Goal: Task Accomplishment & Management: Complete application form

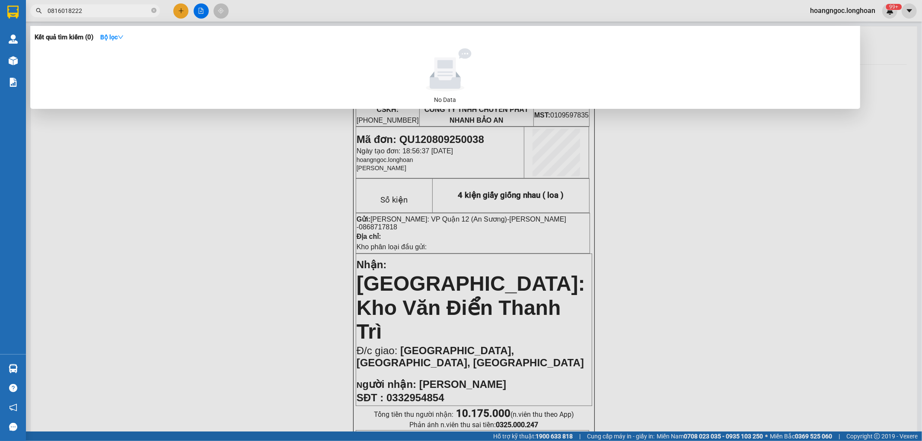
click at [248, 146] on div at bounding box center [461, 220] width 922 height 441
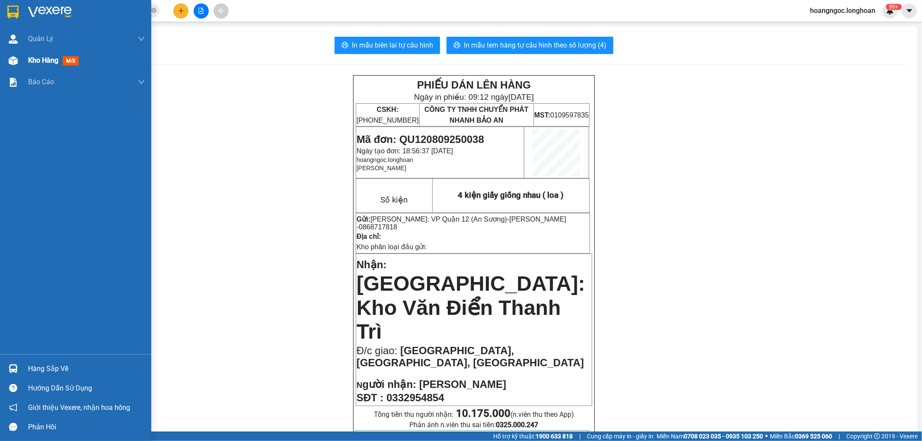
click at [22, 66] on div "Kho hàng mới" at bounding box center [75, 61] width 151 height 22
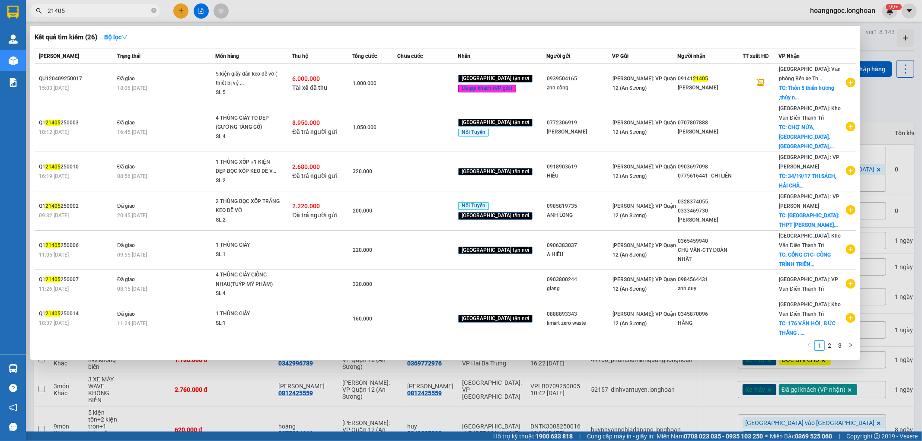
type input "21405"
click at [178, 15] on div at bounding box center [461, 220] width 922 height 441
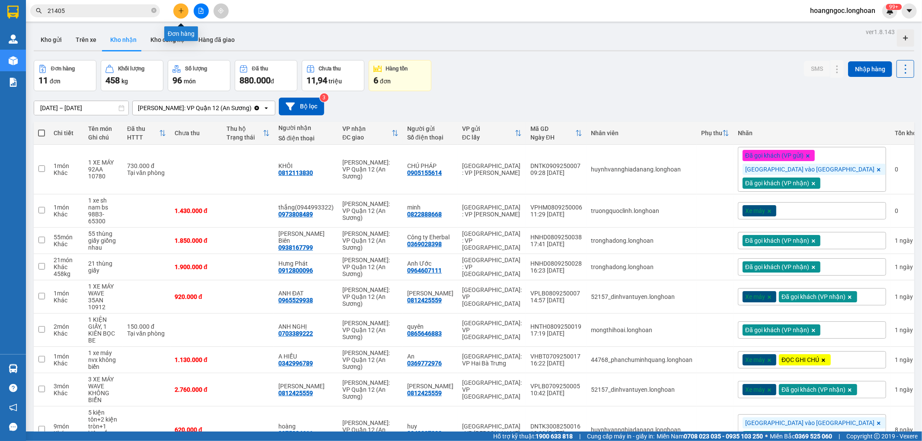
click at [182, 12] on icon "plus" at bounding box center [181, 11] width 6 height 6
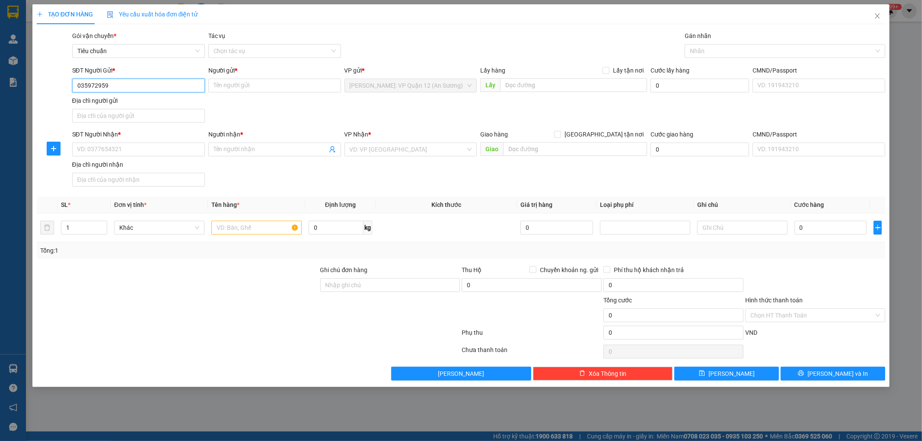
type input "0359729599"
click at [166, 98] on div "0359729599 - LỒNG CHIM TẤN LỢI" at bounding box center [138, 103] width 122 height 10
type input "LỒNG CHIM [PERSON_NAME]"
type input "0359729599"
click at [157, 156] on input "SĐT Người Nhận *" at bounding box center [138, 150] width 133 height 14
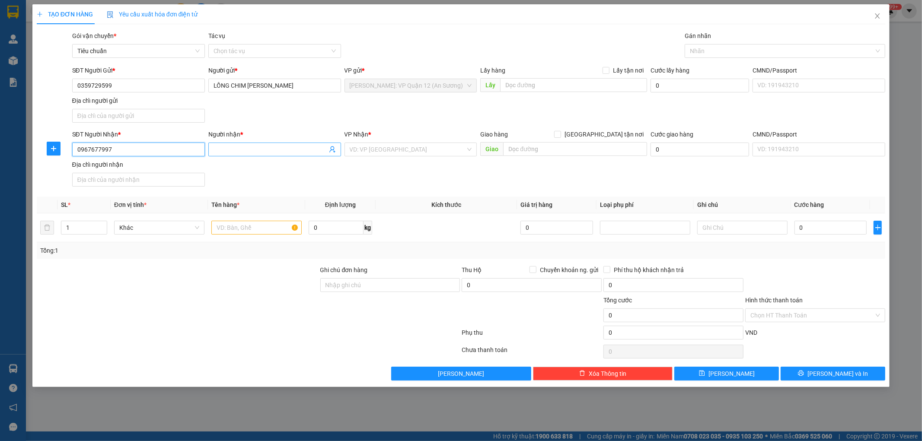
type input "0967677997"
click at [245, 150] on input "Người nhận *" at bounding box center [270, 150] width 114 height 10
type input "a Thắng"
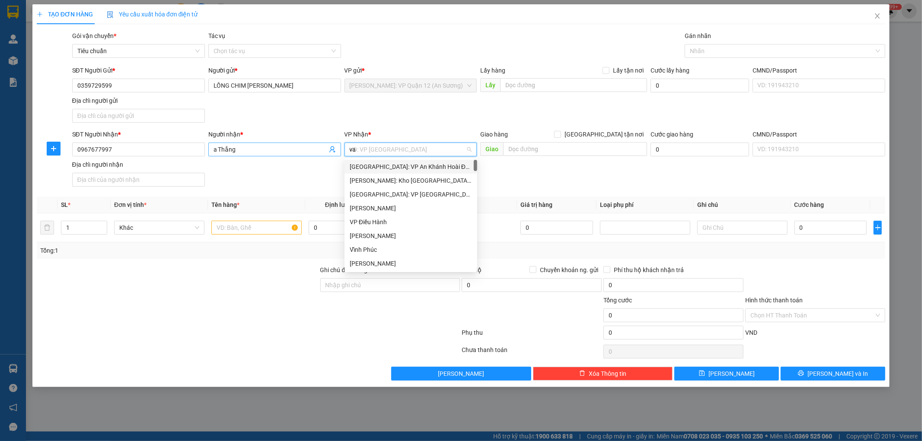
type input "van"
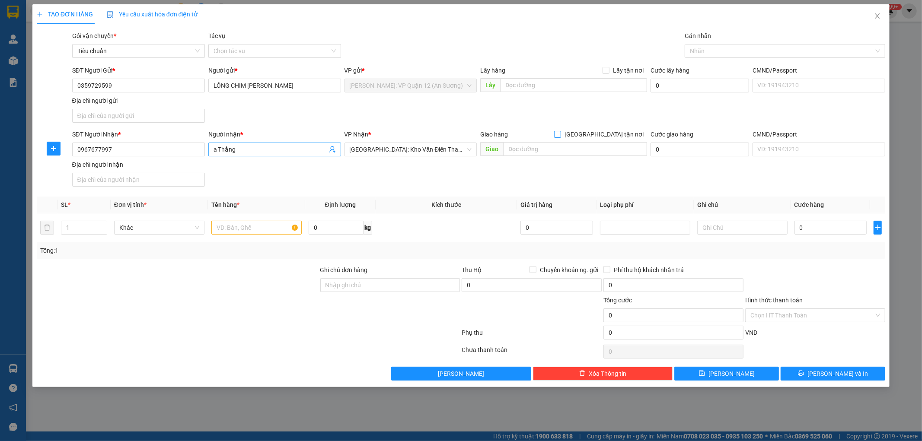
click at [554, 131] on input "[GEOGRAPHIC_DATA] tận nơi" at bounding box center [557, 134] width 6 height 6
checkbox input "true"
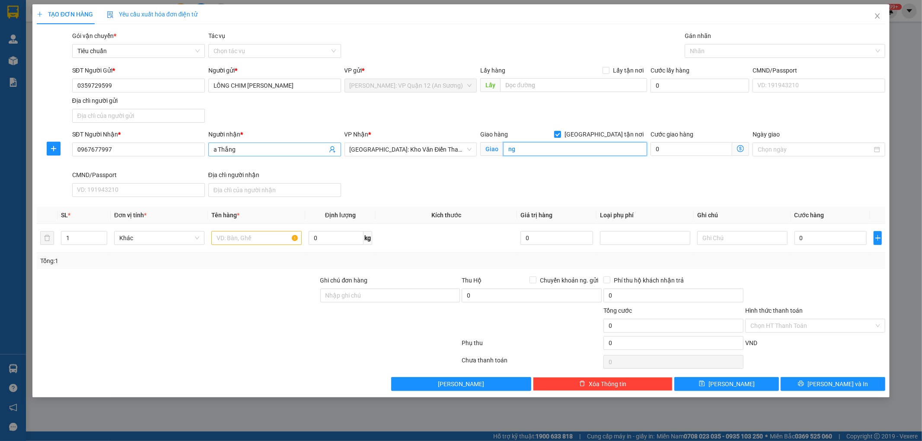
type input "n"
click at [693, 48] on div at bounding box center [781, 51] width 188 height 10
type input "số nhà 33 ngõ 7, thôn [GEOGRAPHIC_DATA], [GEOGRAPHIC_DATA], [GEOGRAPHIC_DATA], …"
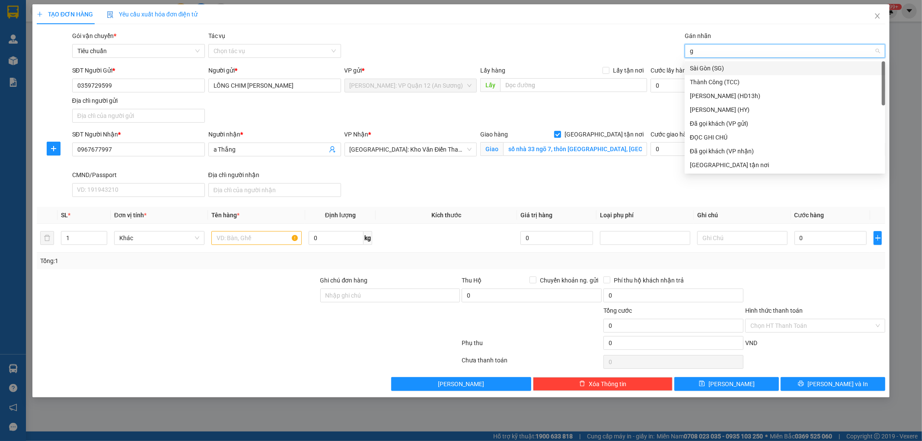
type input "gt"
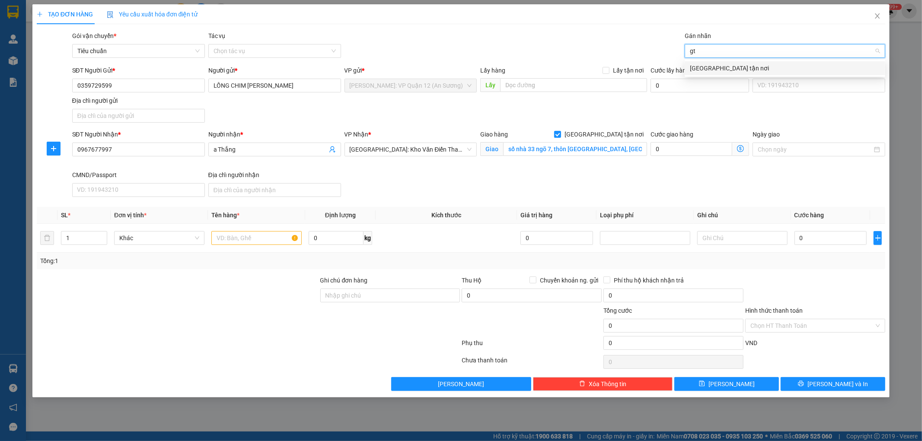
click at [722, 70] on div "[GEOGRAPHIC_DATA] tận nơi" at bounding box center [785, 69] width 190 height 10
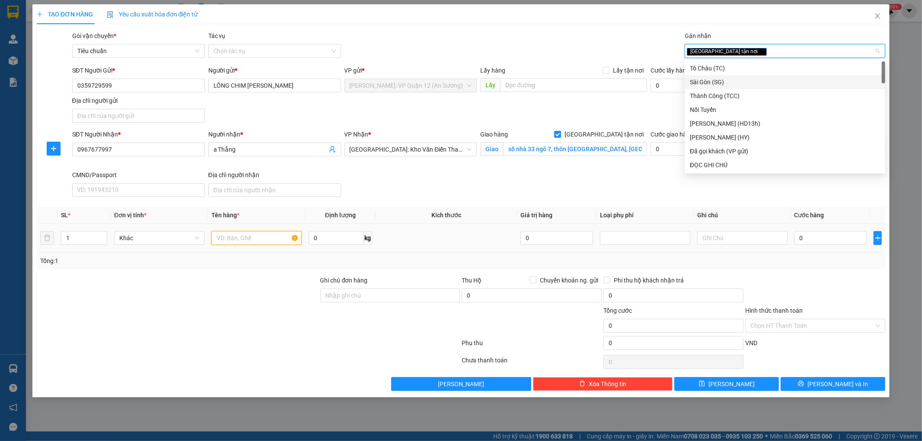
click at [258, 233] on input "text" at bounding box center [256, 238] width 90 height 14
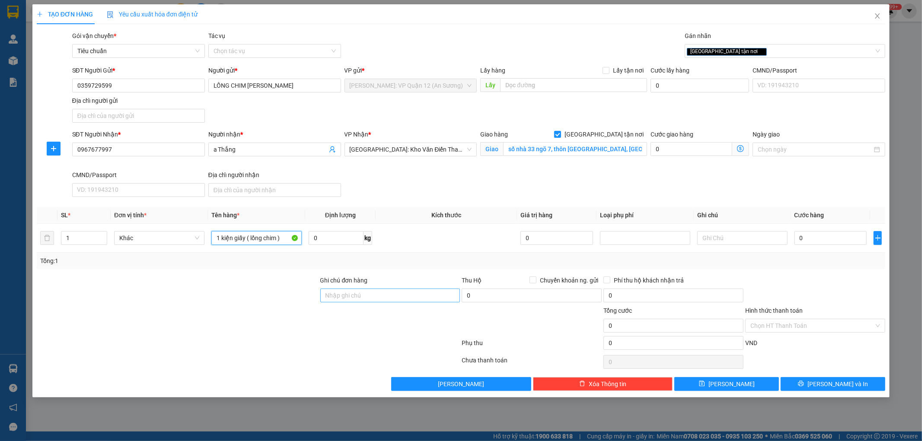
type input "1 kiện giấy ( lồng chim )"
click at [326, 289] on input "Ghi chú đơn hàng" at bounding box center [390, 296] width 140 height 14
type input "nhận theo kiện - hư hỏng ko chịu trách nhiệm"
click at [811, 242] on input "0" at bounding box center [830, 238] width 73 height 14
type input "2"
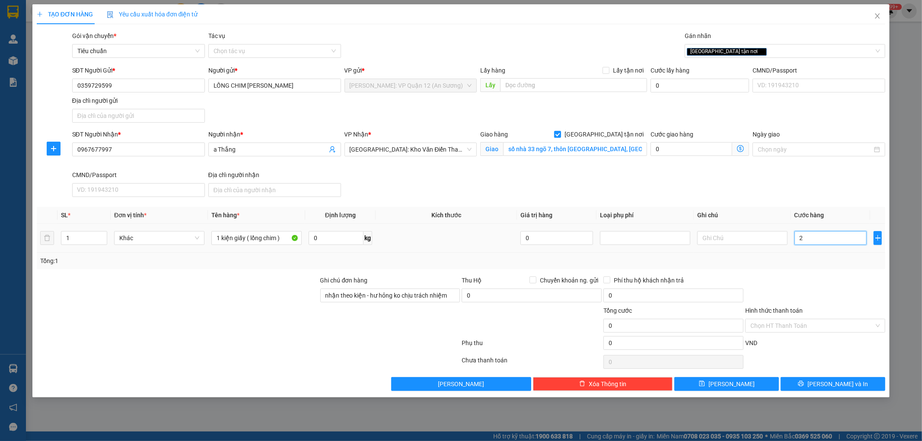
type input "2"
type input "28"
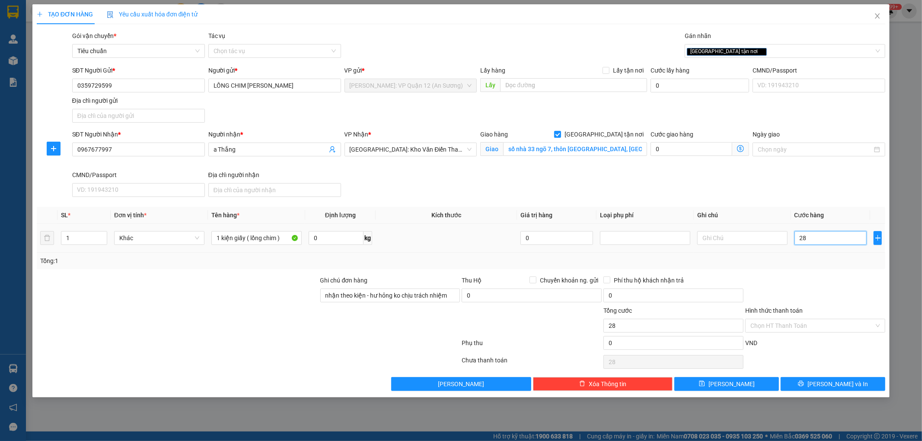
type input "285"
type input "2.850"
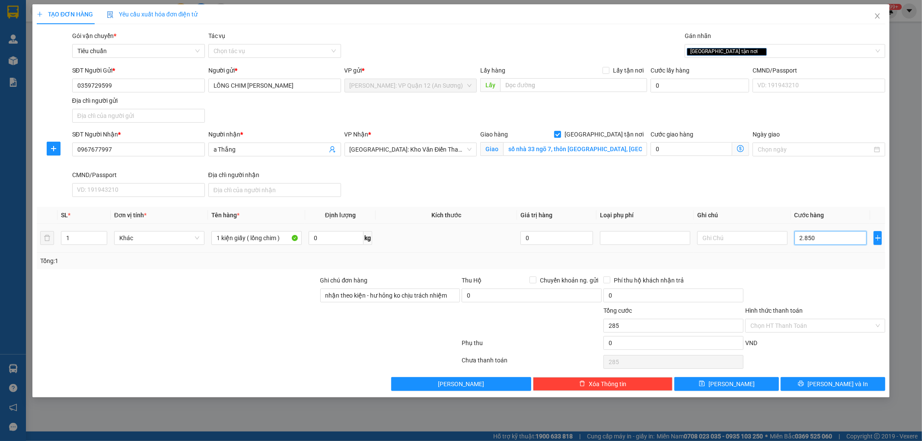
type input "2.850"
type input "28.500"
type input "285.000"
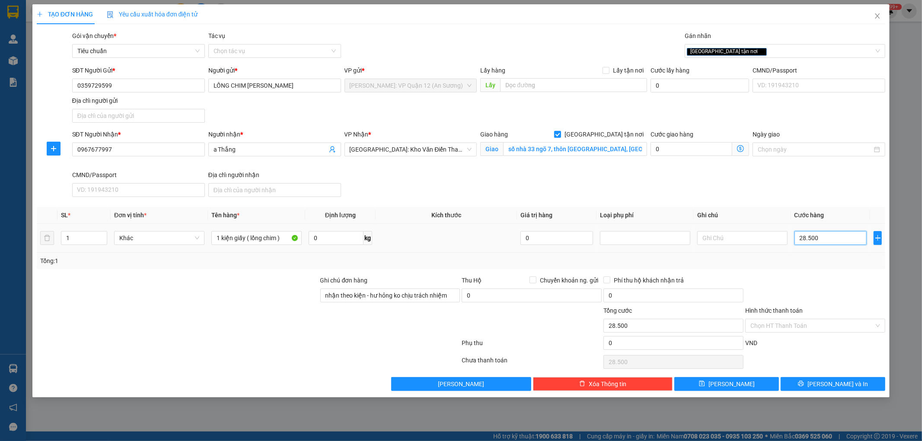
type input "285.000"
click at [839, 383] on span "[PERSON_NAME] và In" at bounding box center [837, 384] width 60 height 10
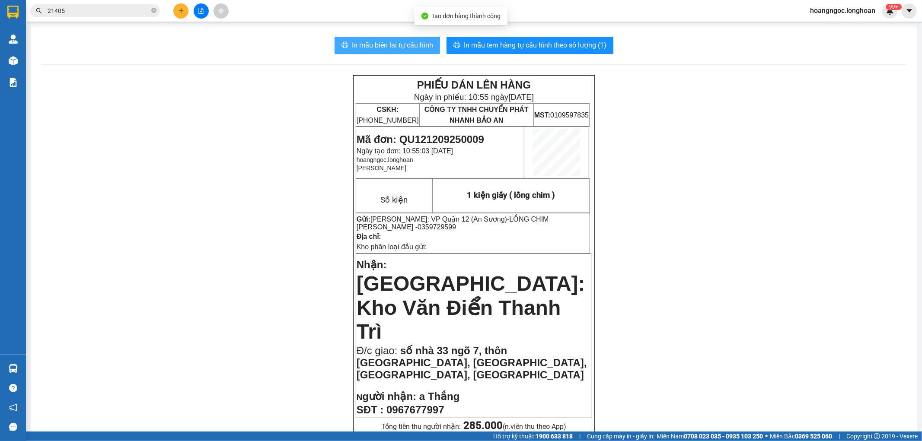
click at [388, 46] on span "In mẫu biên lai tự cấu hình" at bounding box center [392, 45] width 81 height 11
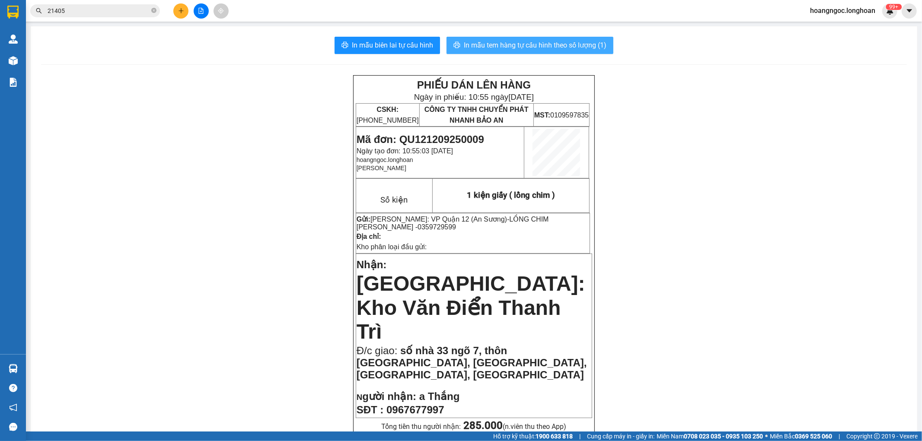
click at [499, 48] on span "In mẫu tem hàng tự cấu hình theo số lượng (1)" at bounding box center [535, 45] width 143 height 11
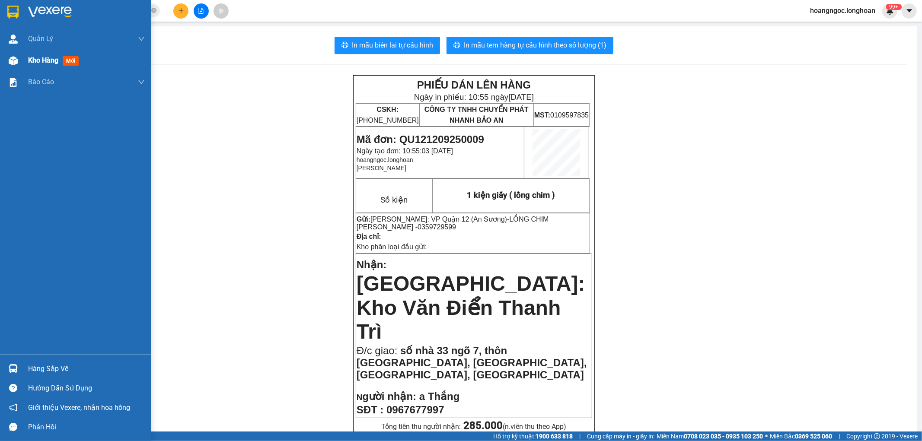
click at [19, 59] on div at bounding box center [13, 60] width 15 height 15
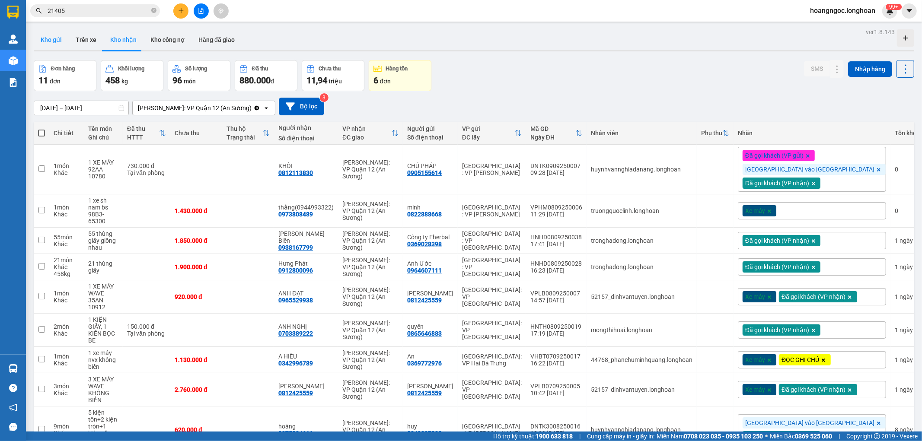
click at [59, 39] on button "Kho gửi" at bounding box center [51, 39] width 35 height 21
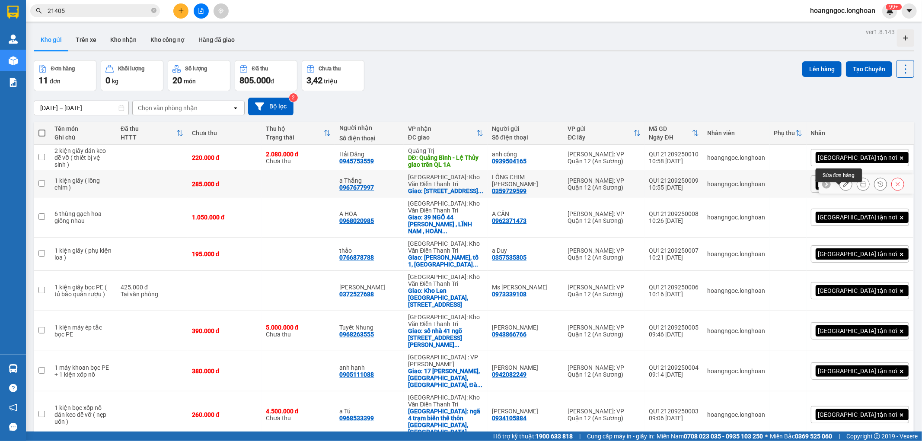
click at [842, 187] on icon at bounding box center [845, 184] width 6 height 6
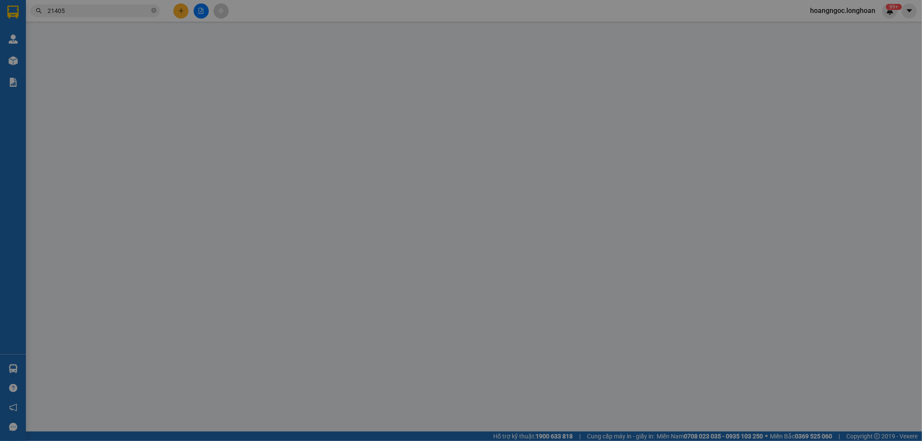
type input "0359729599"
type input "LỒNG CHIM [PERSON_NAME]"
type input "0967677997"
type input "a Thắng"
checkbox input "true"
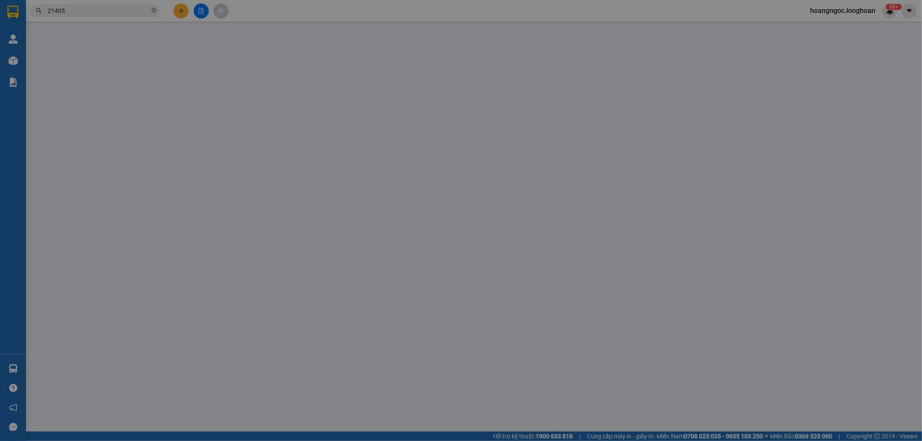
type input "số nhà 33 ngõ 7, thôn [GEOGRAPHIC_DATA], [GEOGRAPHIC_DATA], [GEOGRAPHIC_DATA], …"
type input "nhận theo kiện - hư hỏng ko chịu trách nhiệm"
type input "285.000"
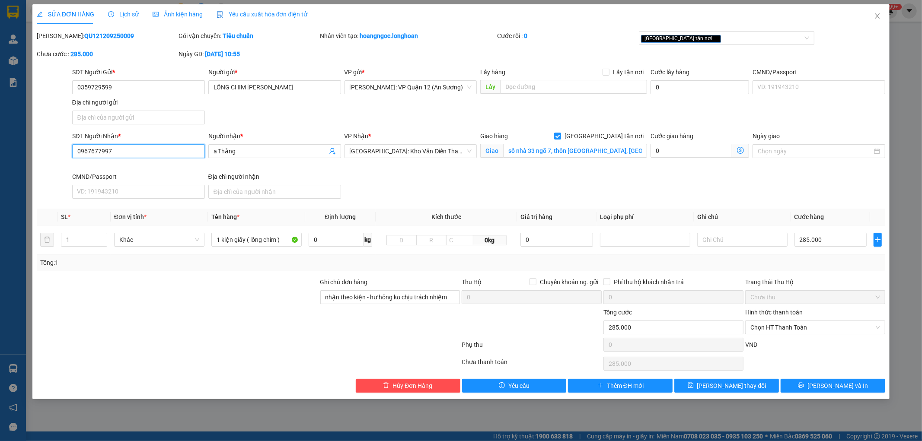
click at [175, 149] on input "0967677997" at bounding box center [138, 151] width 133 height 14
click at [159, 91] on input "0359729599" at bounding box center [138, 87] width 133 height 14
click at [833, 238] on input "285.000" at bounding box center [830, 240] width 73 height 14
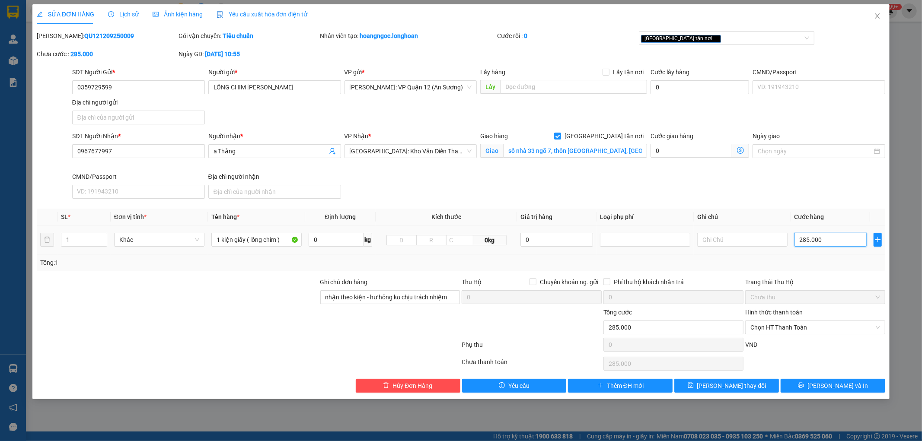
type input "2"
type input "25"
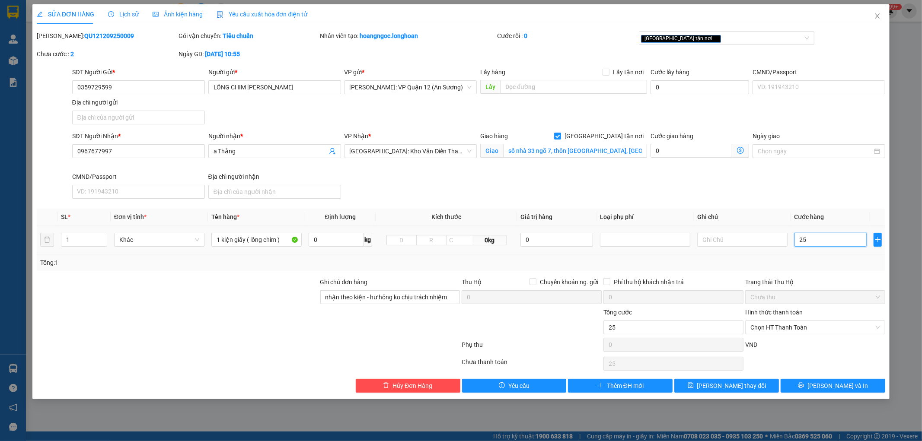
type input "250"
type input "2.500"
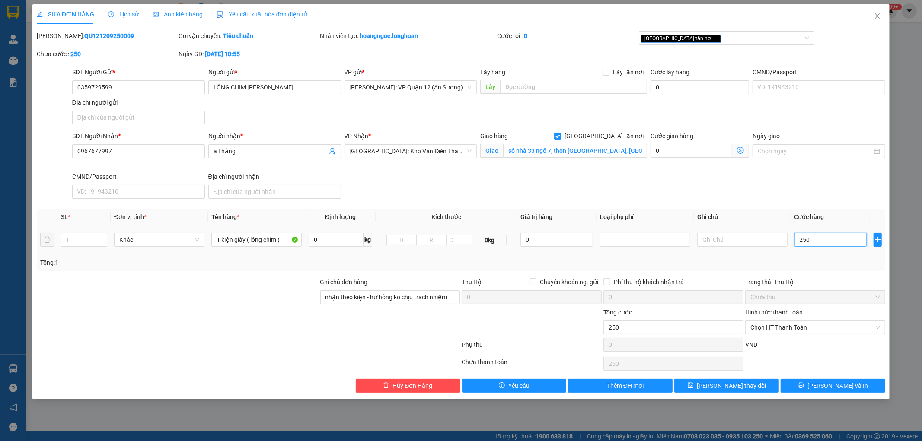
type input "2.500"
type input "25.000"
type input "250.000"
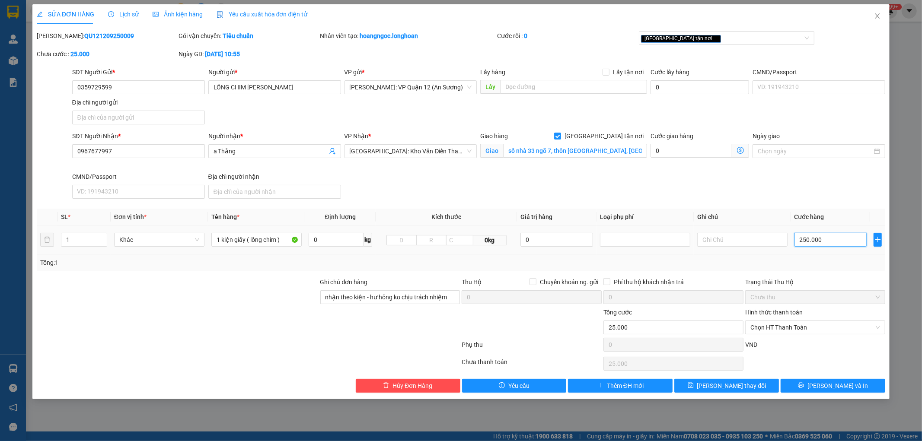
type input "250.000"
click at [835, 381] on span "[PERSON_NAME] và In" at bounding box center [837, 386] width 60 height 10
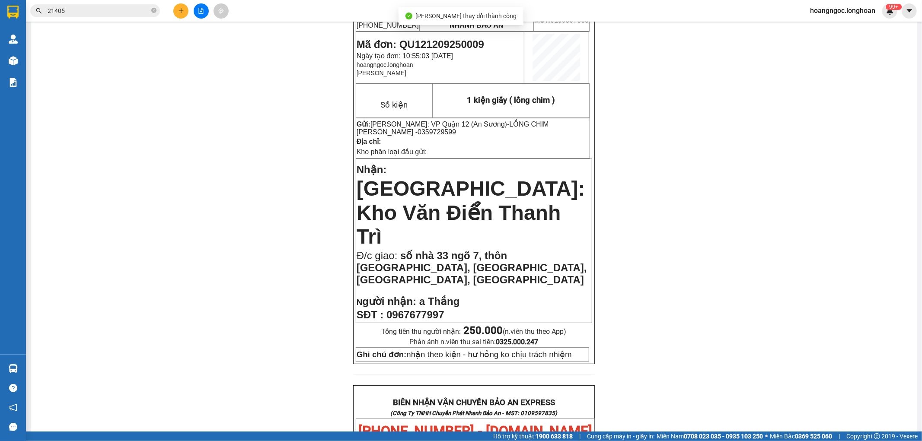
scroll to position [96, 0]
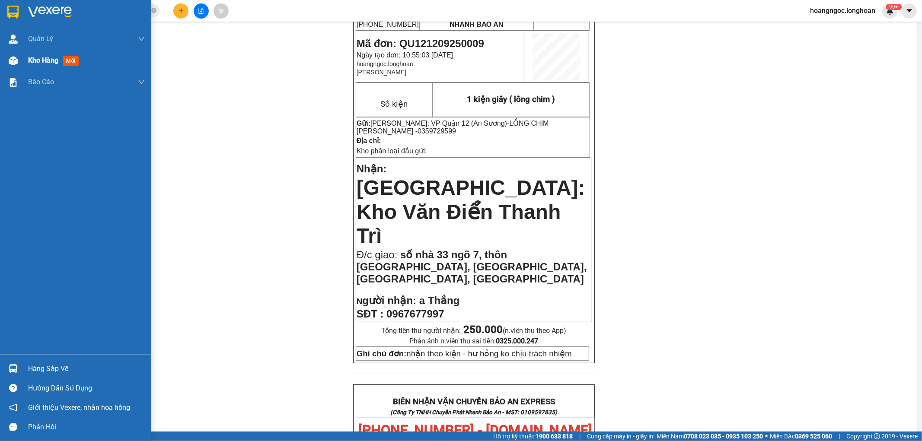
drag, startPoint x: 41, startPoint y: 69, endPoint x: 42, endPoint y: 61, distance: 7.9
click at [41, 65] on div "Quản [PERSON_NAME] lý giao nhận mới Kho hàng mới Báo cáo 11. Báo cáo đơn giao n…" at bounding box center [75, 191] width 151 height 326
click at [42, 61] on span "Kho hàng" at bounding box center [43, 60] width 30 height 8
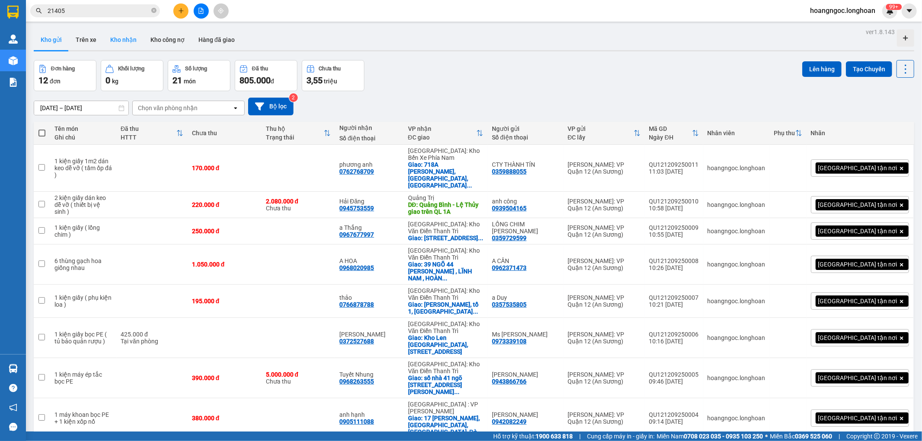
click at [109, 40] on button "Kho nhận" at bounding box center [123, 39] width 40 height 21
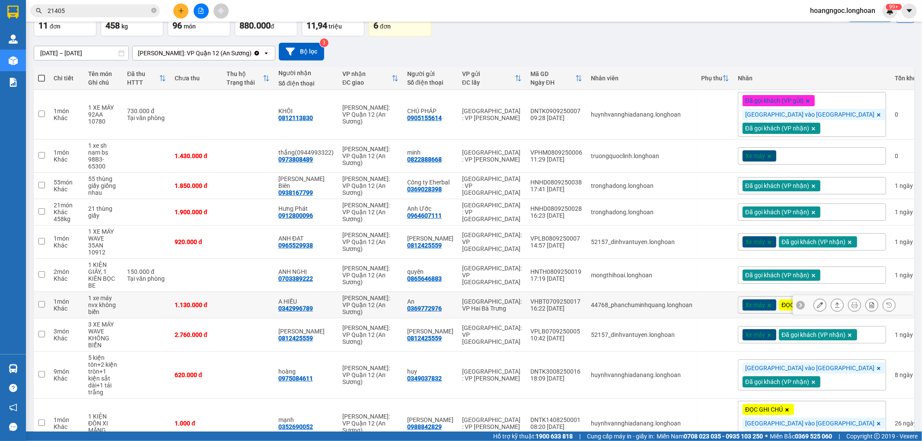
scroll to position [85, 0]
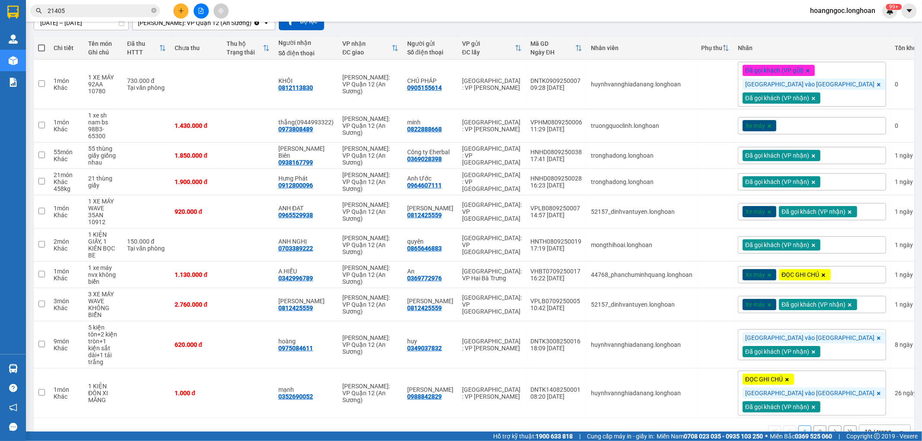
click at [101, 6] on input "21405" at bounding box center [99, 11] width 102 height 10
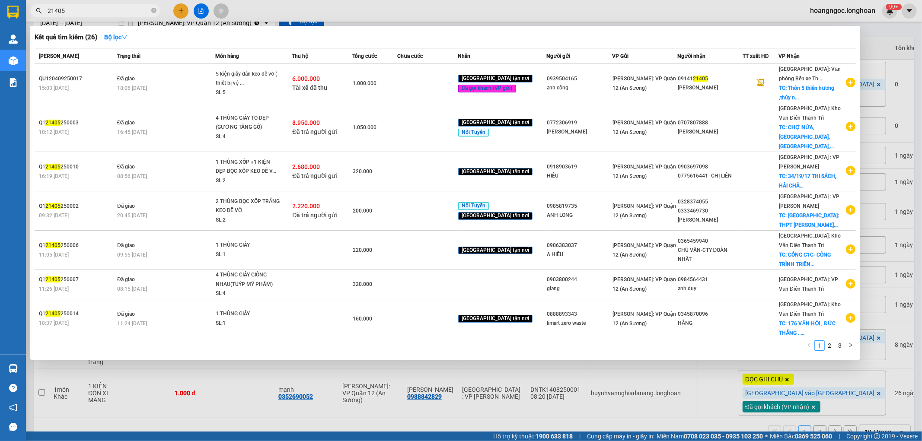
click at [101, 6] on input "21405" at bounding box center [99, 11] width 102 height 10
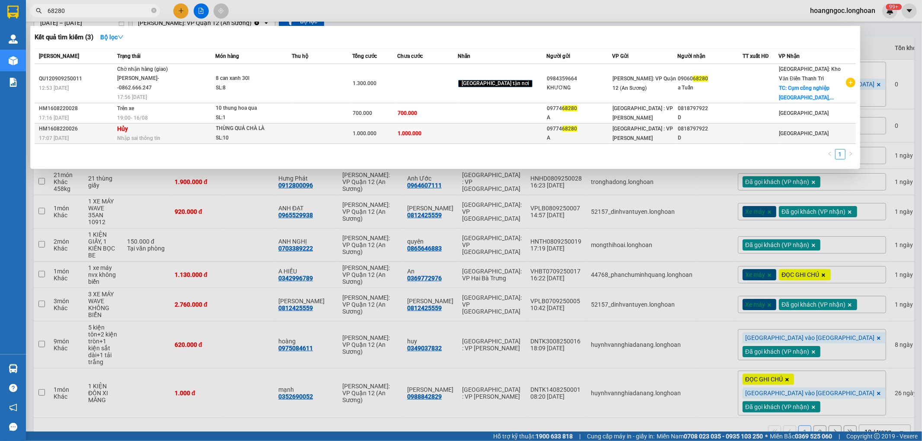
type input "68280"
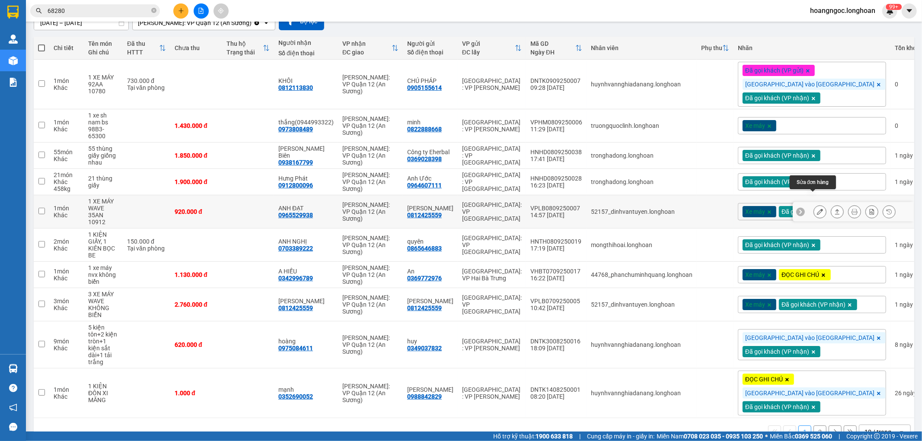
click at [817, 209] on icon at bounding box center [820, 212] width 6 height 6
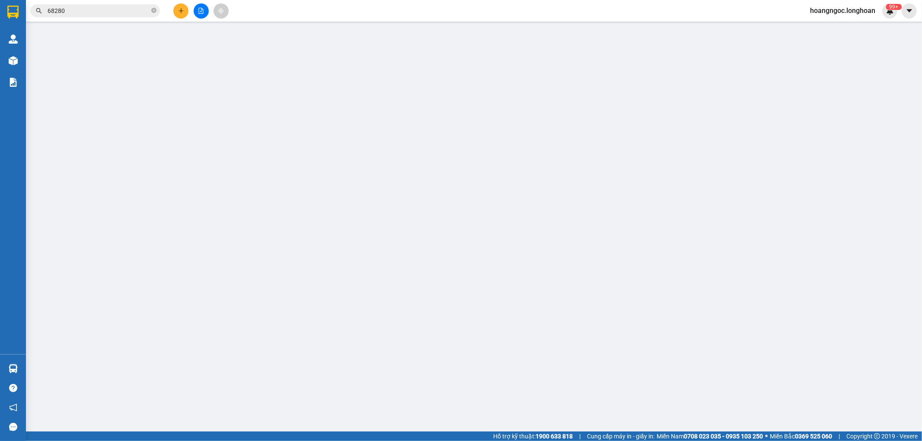
type input "0812425559"
type input "[PERSON_NAME]"
type input "0965529938"
type input "ANH ĐẠT"
type input "CÓ CHÌA KHÓA QUẤN TAY LÁI, KHÔNG GIẤY TỜ"
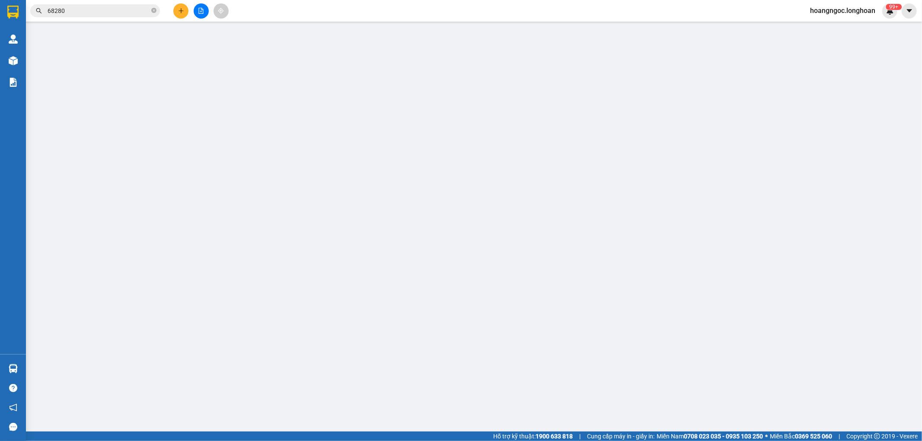
type input "920.000"
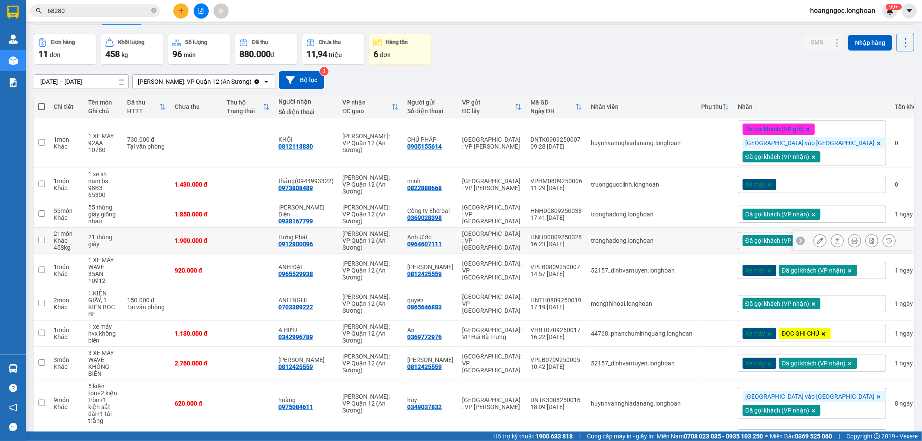
scroll to position [48, 0]
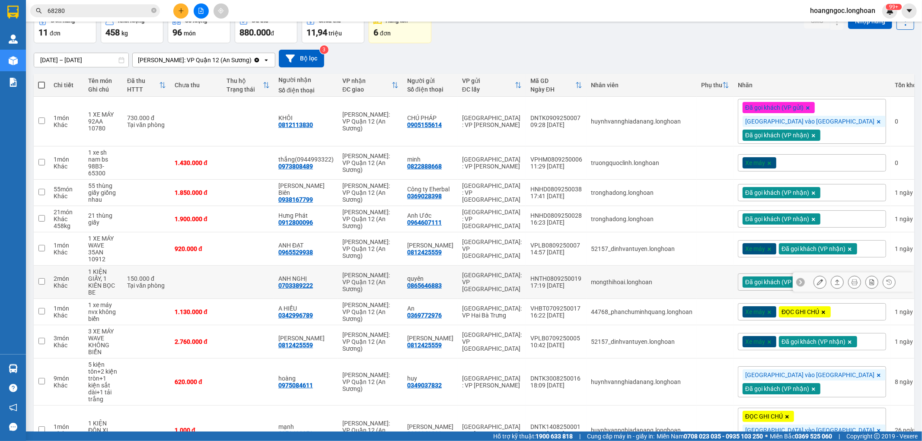
click at [817, 279] on icon at bounding box center [820, 282] width 6 height 6
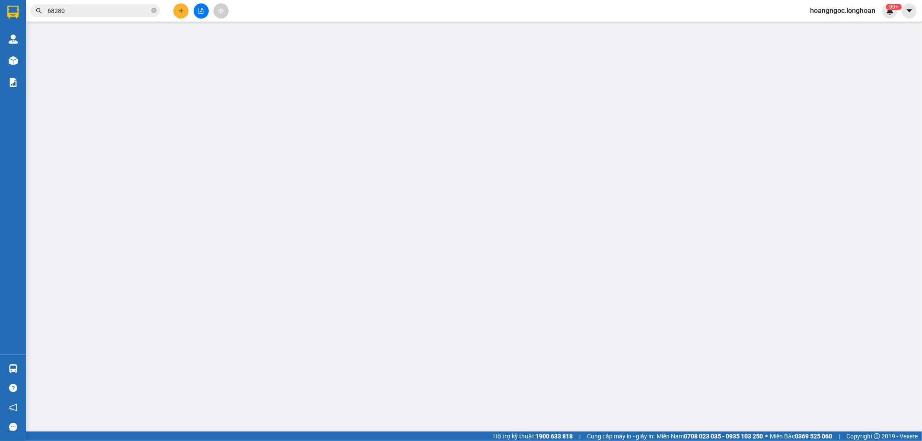
type input "0865646883"
type input "quyên"
type input "0703389222"
type input "ANH NGHỊ"
type input "150.000"
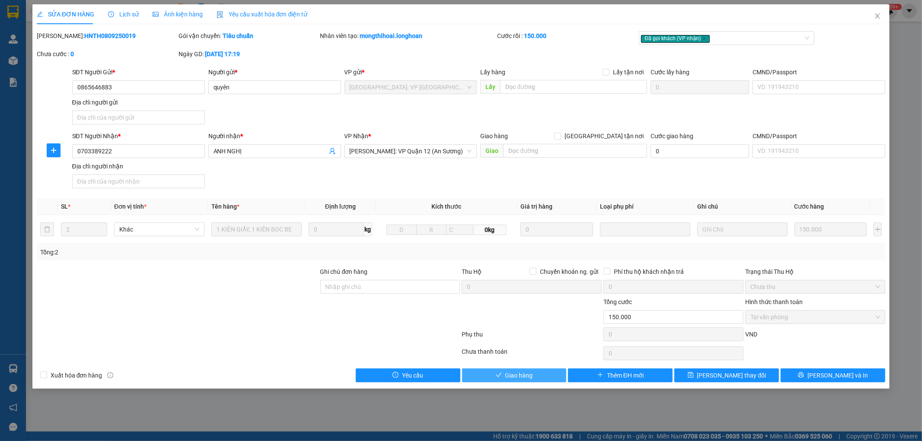
click at [509, 372] on span "Giao hàng" at bounding box center [519, 376] width 28 height 10
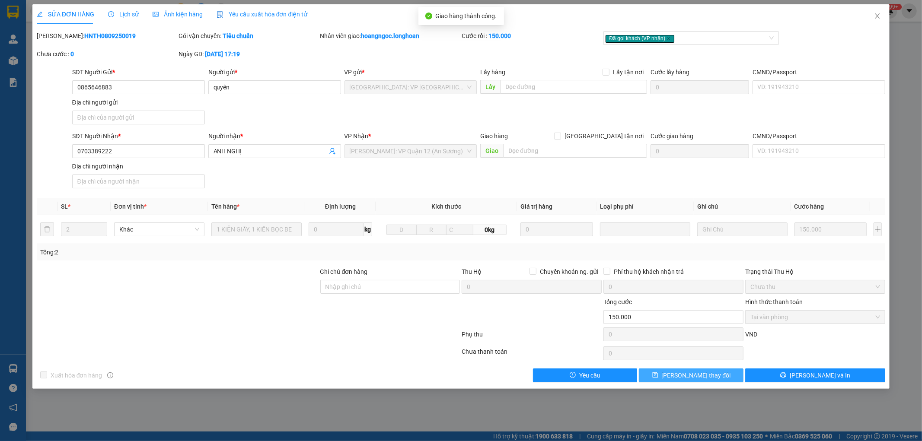
click at [704, 376] on span "[PERSON_NAME] thay đổi" at bounding box center [695, 376] width 69 height 10
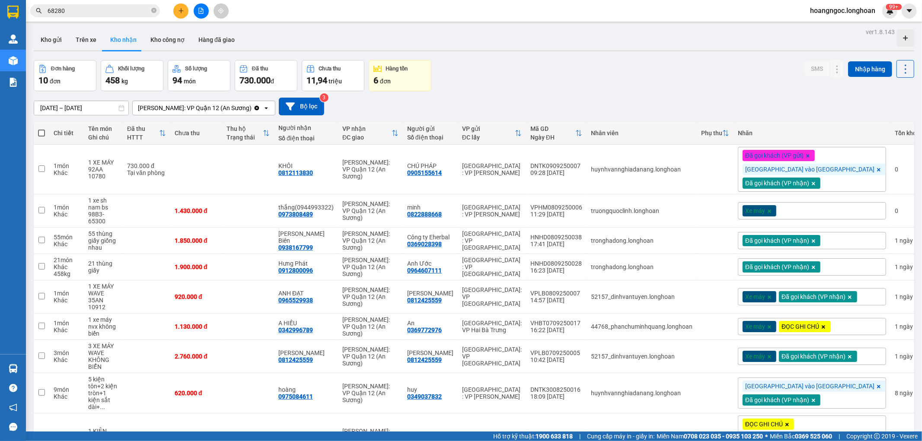
click at [116, 13] on input "68280" at bounding box center [99, 11] width 102 height 10
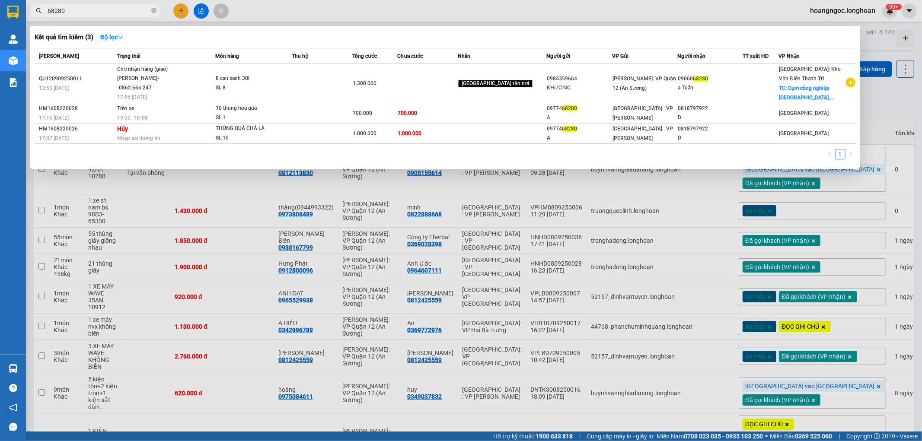
click at [116, 13] on input "68280" at bounding box center [99, 11] width 102 height 10
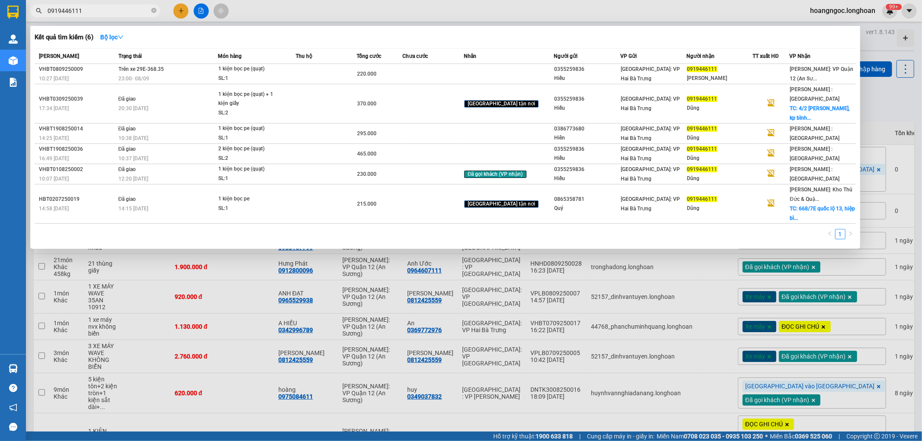
type input "0919446111"
click at [271, 72] on div "1 kiện bọc pe (quạt)" at bounding box center [250, 69] width 65 height 10
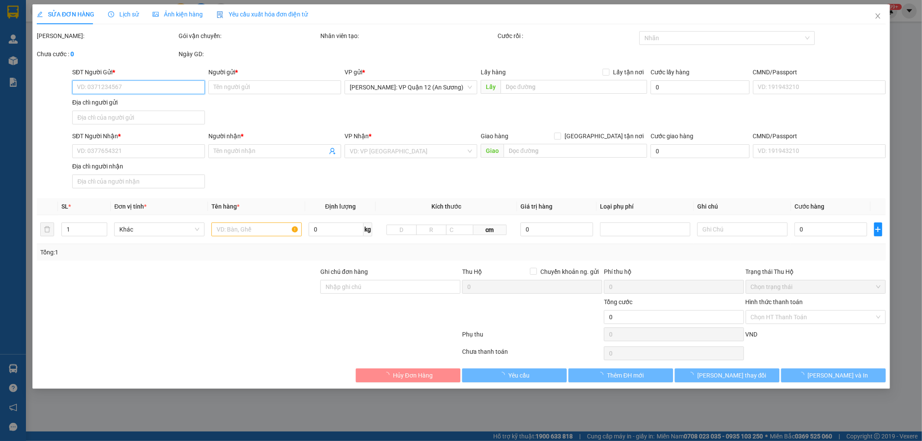
type input "0355259836"
type input "Hiếu"
type input "0919446111"
type input "[PERSON_NAME]"
type input "220.000"
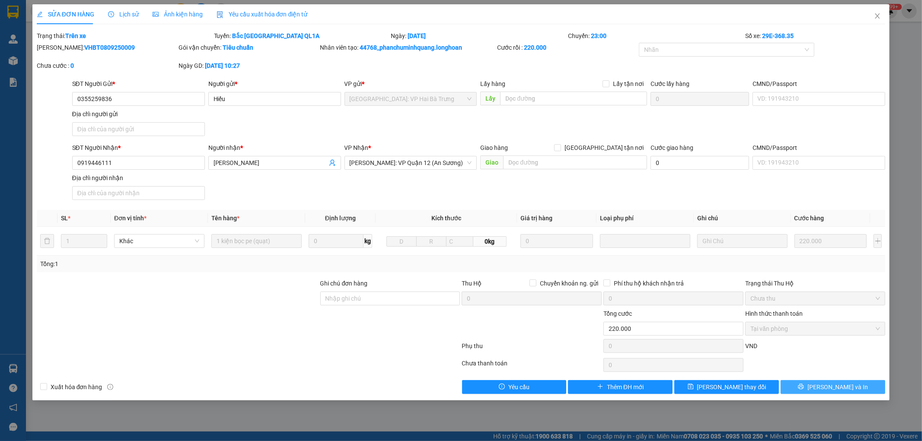
click at [852, 388] on button "[PERSON_NAME] và In" at bounding box center [832, 387] width 105 height 14
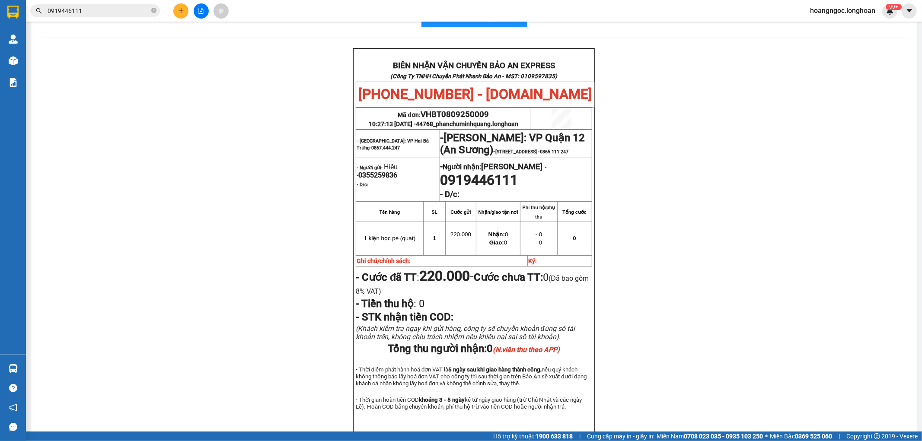
scroll to position [48, 0]
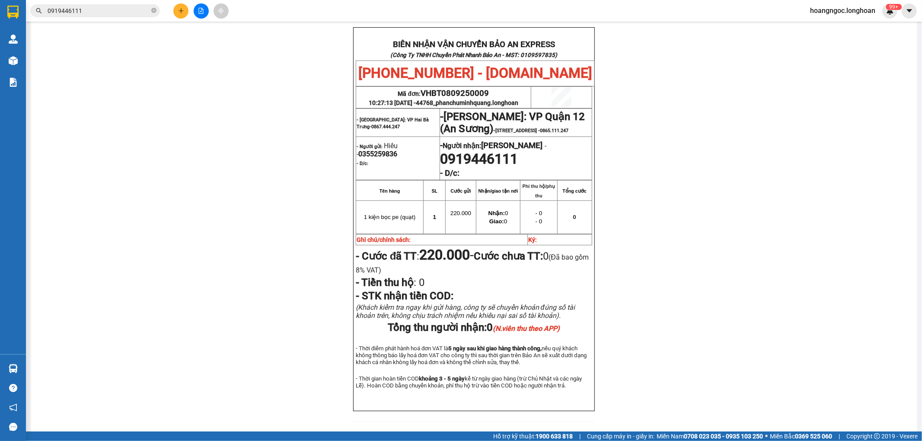
click at [108, 12] on input "0919446111" at bounding box center [99, 11] width 102 height 10
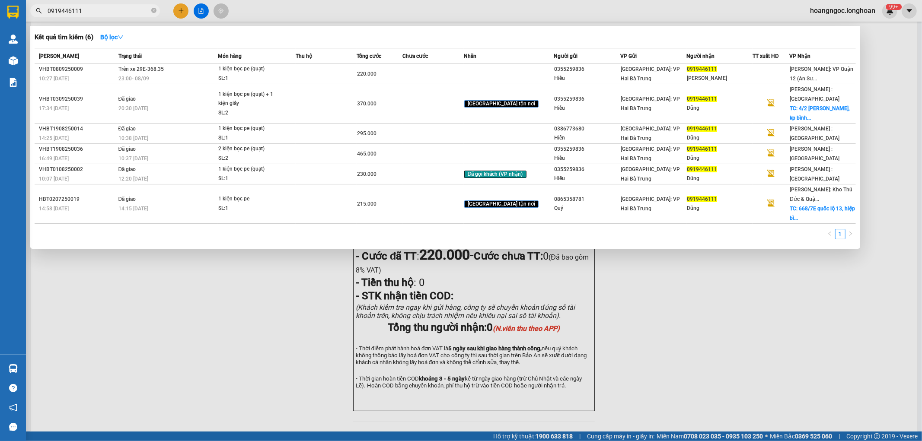
click at [284, 303] on div at bounding box center [461, 220] width 922 height 441
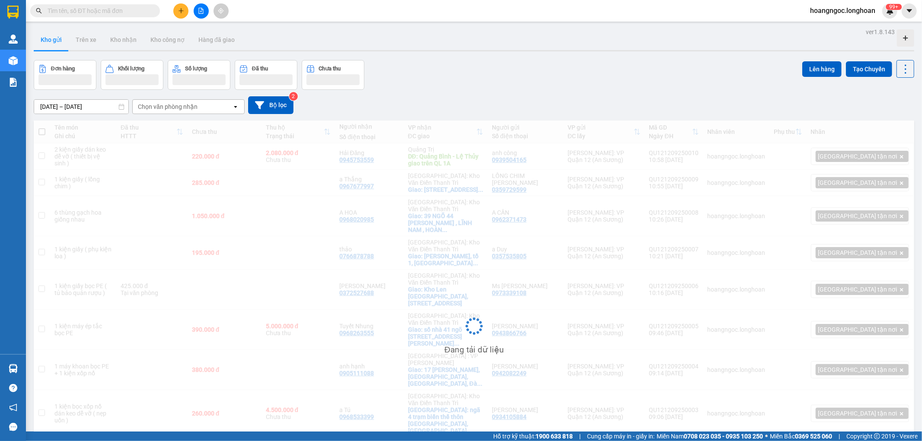
click at [105, 16] on span at bounding box center [95, 10] width 130 height 13
click at [104, 12] on input "text" at bounding box center [99, 11] width 102 height 10
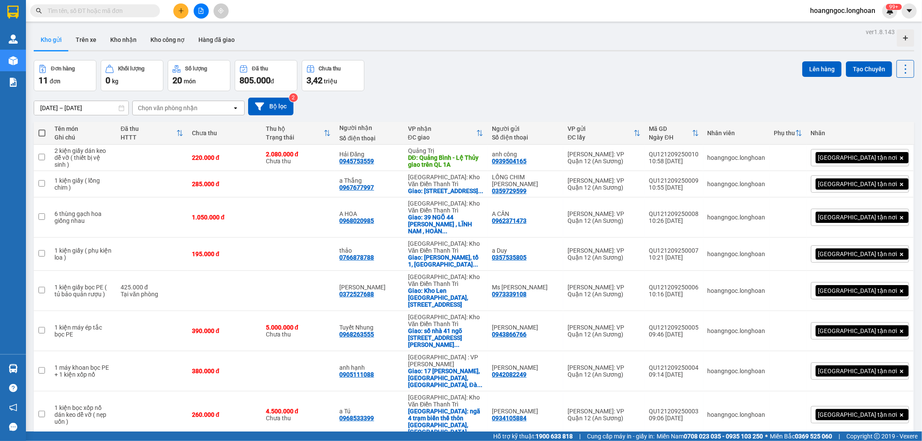
paste input "0967677997"
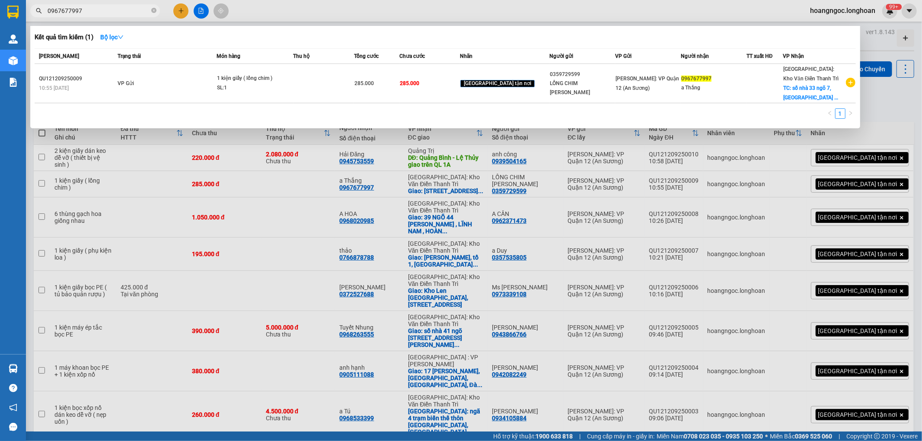
click at [141, 10] on input "0967677997" at bounding box center [99, 11] width 102 height 10
paste input "359729599"
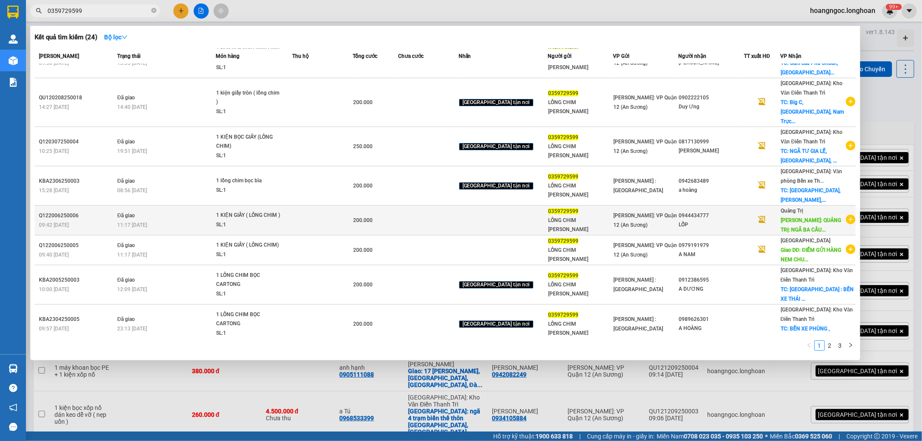
scroll to position [105, 0]
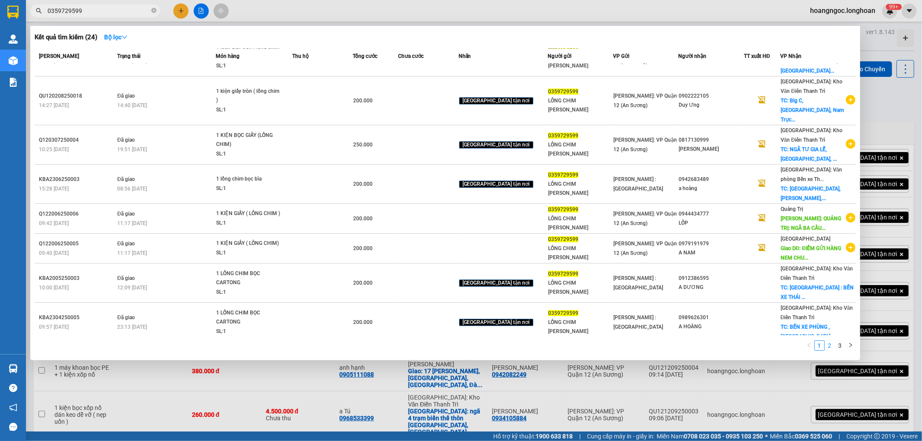
type input "0359729599"
click at [833, 345] on link "2" at bounding box center [830, 346] width 10 height 10
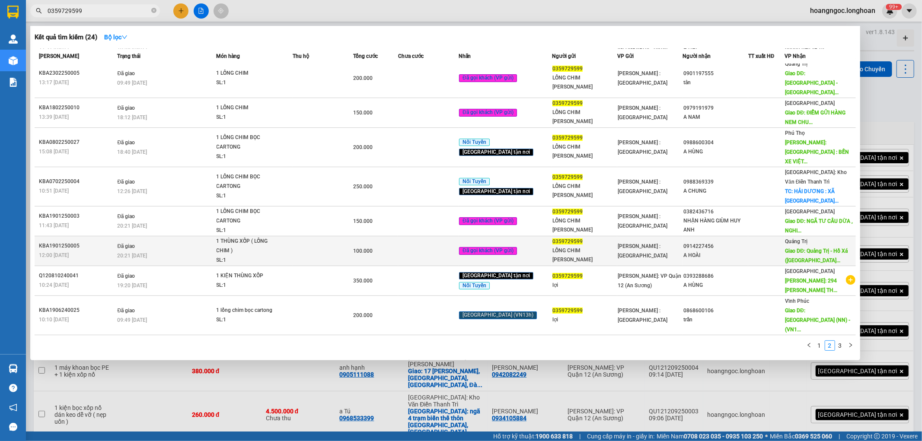
scroll to position [48, 0]
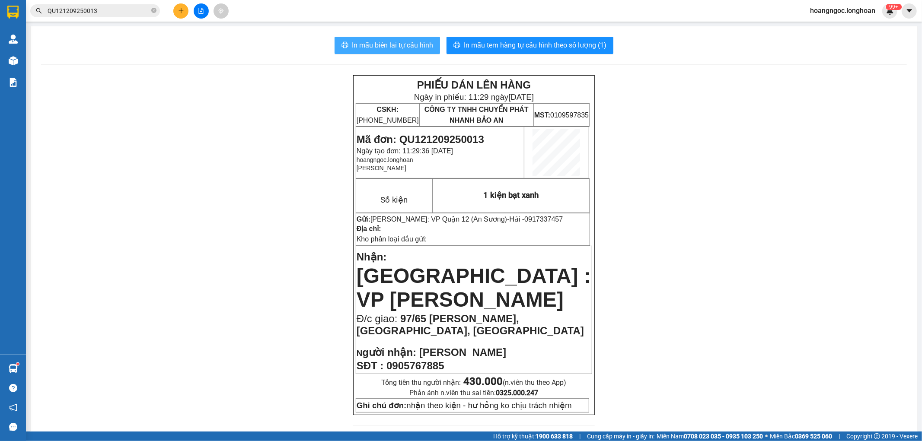
click at [388, 53] on button "In mẫu biên lai tự cấu hình" at bounding box center [386, 45] width 105 height 17
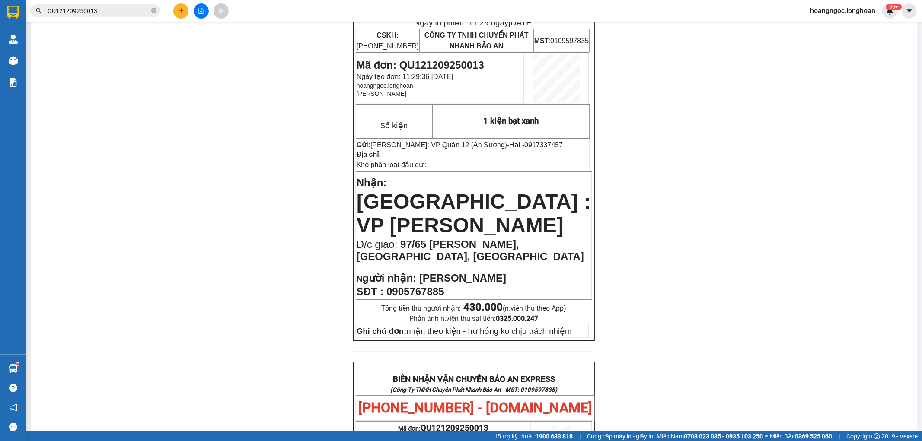
scroll to position [64, 0]
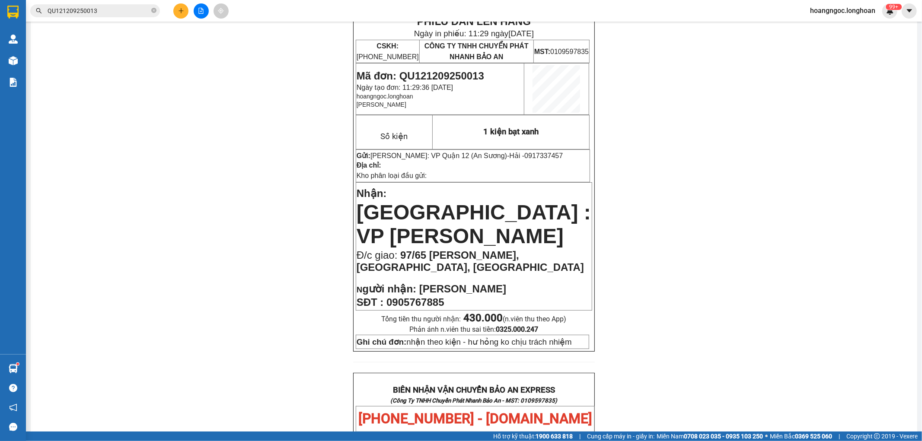
click at [531, 157] on span "0917337457" at bounding box center [543, 155] width 38 height 7
copy span "0917337457"
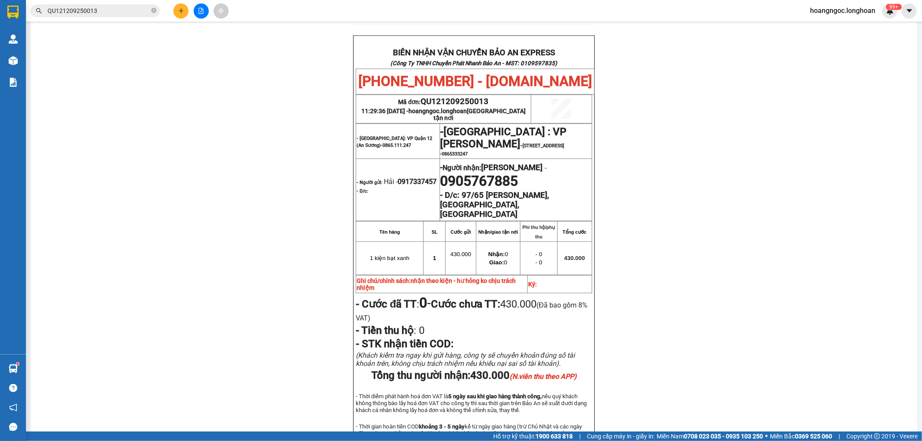
scroll to position [412, 0]
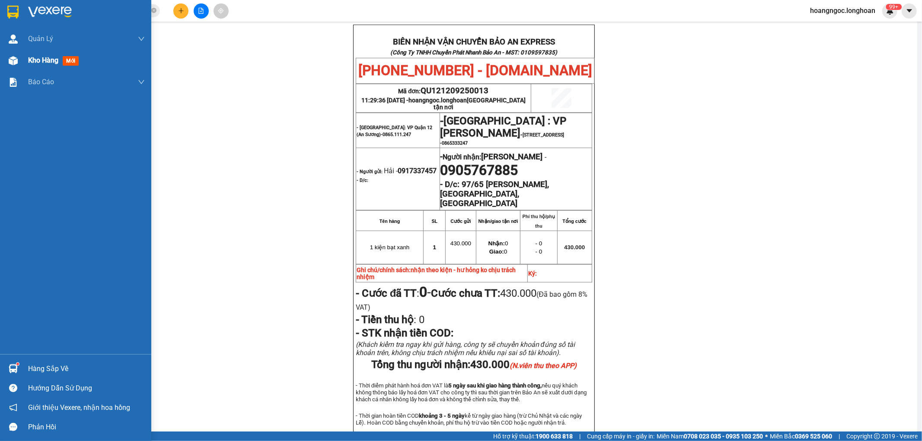
click at [15, 59] on img at bounding box center [13, 60] width 9 height 9
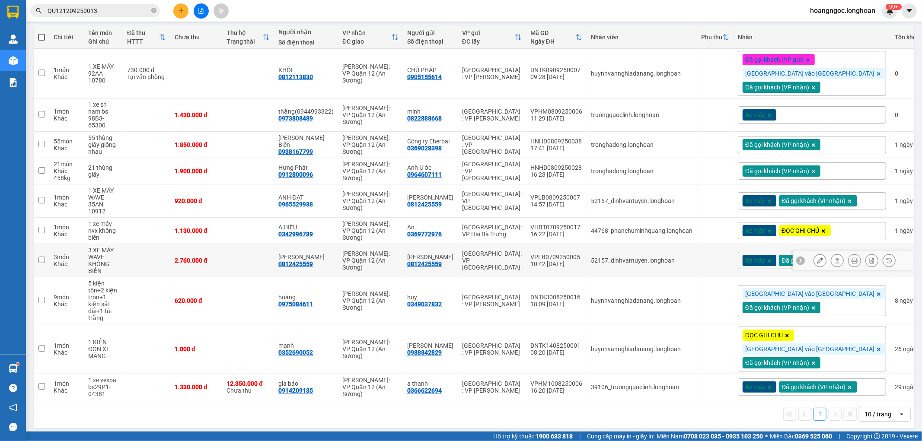
scroll to position [98, 0]
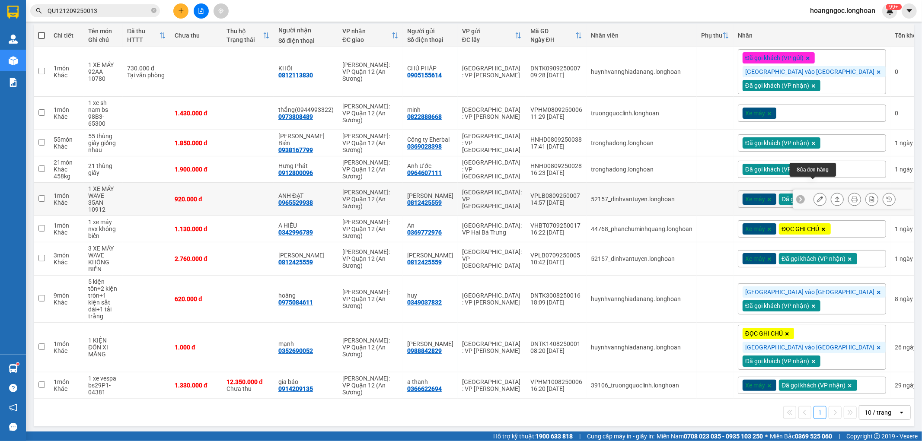
click at [814, 192] on button at bounding box center [820, 199] width 12 height 15
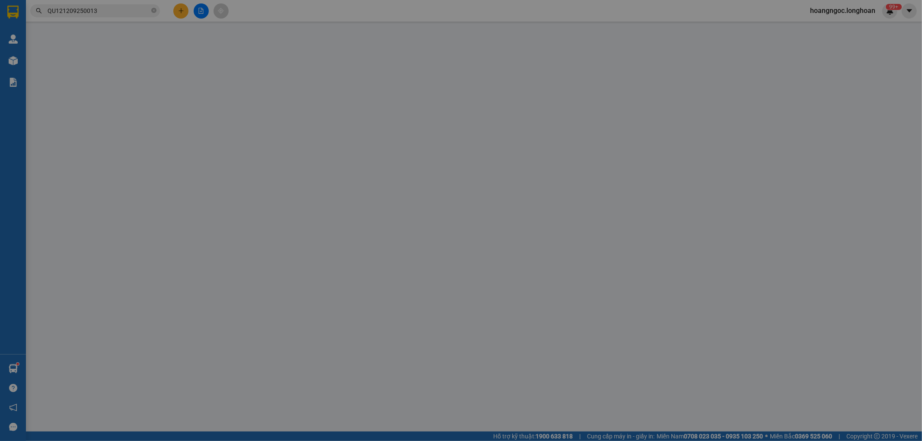
type input "0812425559"
type input "[PERSON_NAME]"
type input "0965529938"
type input "ANH ĐẠT"
type input "CÓ CHÌA KHÓA QUẤN TAY LÁI, KHÔNG GIẤY TỜ"
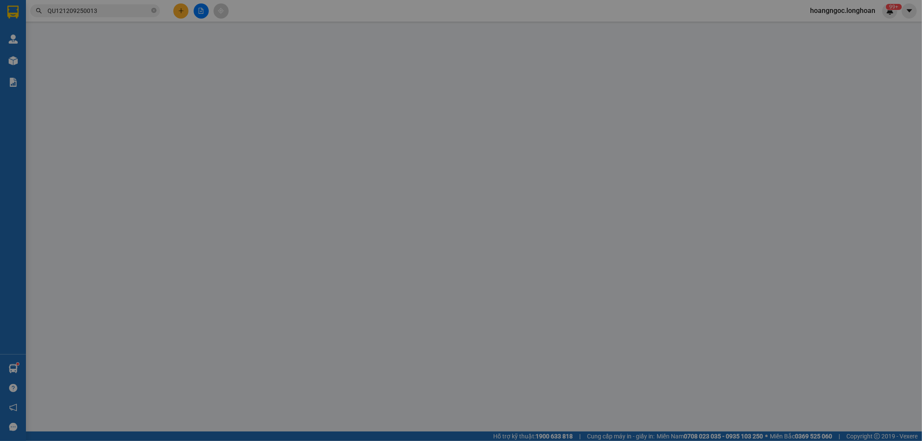
type input "920.000"
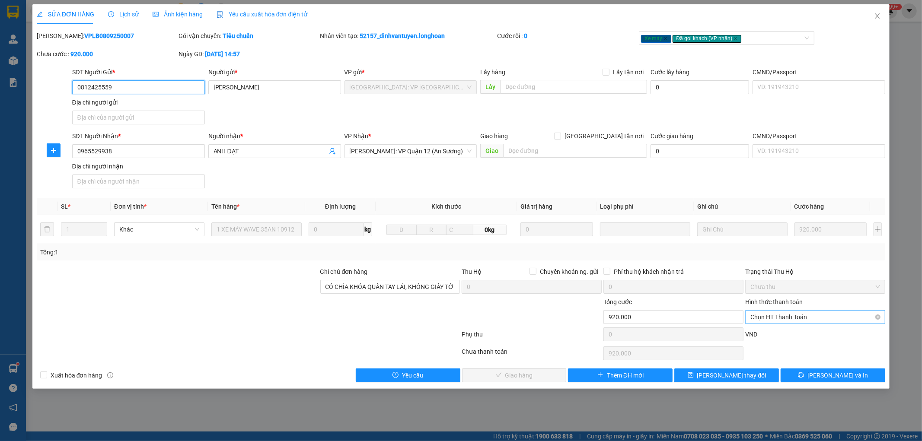
drag, startPoint x: 793, startPoint y: 312, endPoint x: 784, endPoint y: 321, distance: 12.5
click at [792, 312] on span "Chọn HT Thanh Toán" at bounding box center [815, 317] width 130 height 13
click at [779, 331] on div "Tại văn phòng" at bounding box center [815, 335] width 130 height 10
type input "0"
click at [537, 376] on span "[PERSON_NAME] và Giao hàng" at bounding box center [519, 376] width 83 height 10
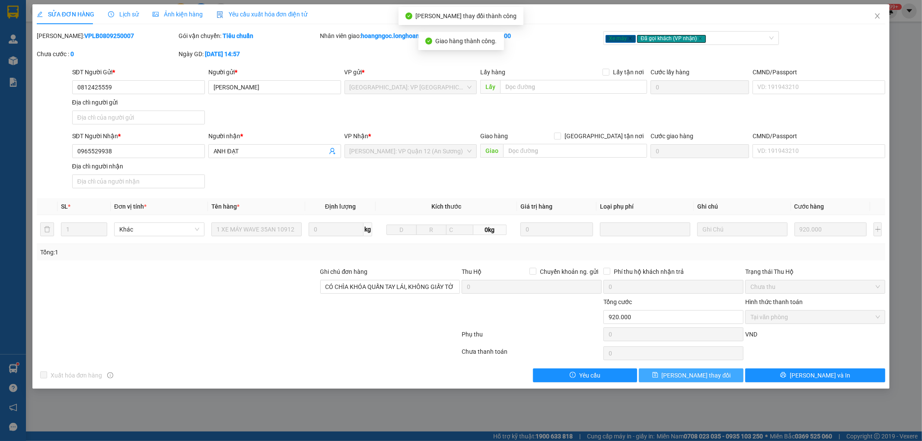
click at [729, 375] on button "[PERSON_NAME] thay đổi" at bounding box center [691, 376] width 105 height 14
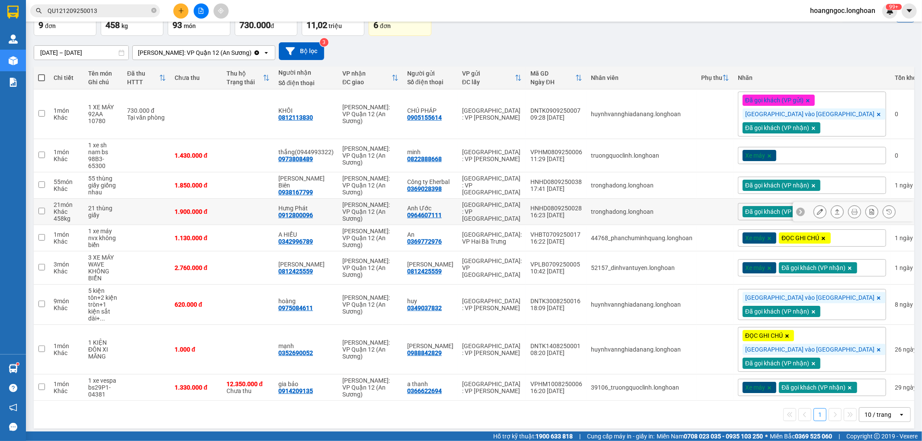
scroll to position [63, 0]
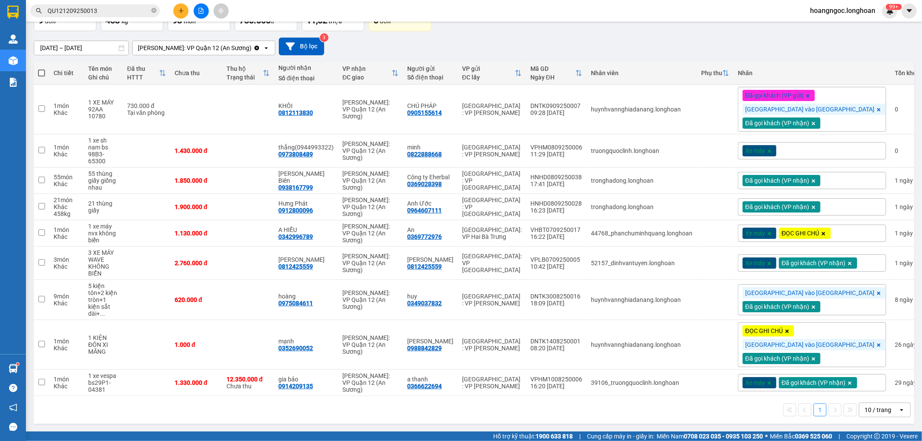
click at [179, 10] on icon "plus" at bounding box center [181, 11] width 6 height 6
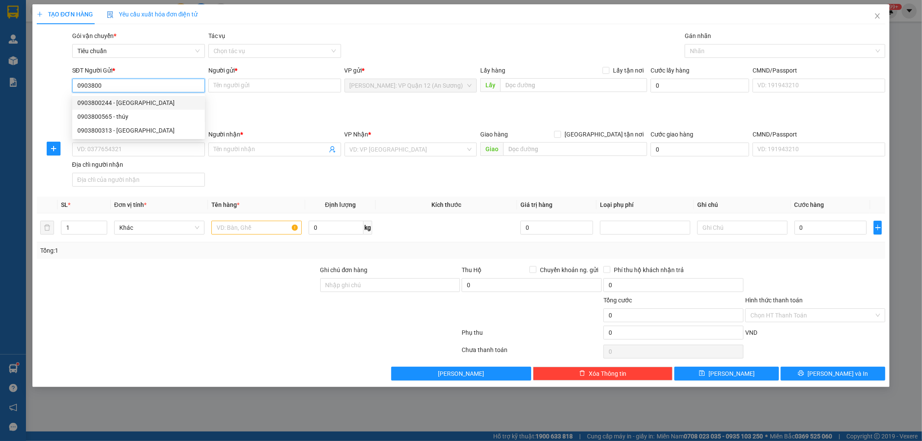
click at [159, 101] on div "0903800244 - ANH GIANG" at bounding box center [138, 103] width 122 height 10
type input "0903800244"
type input "ANH GIANG"
type input "0903800244"
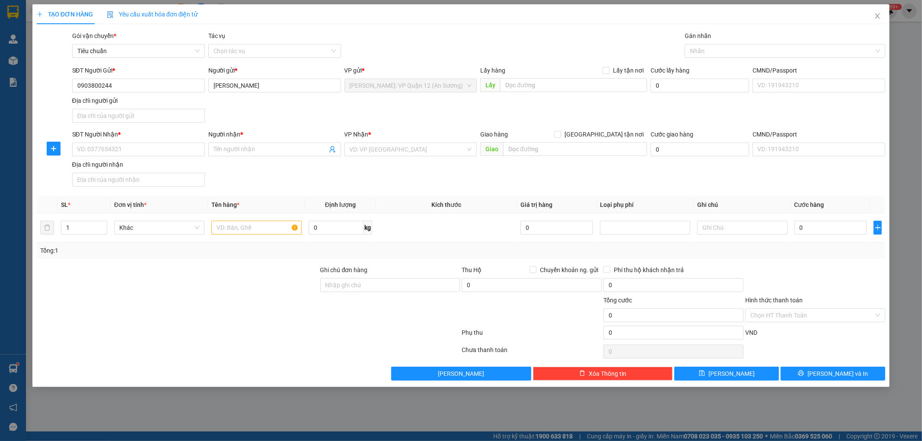
click at [137, 141] on div "SĐT Người Nhận *" at bounding box center [138, 136] width 133 height 13
click at [144, 146] on input "SĐT Người Nhận *" at bounding box center [138, 150] width 133 height 14
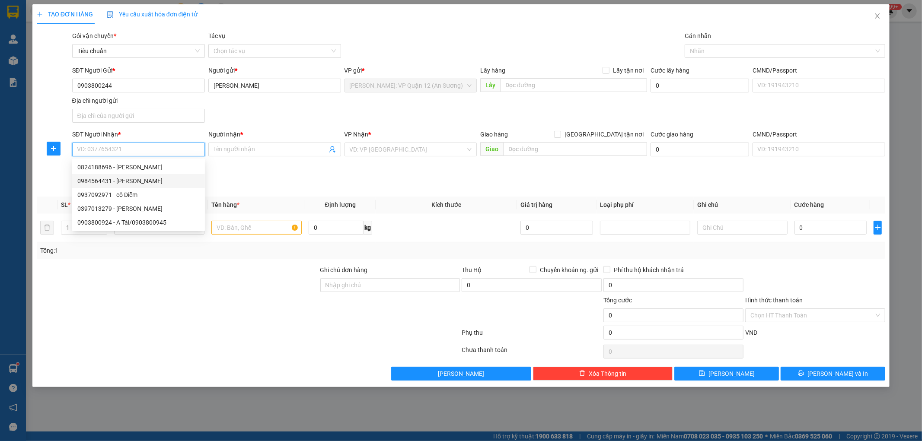
click at [120, 184] on div "0984564431 - anh duy" at bounding box center [138, 181] width 122 height 10
type input "0984564431"
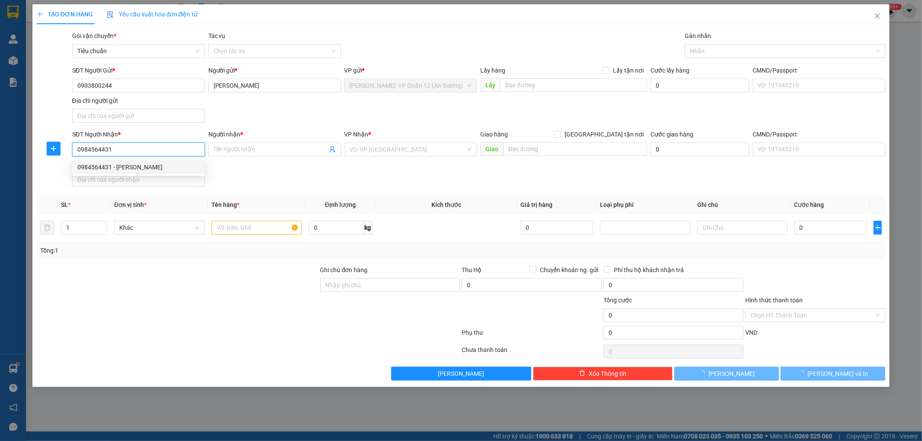
type input "anh duy"
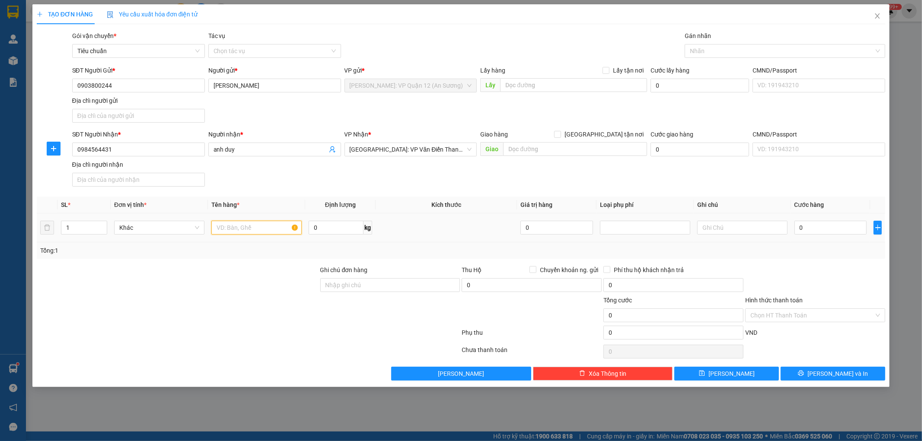
click at [250, 224] on input "text" at bounding box center [256, 228] width 90 height 14
type input "1 kiện giấy ( mỹ phẩm )"
click at [417, 278] on input "Ghi chú đơn hàng" at bounding box center [390, 285] width 140 height 14
type input "nhận theo kiện - hư hỏng ko chịu trách nhiệm"
click at [827, 232] on input "0" at bounding box center [830, 228] width 73 height 14
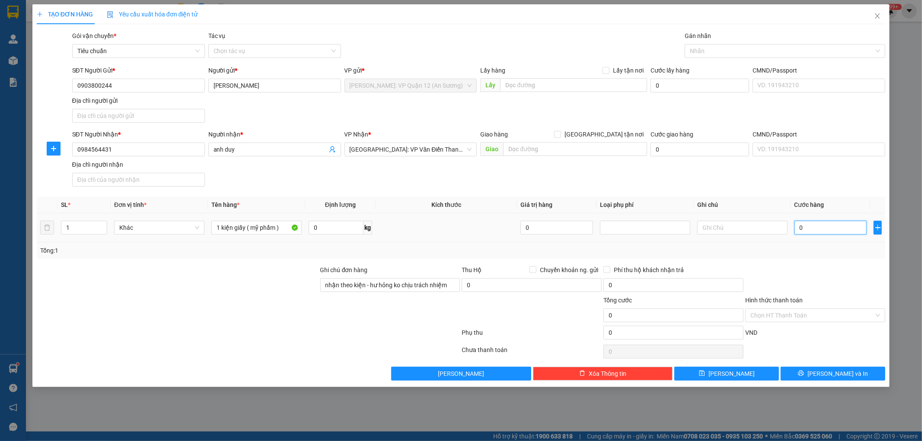
type input "8"
type input "80"
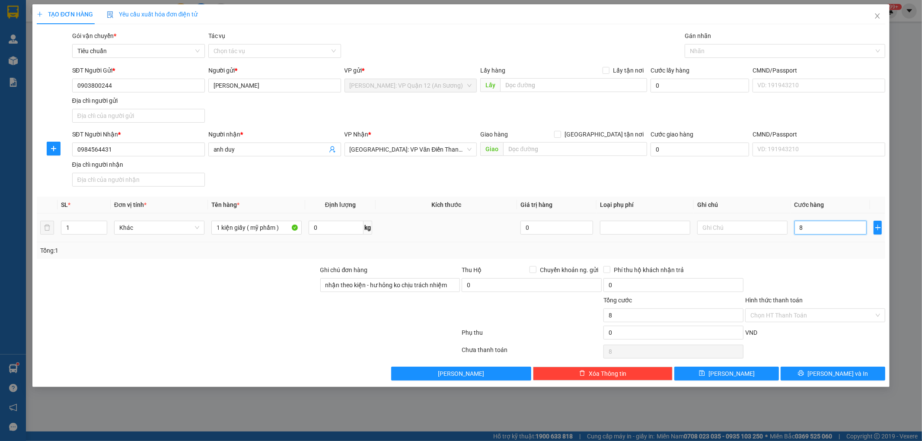
type input "80"
type input "800"
type input "8.000"
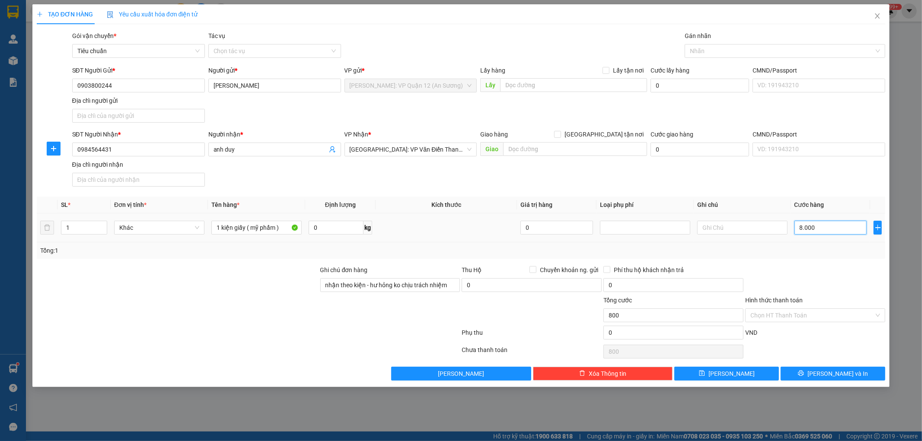
type input "8.000"
type input "80.000"
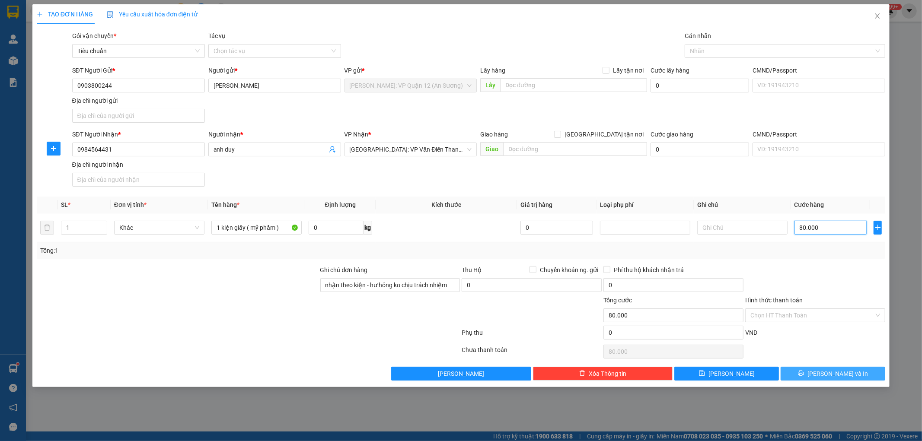
type input "80.000"
click at [844, 369] on button "[PERSON_NAME] và In" at bounding box center [832, 374] width 105 height 14
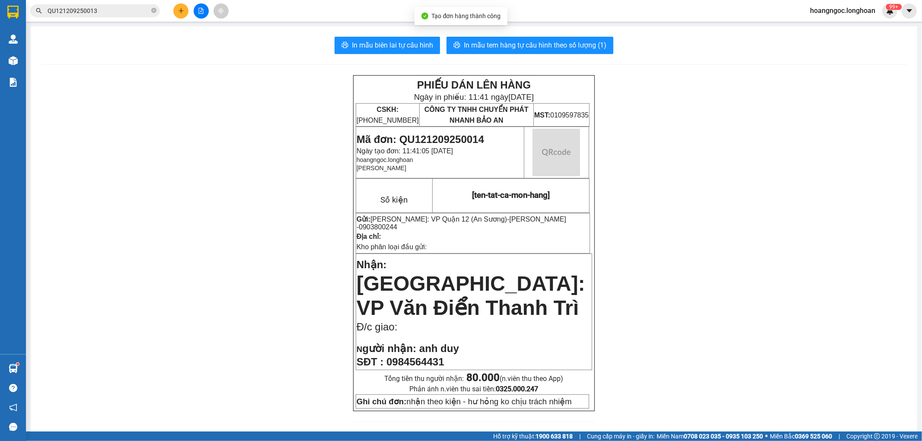
click at [385, 36] on div "In mẫu biên lai tự cấu hình In mẫu tem hàng tự cấu hình theo số lượng (1) PHIẾU…" at bounding box center [474, 444] width 886 height 836
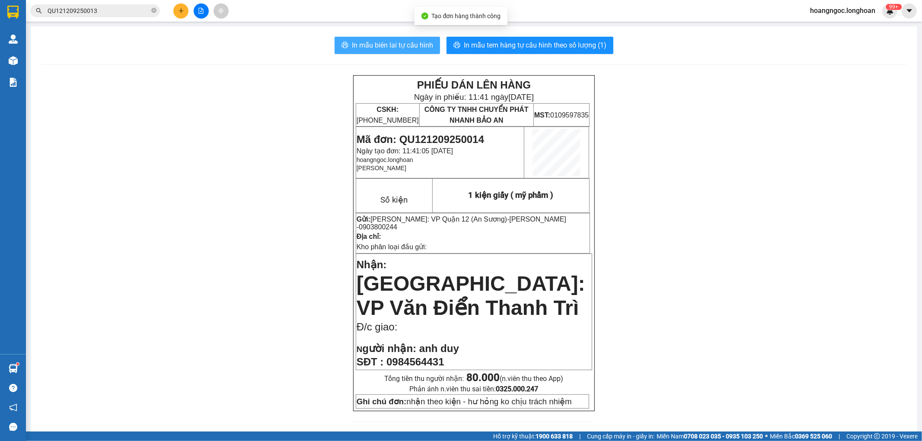
click at [384, 42] on span "In mẫu biên lai tự cấu hình" at bounding box center [392, 45] width 81 height 11
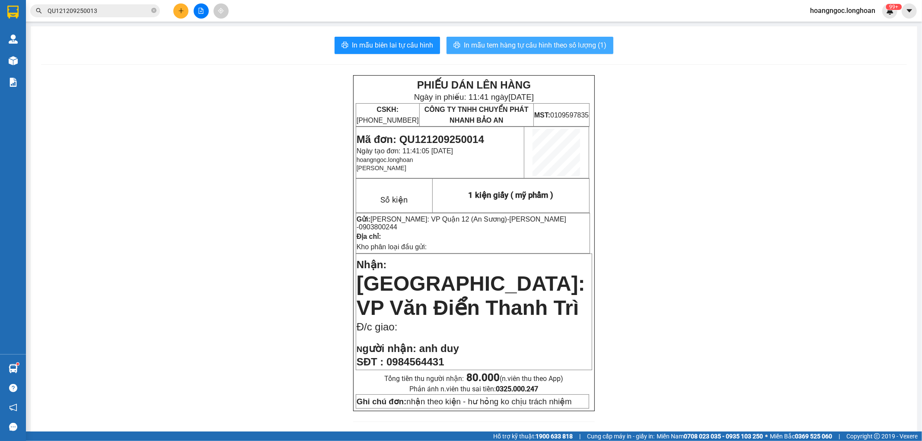
click at [540, 46] on span "In mẫu tem hàng tự cấu hình theo số lượng (1)" at bounding box center [535, 45] width 143 height 11
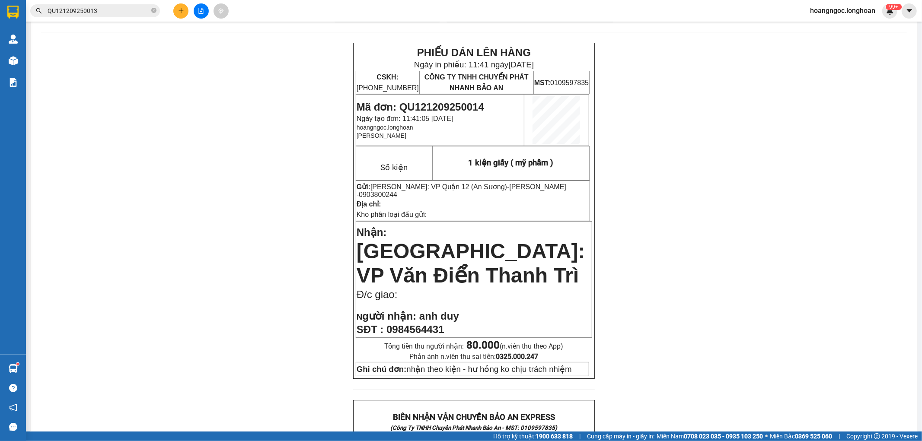
scroll to position [48, 0]
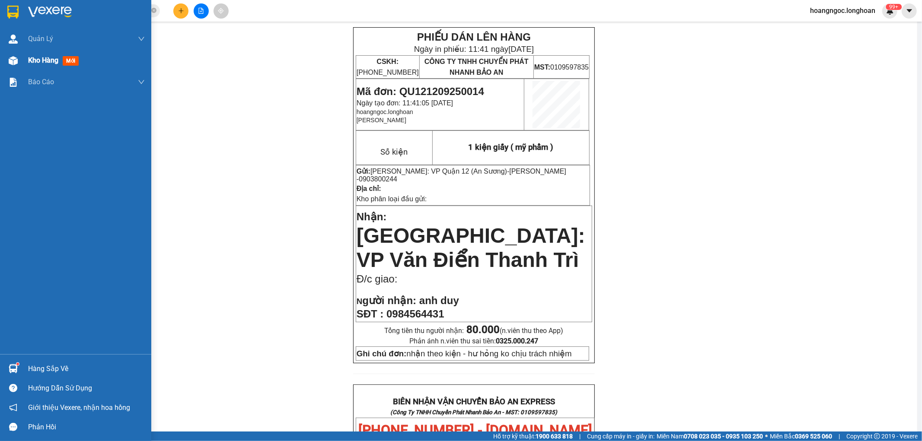
click at [10, 67] on div at bounding box center [13, 60] width 15 height 15
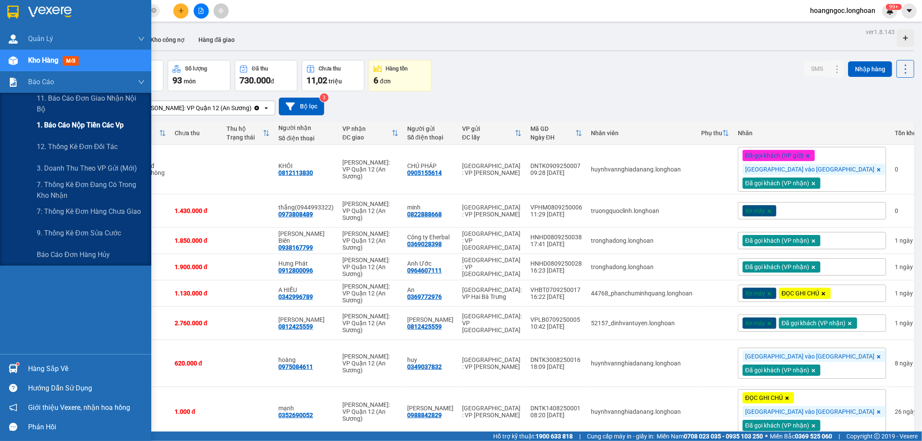
click at [73, 123] on span "1. Báo cáo nộp tiền các vp" at bounding box center [80, 125] width 87 height 11
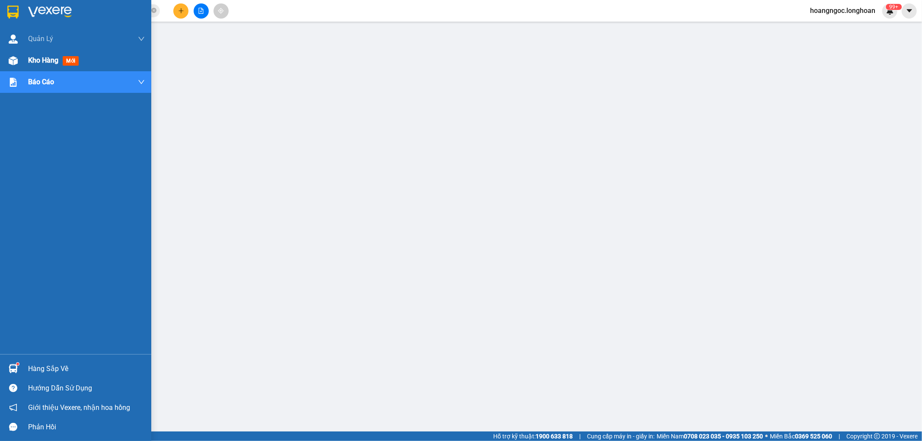
click at [35, 57] on span "Kho hàng" at bounding box center [43, 60] width 30 height 8
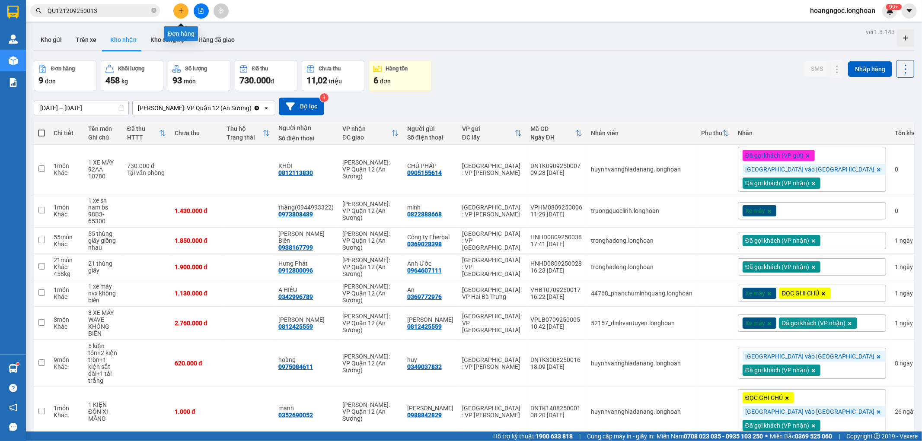
click at [175, 11] on button at bounding box center [180, 10] width 15 height 15
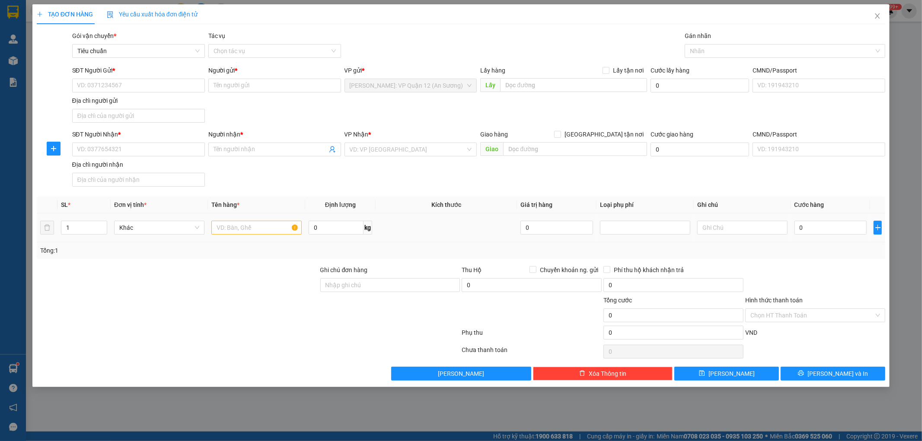
click at [92, 217] on td "1" at bounding box center [83, 227] width 53 height 29
drag, startPoint x: 92, startPoint y: 228, endPoint x: 100, endPoint y: 226, distance: 7.8
click at [93, 228] on input "1" at bounding box center [83, 227] width 45 height 13
type input "2"
click at [102, 225] on icon "up" at bounding box center [102, 225] width 3 height 3
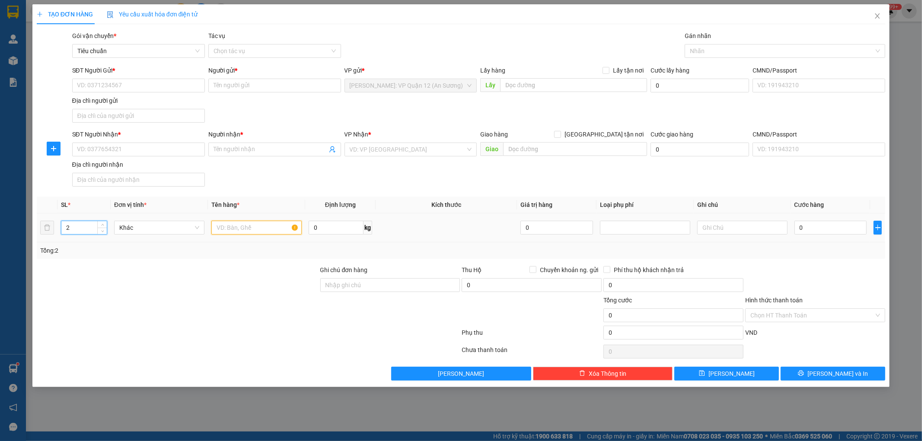
click at [253, 234] on input "text" at bounding box center [256, 228] width 90 height 14
type input "1 kiện giấy + 1 kiện sắt"
click at [371, 290] on input "Ghi chú đơn hàng" at bounding box center [390, 285] width 140 height 14
type input "nhận theo kiện - hư hỏng ko chịu trách nhiệm"
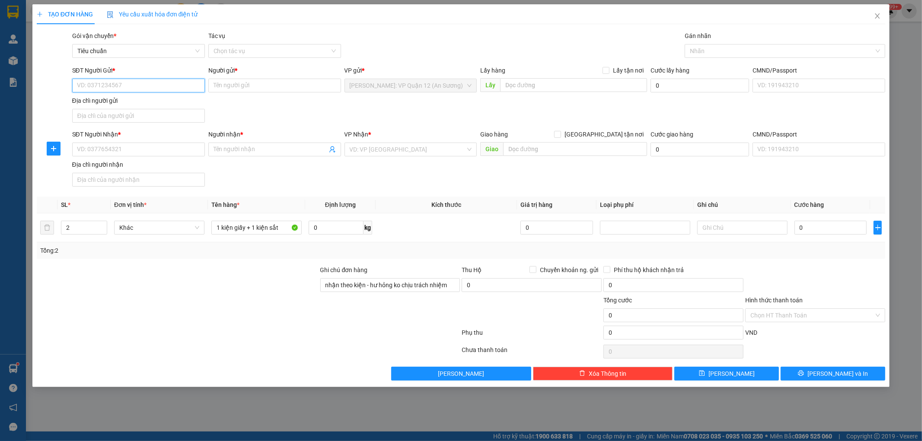
click at [135, 85] on input "SĐT Người Gửi *" at bounding box center [138, 86] width 133 height 14
click at [129, 101] on div "0392186091 - a Văn" at bounding box center [138, 103] width 122 height 10
type input "0392186091"
type input "a Văn"
type input "0392186091"
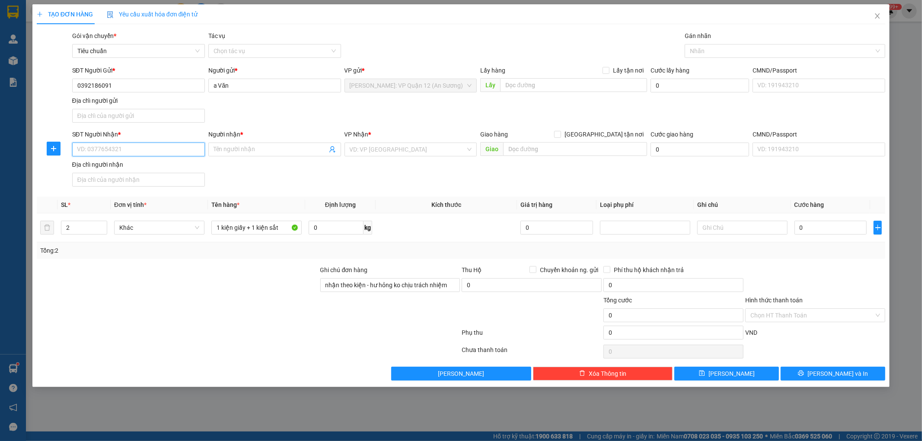
click at [143, 152] on input "SĐT Người Nhận *" at bounding box center [138, 150] width 133 height 14
click at [143, 152] on input "0974796" at bounding box center [138, 150] width 133 height 14
click at [139, 166] on div "0974796777 - oto Uy Long" at bounding box center [138, 167] width 122 height 10
type input "0974796777"
type input "oto Uy Long"
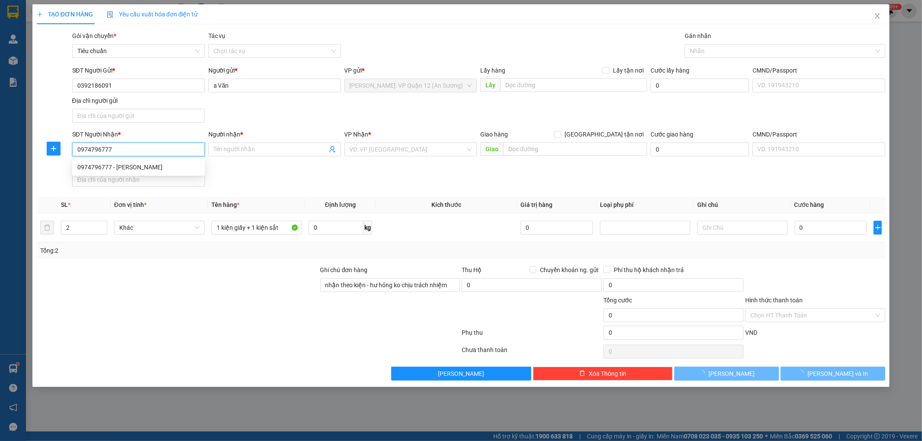
checkbox input "true"
type input "Đường Tôn Đức Thắng nối dài, Phường Trường Xuân, Tam Kỳ Quãng Nam"
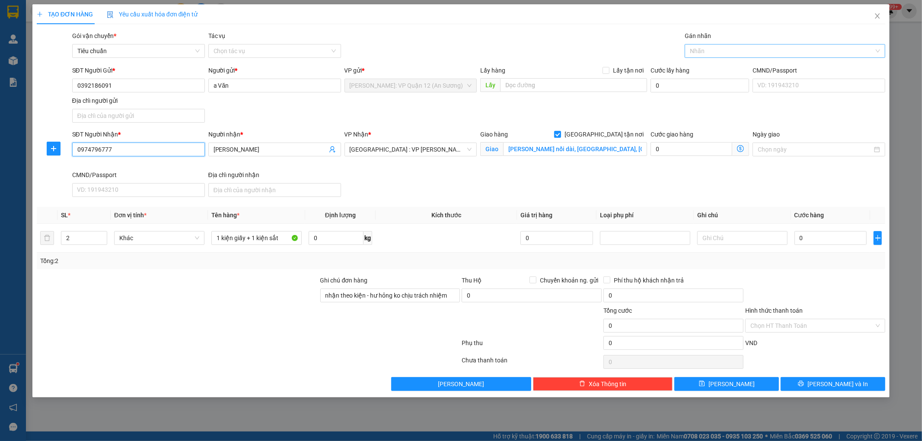
click at [727, 50] on div at bounding box center [781, 51] width 188 height 10
type input "0974796777"
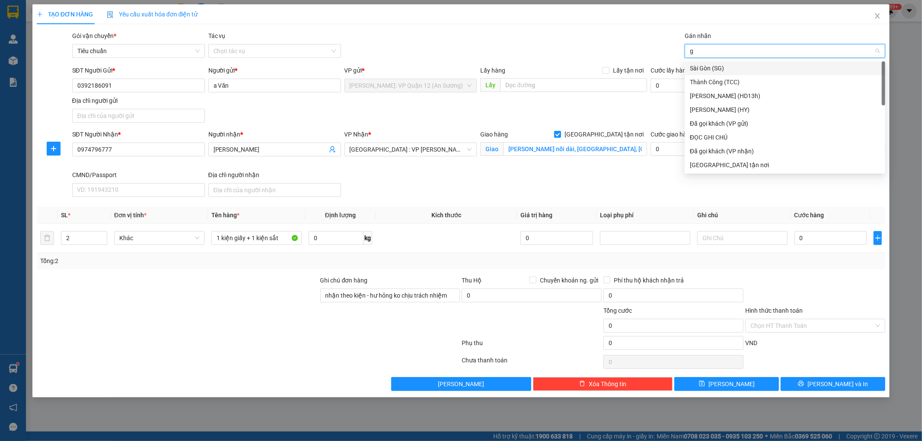
type input "gt"
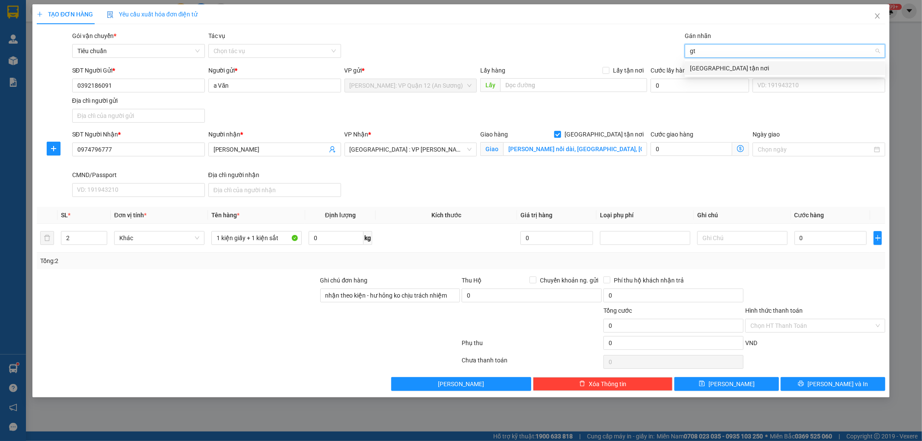
click at [720, 66] on div "[GEOGRAPHIC_DATA] tận nơi" at bounding box center [785, 69] width 190 height 10
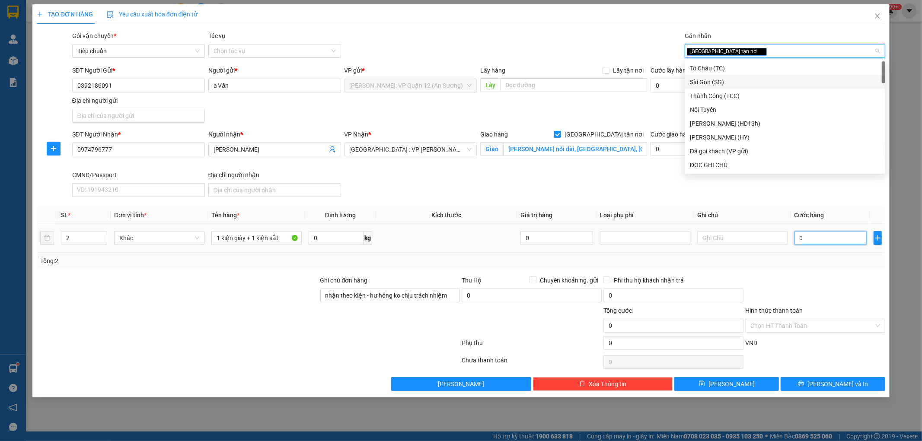
click at [812, 242] on input "0" at bounding box center [830, 238] width 73 height 14
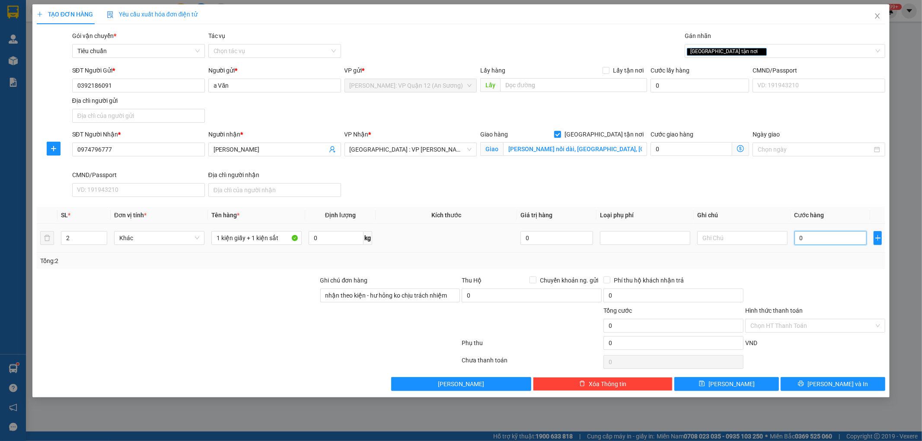
type input "3"
type input "33"
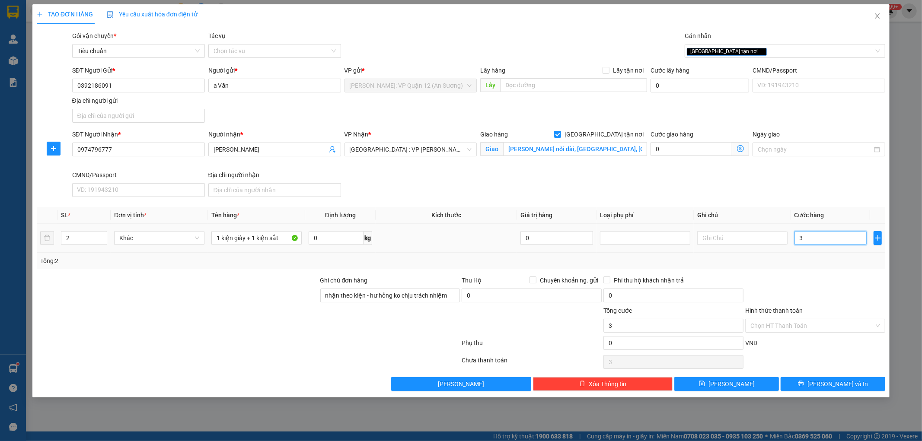
type input "33"
type input "335"
type input "3.350"
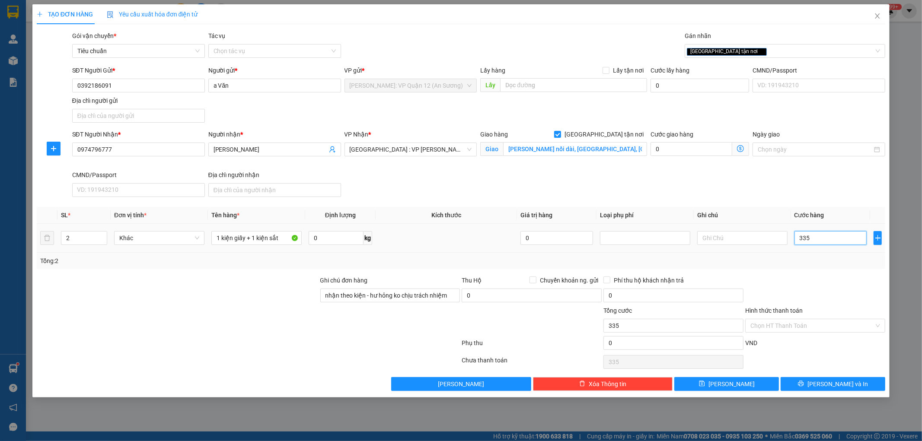
type input "3.350"
type input "33.500"
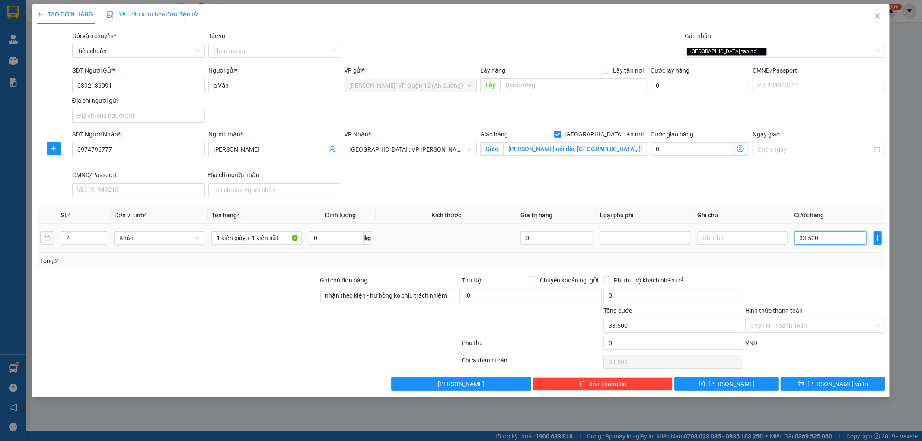
type input "335.000"
click at [826, 387] on span "[PERSON_NAME] và In" at bounding box center [837, 384] width 60 height 10
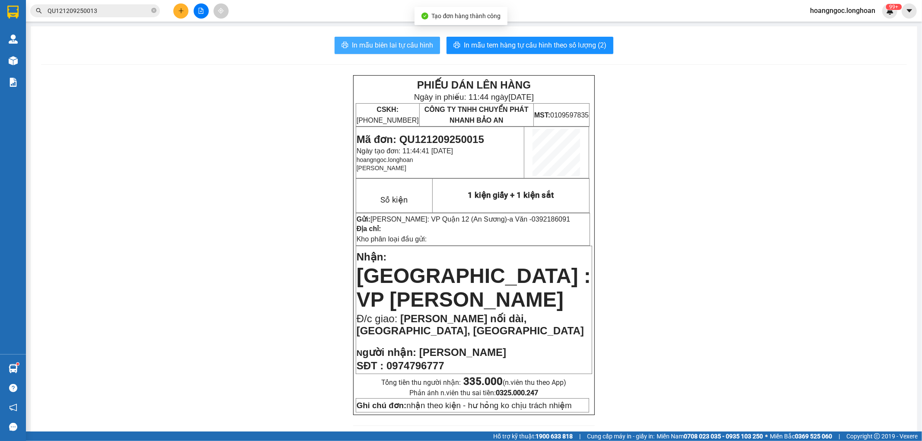
click at [370, 45] on span "In mẫu biên lai tự cấu hình" at bounding box center [392, 45] width 81 height 11
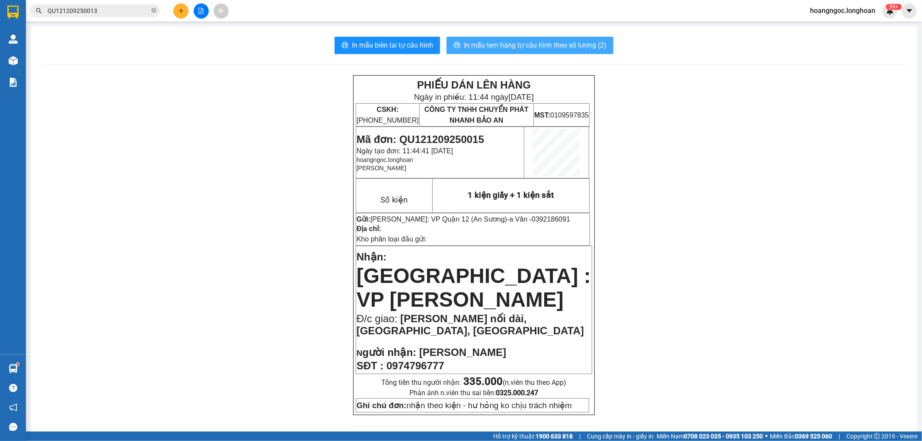
click at [479, 44] on span "In mẫu tem hàng tự cấu hình theo số lượng (2)" at bounding box center [535, 45] width 143 height 11
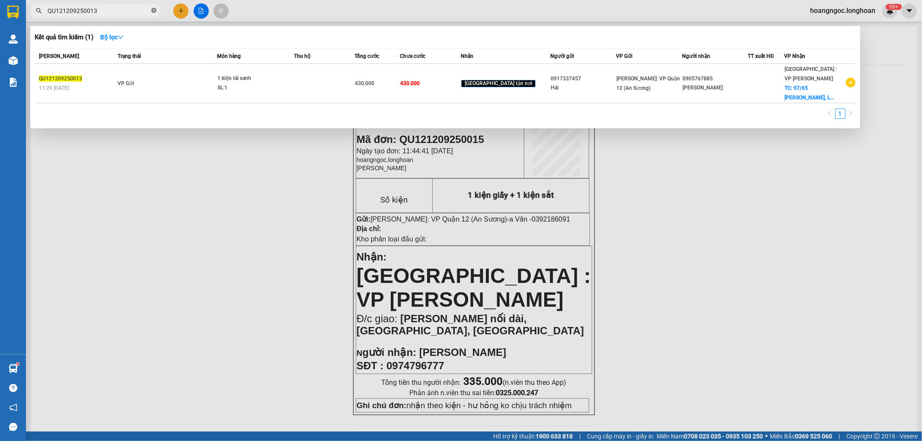
click at [153, 12] on icon "close-circle" at bounding box center [153, 10] width 5 height 5
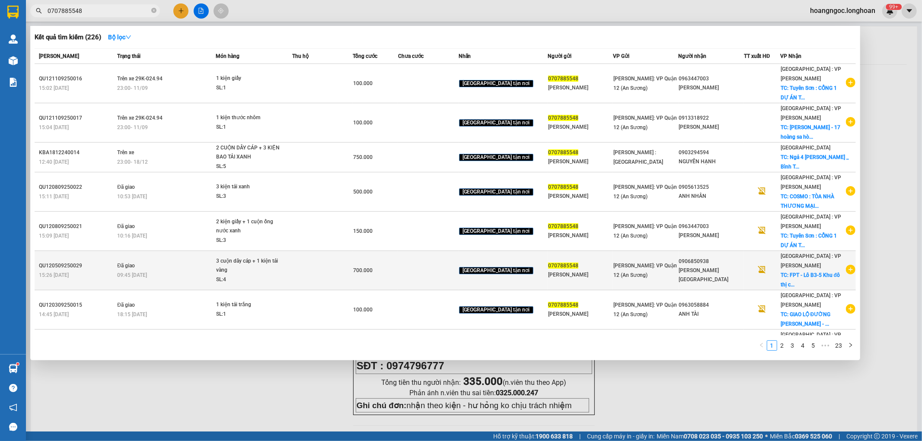
type input "0707885548"
click at [846, 270] on icon "plus-circle" at bounding box center [851, 270] width 10 height 10
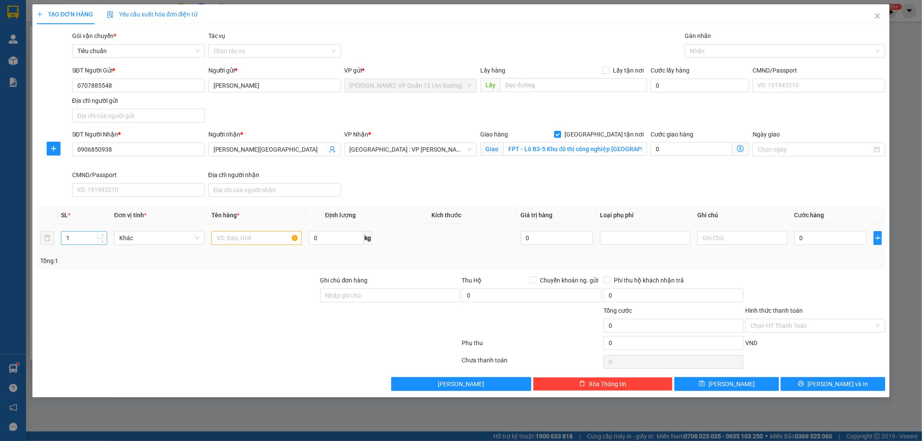
click at [85, 235] on input "1" at bounding box center [83, 238] width 45 height 13
click at [101, 235] on icon "up" at bounding box center [102, 236] width 3 height 3
type input "3"
click at [101, 235] on icon "up" at bounding box center [102, 236] width 3 height 3
type input "12"
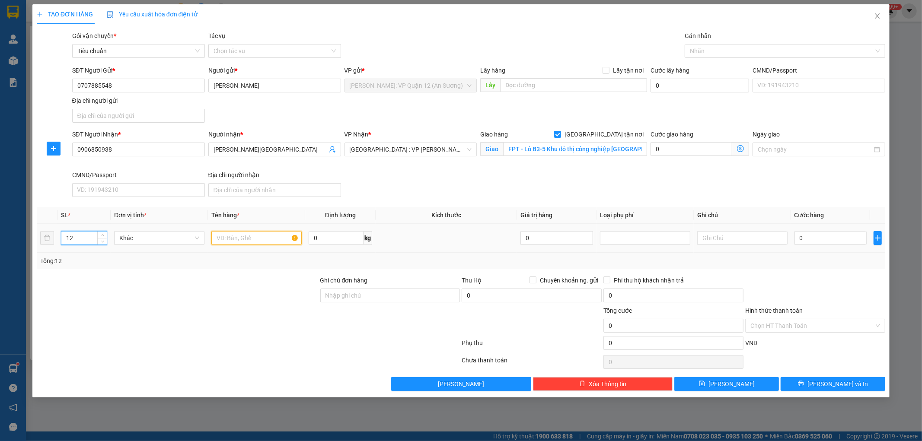
click at [248, 235] on input "text" at bounding box center [256, 238] width 90 height 14
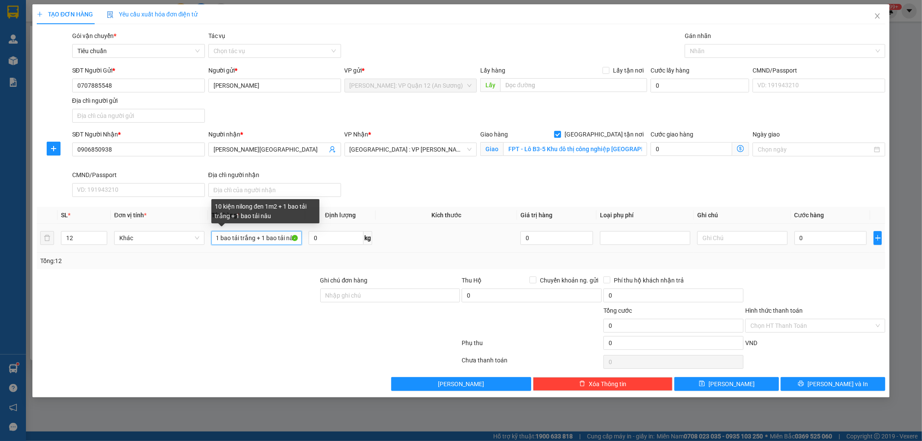
scroll to position [0, 72]
type input "10 kiện nilong đen 1m2 + 1 bao tải trắng + 1 bao tải nâu"
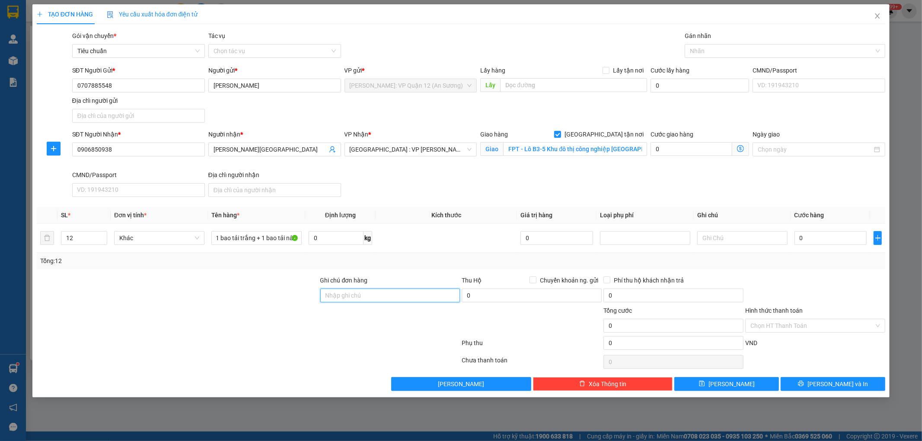
drag, startPoint x: 367, startPoint y: 298, endPoint x: 377, endPoint y: 302, distance: 10.4
click at [368, 297] on input "Ghi chú đơn hàng" at bounding box center [390, 296] width 140 height 14
type input "nhận theo kiện - hư hỏng ko chịu trách nhiệm"
click at [716, 48] on div at bounding box center [781, 51] width 188 height 10
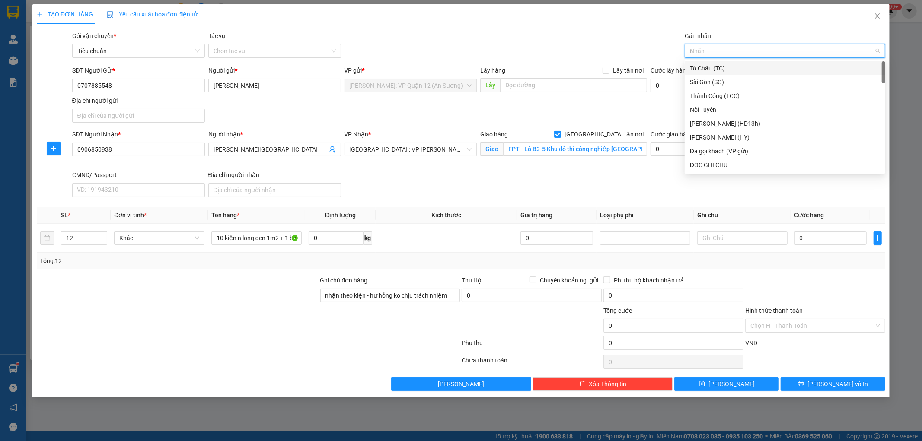
type input "gt"
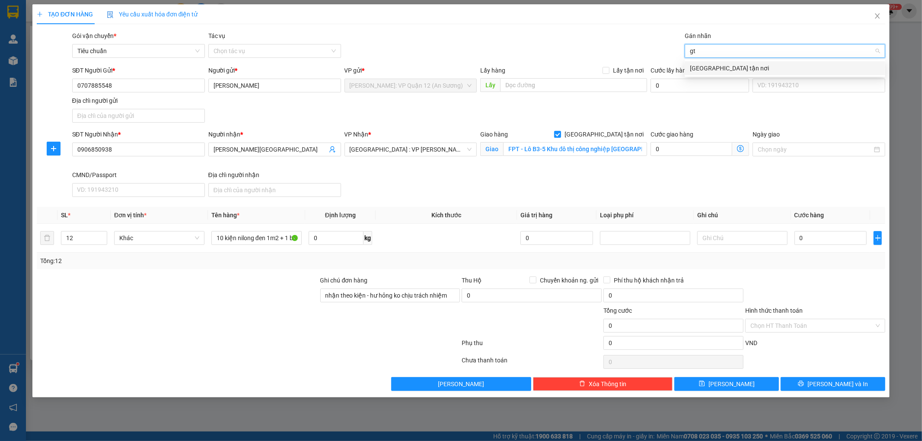
click at [722, 68] on div "[GEOGRAPHIC_DATA] tận nơi" at bounding box center [785, 69] width 190 height 10
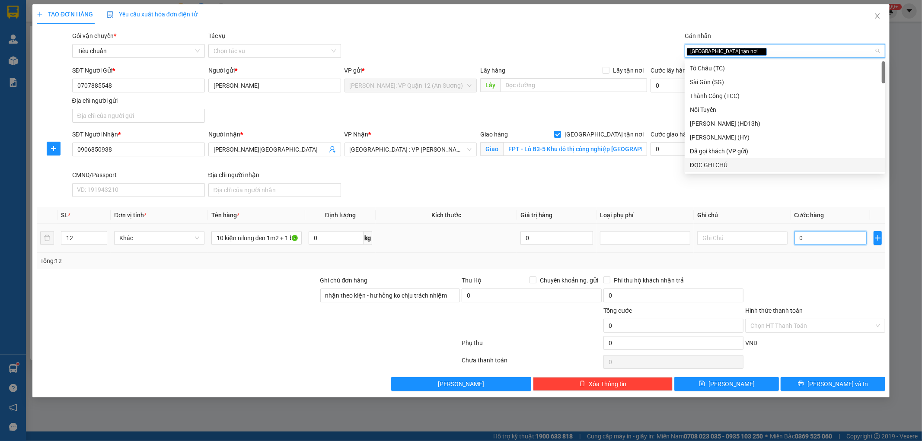
click at [826, 238] on input "0" at bounding box center [830, 238] width 73 height 14
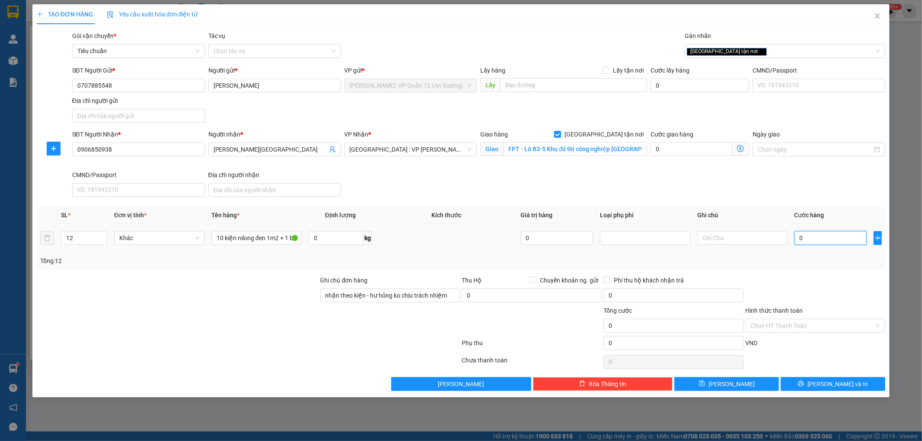
type input "8"
type input "85"
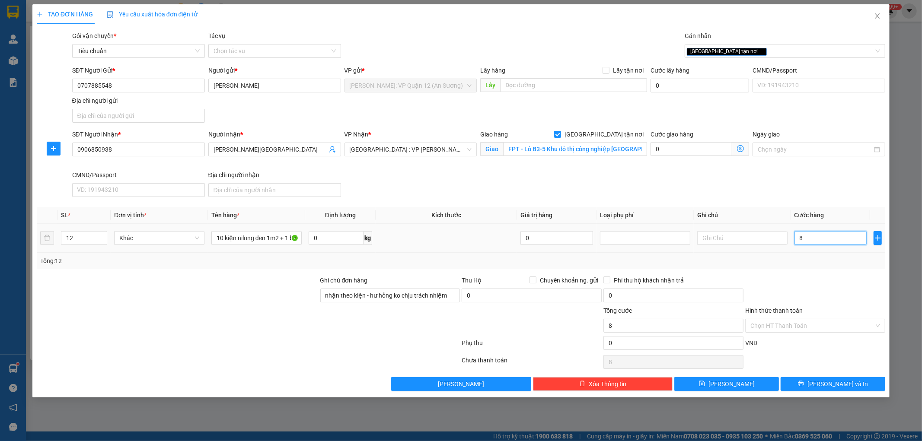
type input "85"
type input "850"
type input "8.500"
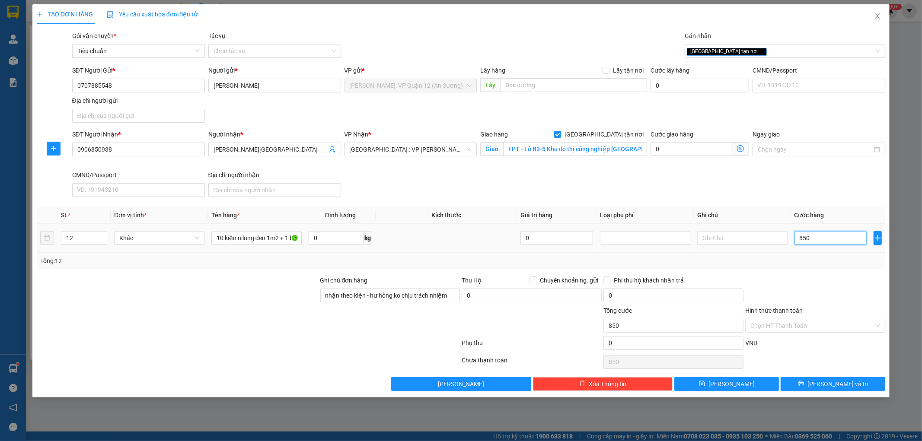
type input "8.500"
type input "85.000"
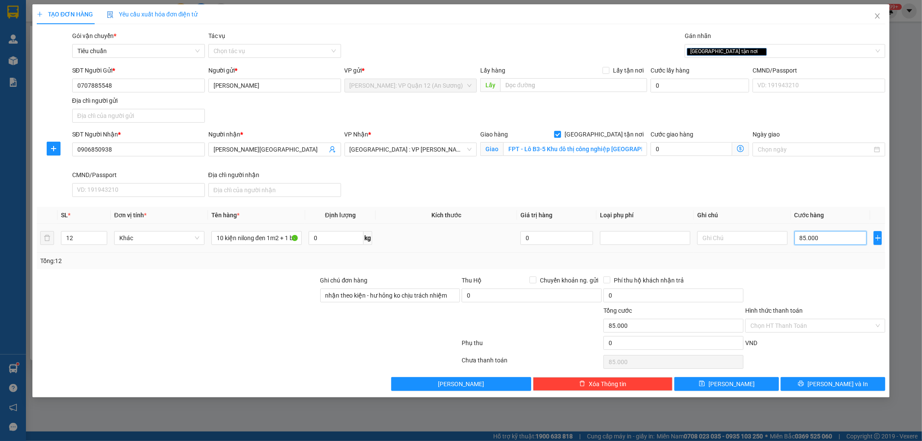
type input "850.000"
click at [840, 385] on span "[PERSON_NAME] và In" at bounding box center [837, 384] width 60 height 10
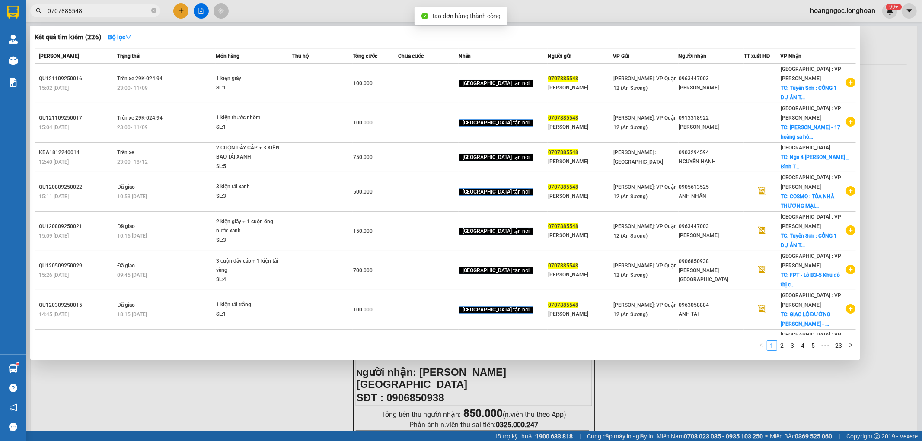
click at [675, 395] on div at bounding box center [461, 220] width 922 height 441
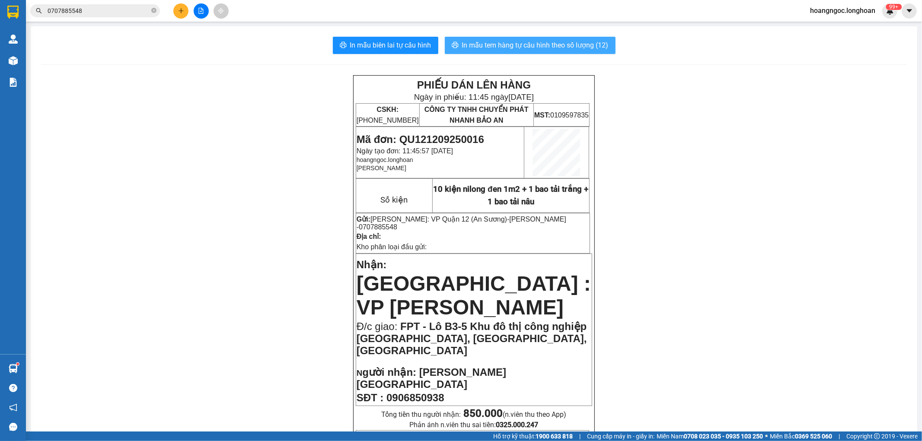
click at [474, 45] on span "In mẫu tem hàng tự cấu hình theo số lượng (12)" at bounding box center [535, 45] width 146 height 11
drag, startPoint x: 245, startPoint y: 130, endPoint x: 356, endPoint y: 130, distance: 111.0
click at [432, 135] on span "Mã đơn: QU121209250016" at bounding box center [419, 140] width 127 height 12
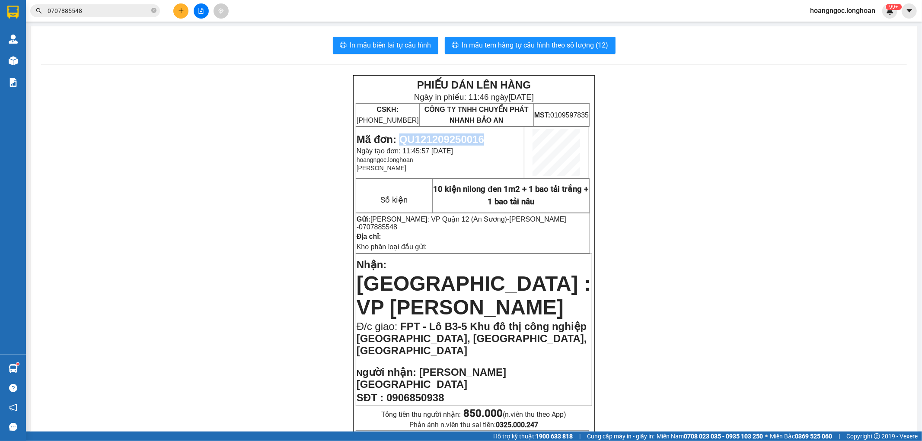
click at [432, 135] on span "Mã đơn: QU121209250016" at bounding box center [419, 140] width 127 height 12
copy span "QU121209250016"
click at [97, 9] on input "0707885548" at bounding box center [99, 11] width 102 height 10
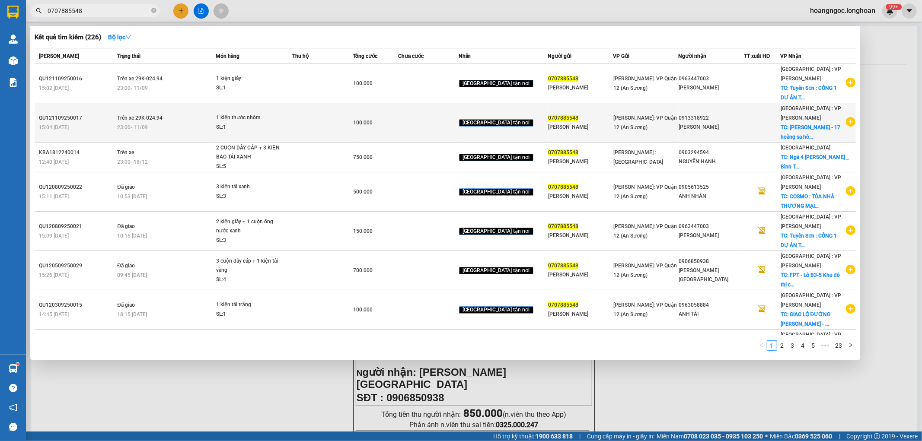
click at [173, 134] on td "Trên xe 29K-024.94 23:00 - 11/09" at bounding box center [165, 122] width 101 height 39
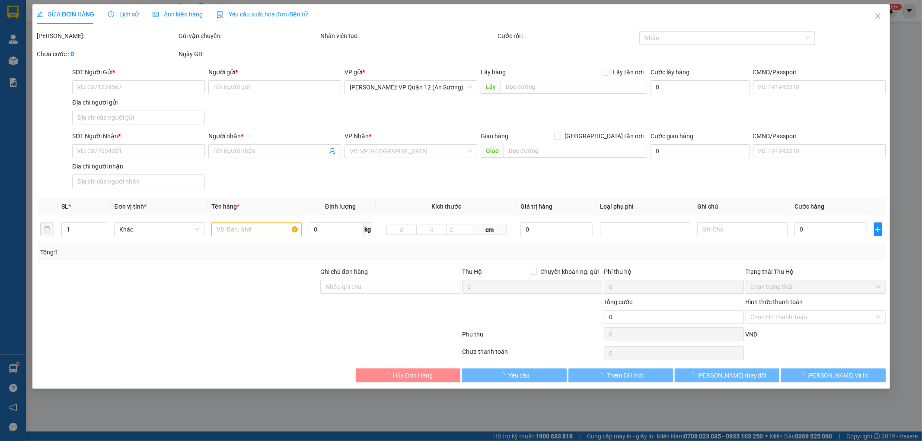
type input "0707885548"
type input "KIM PHƯỢNG"
type input "0913318922"
type input "Nguyễn Văn Lưu"
checkbox input "true"
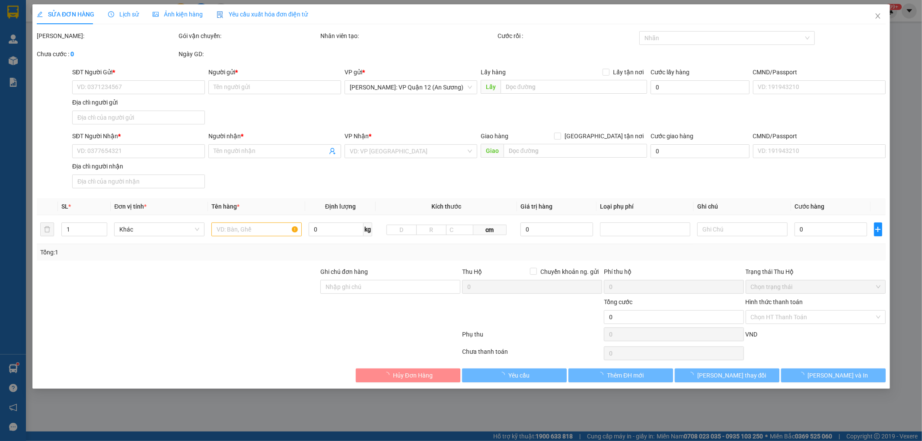
type input "Nam Khang - 17 hoàng sa hòa hải ngũ hành sơn đà nẵng"
type input "nhận theo kiện - hư hỏng ko chịu trách nhiệm"
type input "100.000"
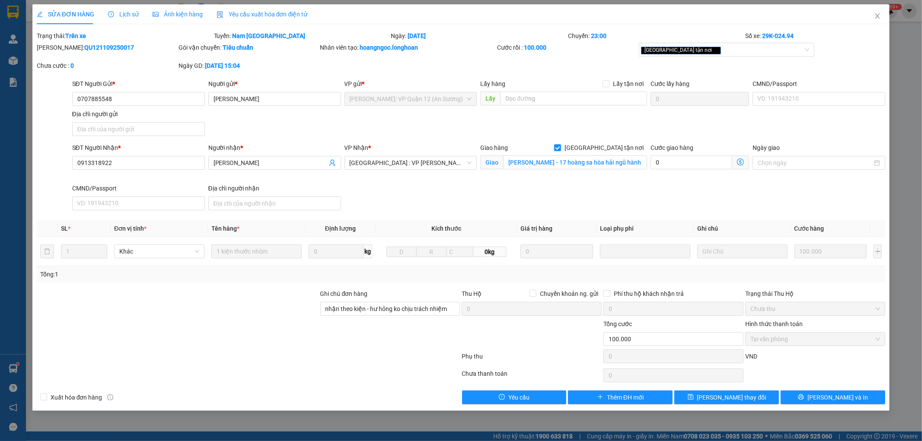
click at [84, 45] on b "QU121109250017" at bounding box center [109, 47] width 50 height 7
copy b "QU121109250017"
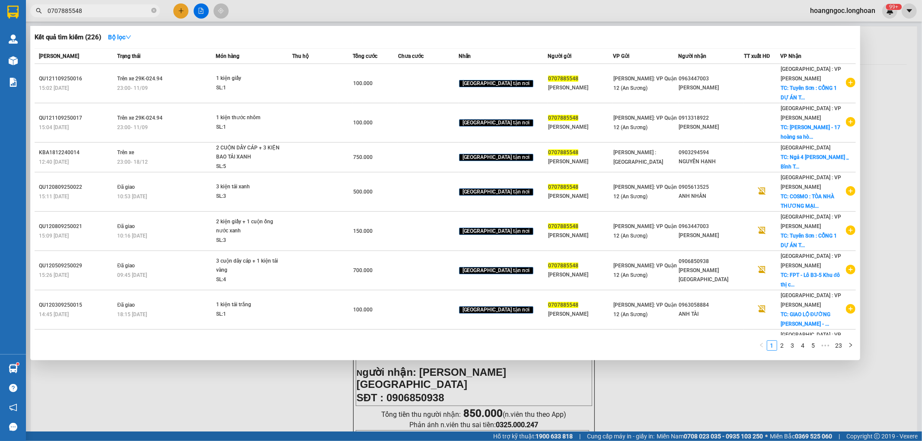
click at [117, 10] on input "0707885548" at bounding box center [99, 11] width 102 height 10
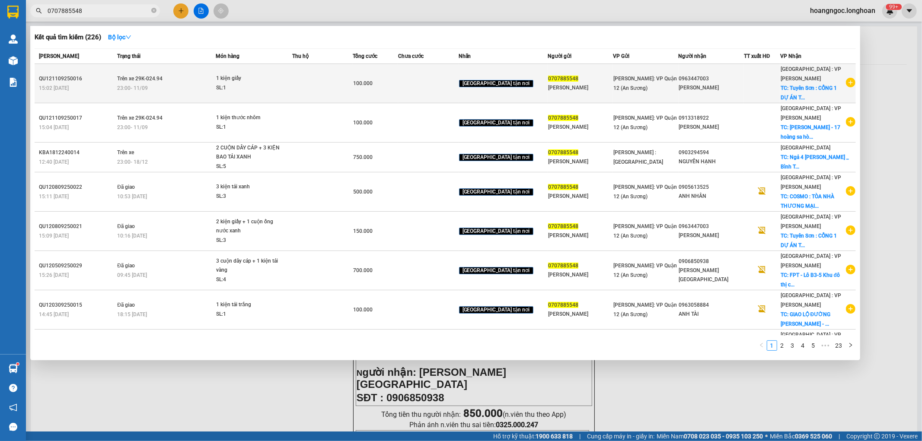
click at [114, 89] on div "15:02 - 11/09" at bounding box center [77, 88] width 76 height 10
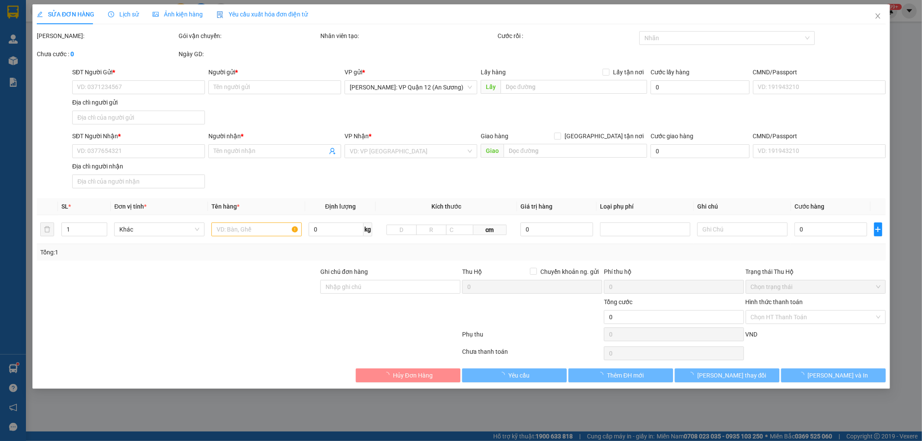
type input "0707885548"
type input "KIM PHƯỢNG"
type input "0963447003"
type input "NGUYỄN VĂN PHÁP"
checkbox input "true"
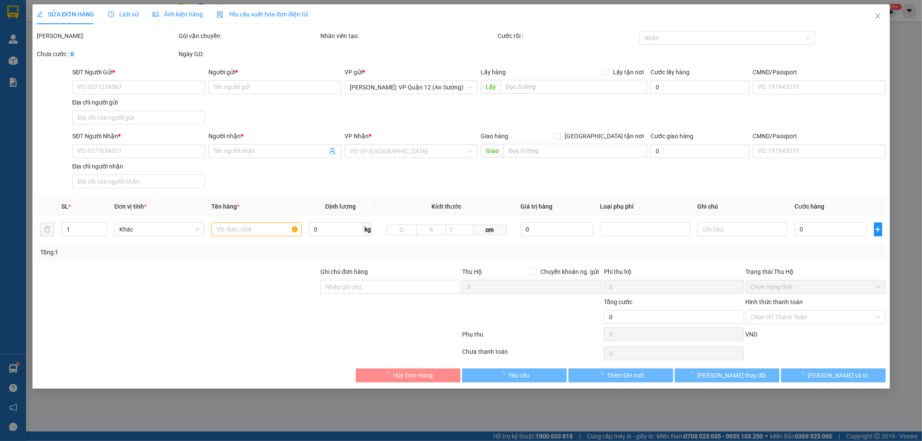
type input "Tuyên Sơn : CỔNG 1 DỰ ÁN THE ESTUARY TUYÊN SƠN, NGÃ BA ĐƯỜNG TRẦN ĐĂNG NINH GIA…"
type input "nhận theo kiện - hư hỏng ko chịu trách nhiệm"
type input "100.000"
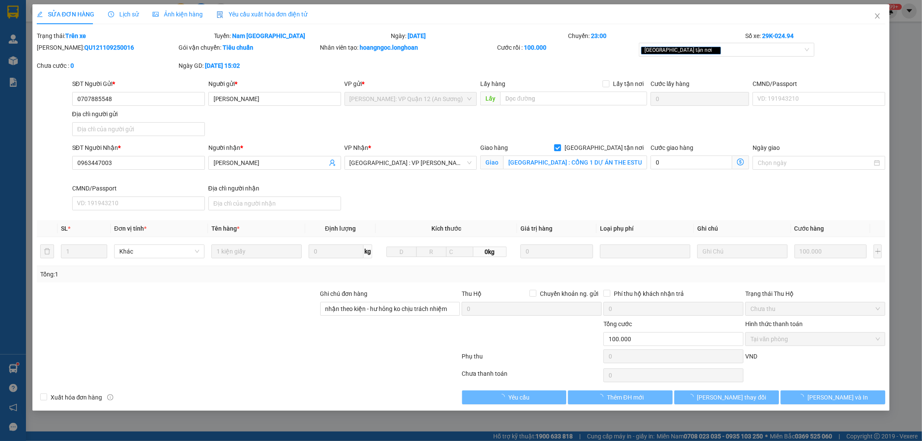
click at [84, 45] on b "QU121109250016" at bounding box center [109, 47] width 50 height 7
copy b "QU121109250016"
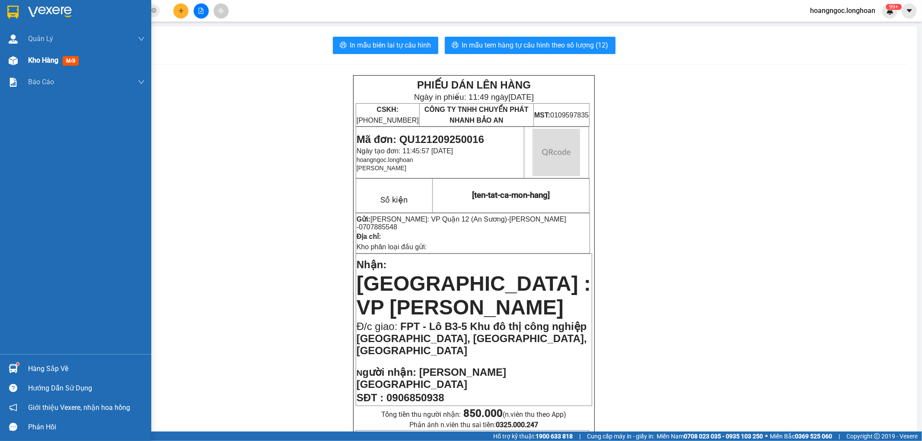
click at [10, 62] on img at bounding box center [13, 60] width 9 height 9
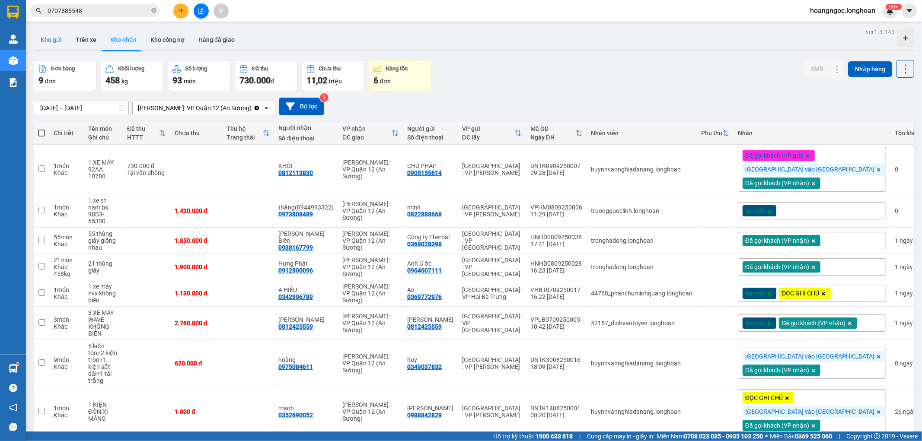
click at [49, 36] on button "Kho gửi" at bounding box center [51, 39] width 35 height 21
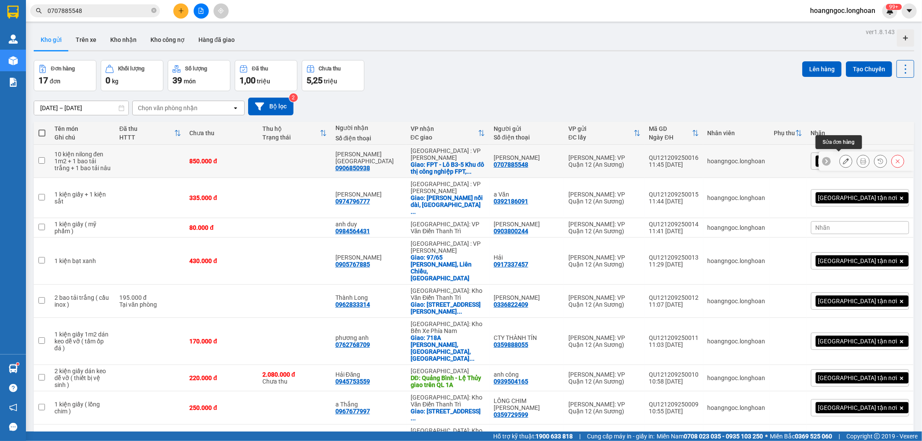
click at [842, 158] on icon at bounding box center [845, 161] width 6 height 6
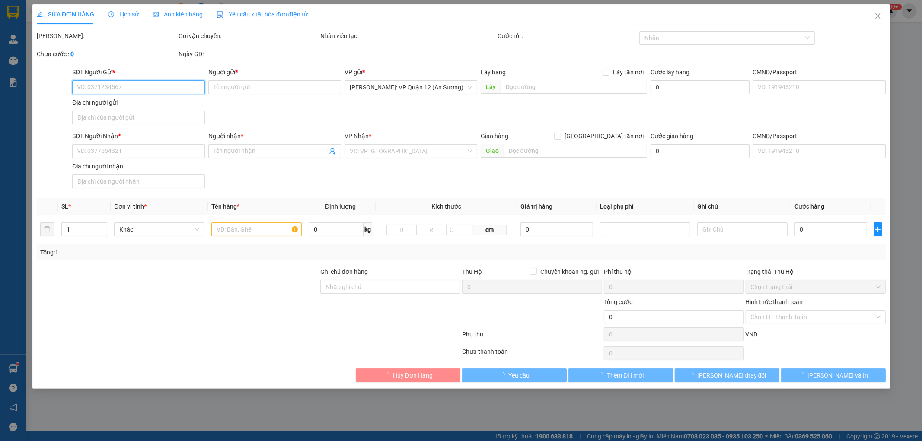
type input "0707885548"
type input "KIM PHƯỢNG"
type input "0906850938"
type input "Hồ Đỗ Phước Tuy"
checkbox input "true"
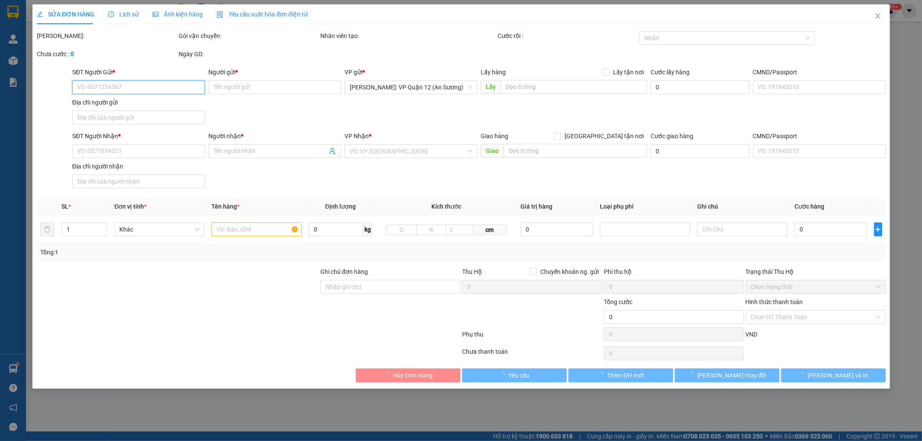
type input "FPT - Lô B3-5 Khu đô thị công nghiệp FPT, phường Ngũ Hành Sơn, Đà Nẵng"
type input "nhận theo kiện - hư hỏng ko chịu trách nhiệm"
type input "850.000"
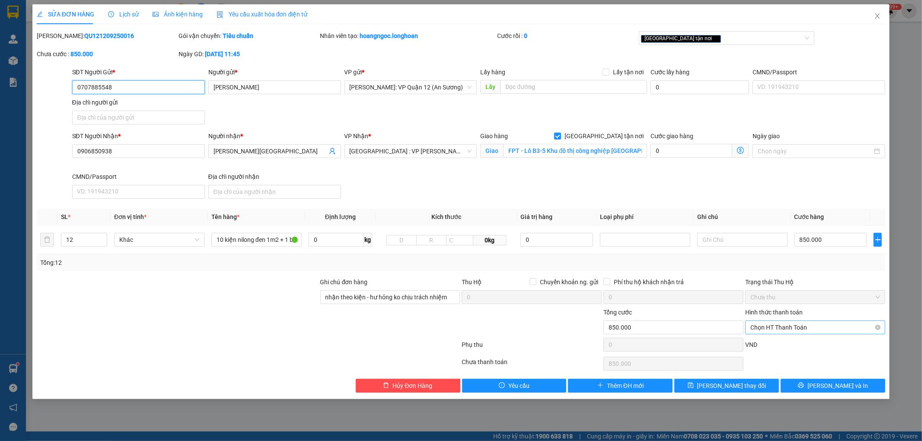
click at [798, 326] on span "Chọn HT Thanh Toán" at bounding box center [815, 327] width 130 height 13
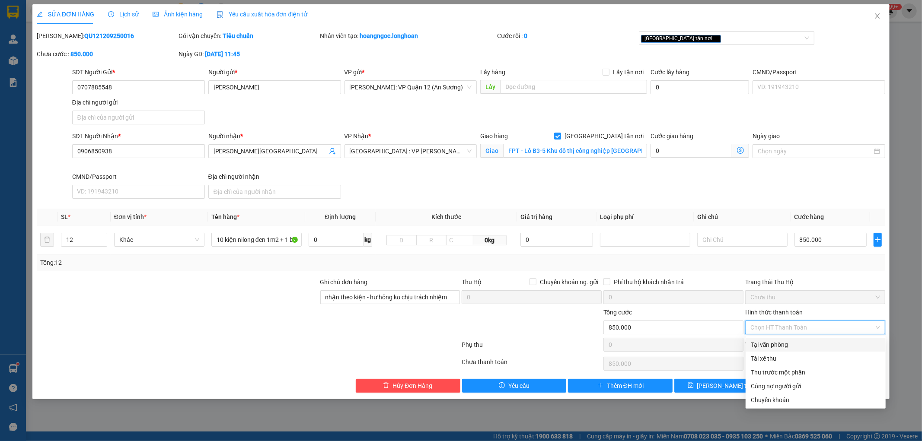
click at [771, 347] on div "Tại văn phòng" at bounding box center [815, 345] width 130 height 10
type input "0"
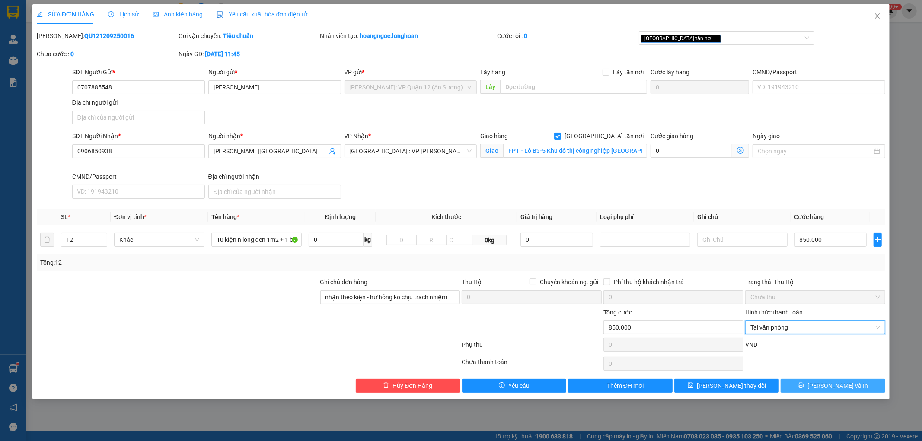
click at [835, 383] on span "[PERSON_NAME] và In" at bounding box center [837, 386] width 60 height 10
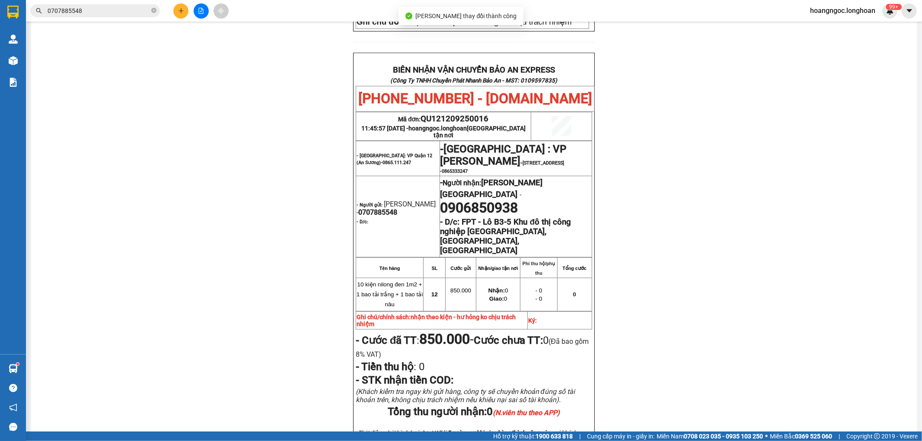
scroll to position [409, 0]
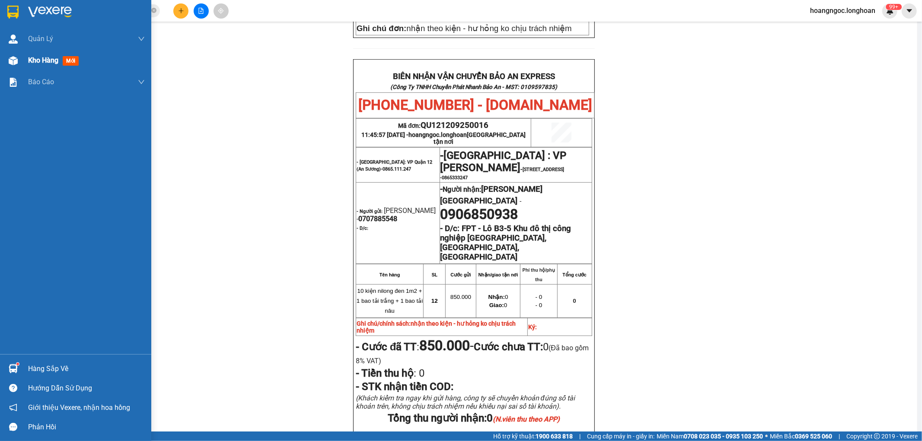
click at [24, 57] on div "Kho hàng mới" at bounding box center [75, 61] width 151 height 22
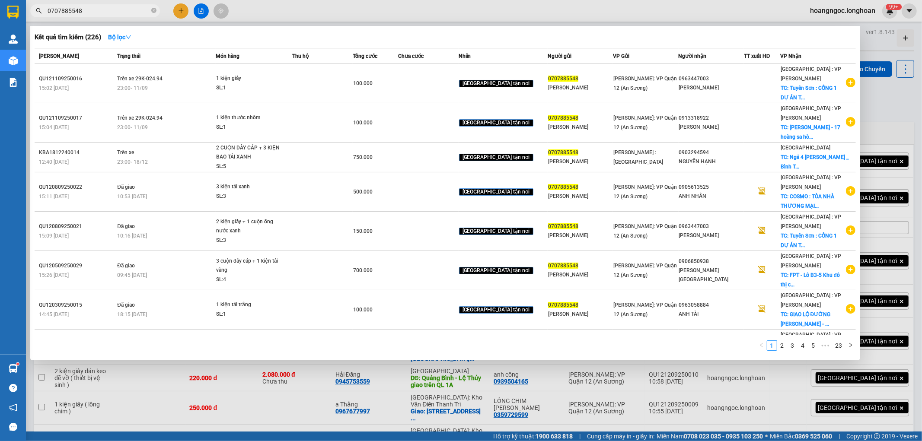
click at [117, 6] on input "0707885548" at bounding box center [99, 11] width 102 height 10
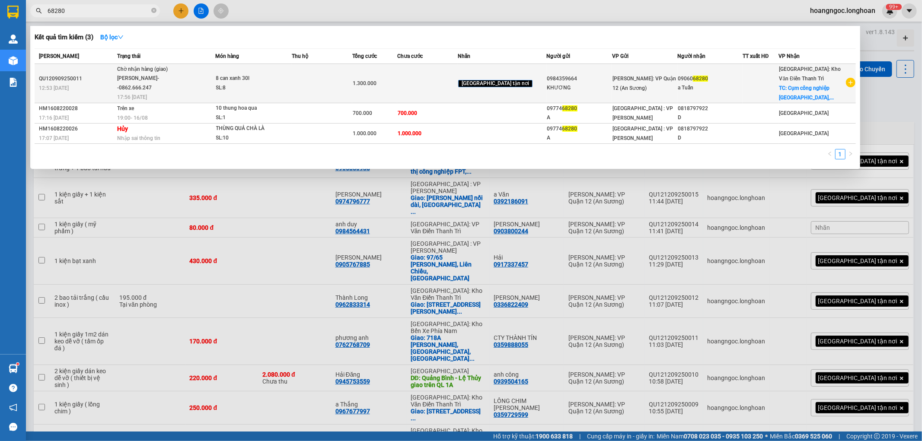
type input "68280"
click at [188, 87] on span "Chờ nhận hàng (giao) Trần Thanh Bình--0862.666.247 17:56 - 11/09" at bounding box center [166, 83] width 98 height 36
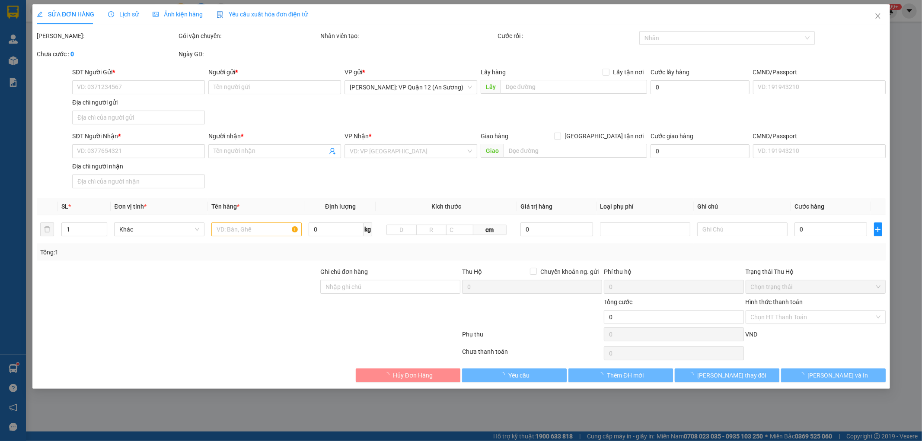
type input "0984359664"
type input "KHƯƠNG"
type input "0906068280"
type input "a Tuấn"
checkbox input "true"
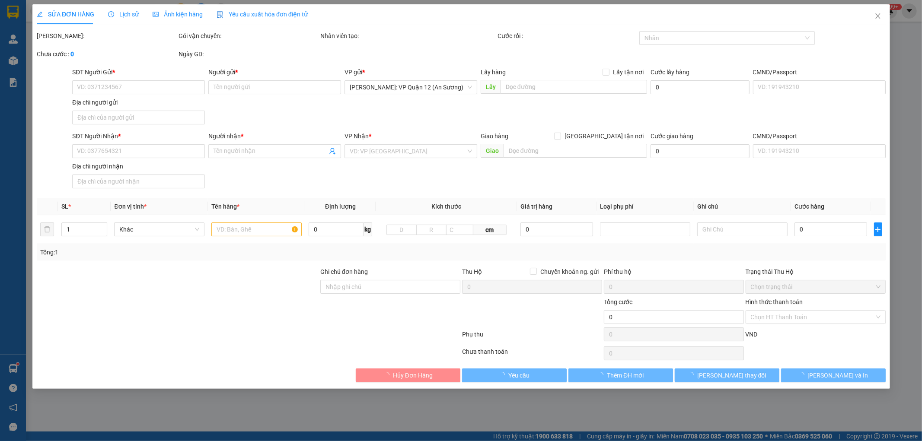
type input "Cụm công nghiệp Trường An, Xã An Khánh, Huyện Hoài Đức, Thành phố Hà Nội, Việt …"
type input "nhận theo kiện - hư hỏng ko chịu trách nhiệm"
type input "1.300.000"
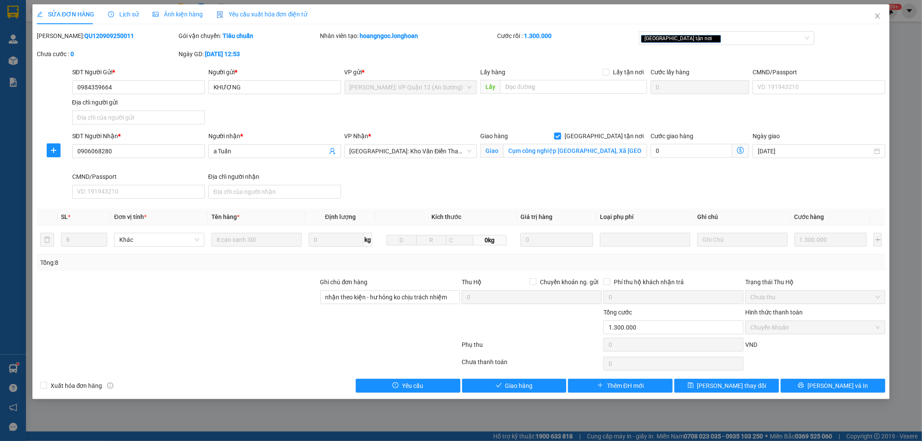
click at [128, 16] on span "Lịch sử" at bounding box center [123, 14] width 31 height 7
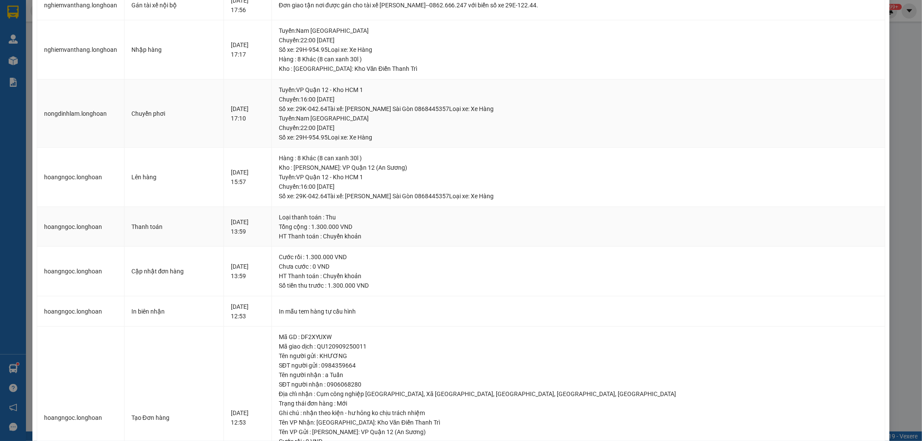
scroll to position [144, 0]
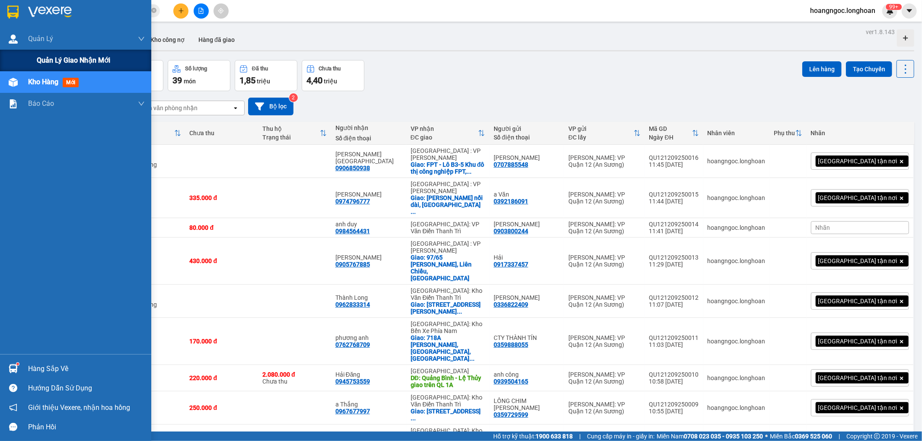
click at [54, 57] on span "Quản lý giao nhận mới" at bounding box center [73, 60] width 73 height 11
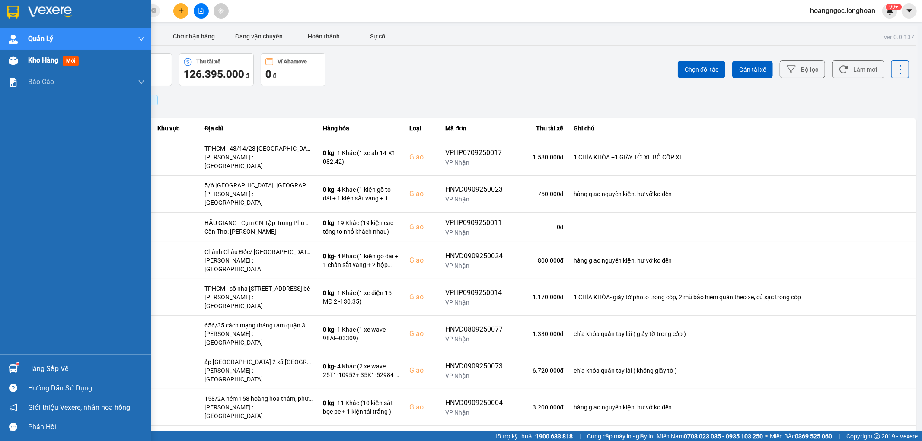
click at [42, 62] on span "Kho hàng" at bounding box center [43, 60] width 30 height 8
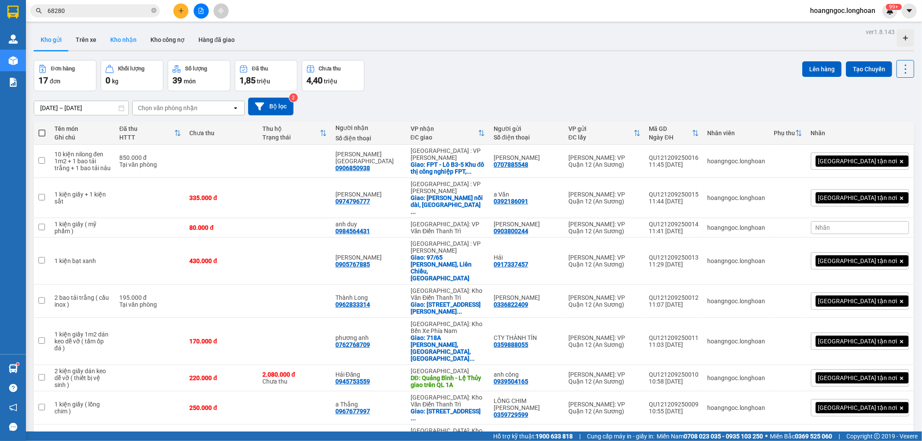
click at [117, 41] on button "Kho nhận" at bounding box center [123, 39] width 40 height 21
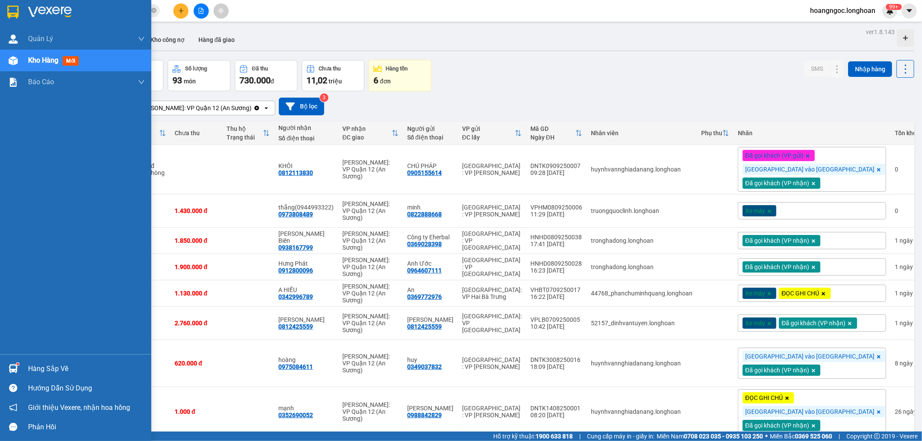
click at [26, 361] on div "Hàng sắp về" at bounding box center [75, 368] width 151 height 19
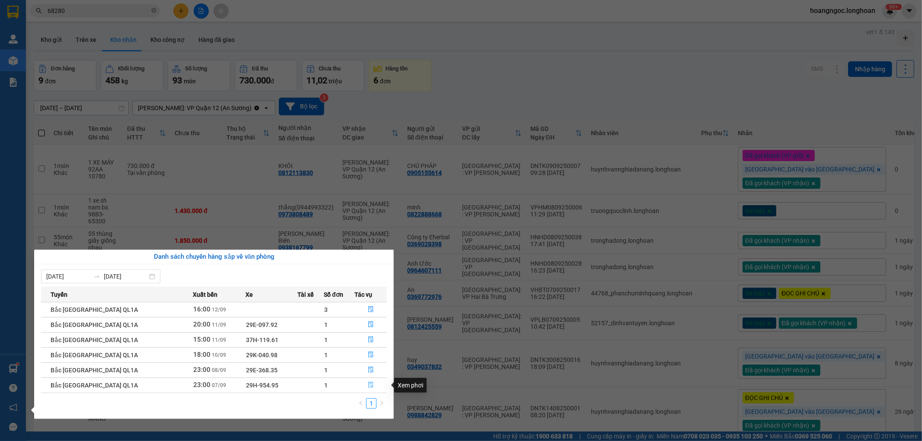
click at [368, 382] on icon "file-done" at bounding box center [371, 385] width 6 height 6
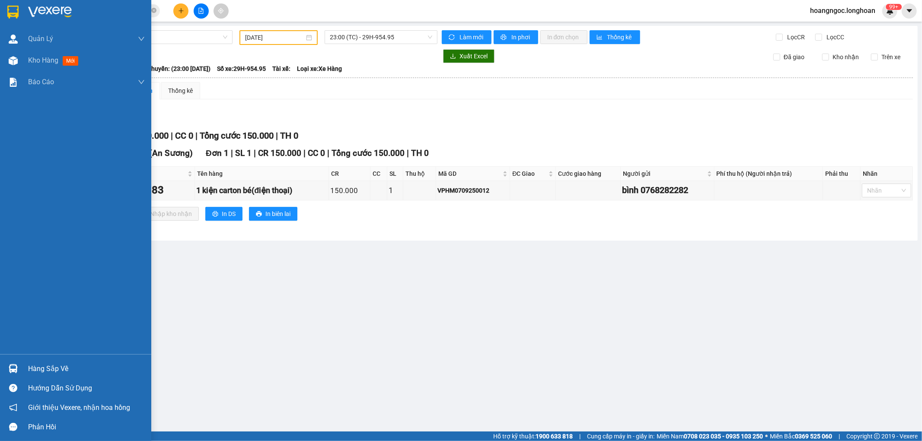
click at [58, 364] on div "Hàng sắp về" at bounding box center [86, 368] width 117 height 13
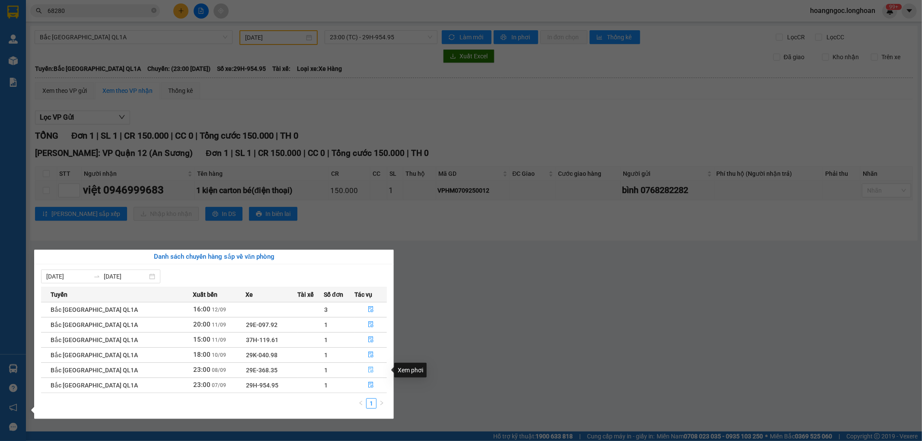
click at [368, 368] on icon "file-done" at bounding box center [371, 370] width 6 height 6
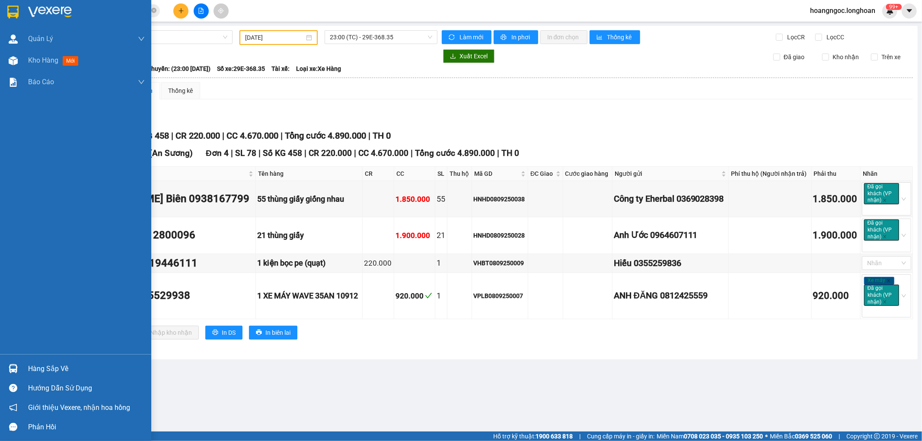
drag, startPoint x: 35, startPoint y: 368, endPoint x: 48, endPoint y: 367, distance: 13.0
click at [35, 368] on div "Hàng sắp về" at bounding box center [86, 368] width 117 height 13
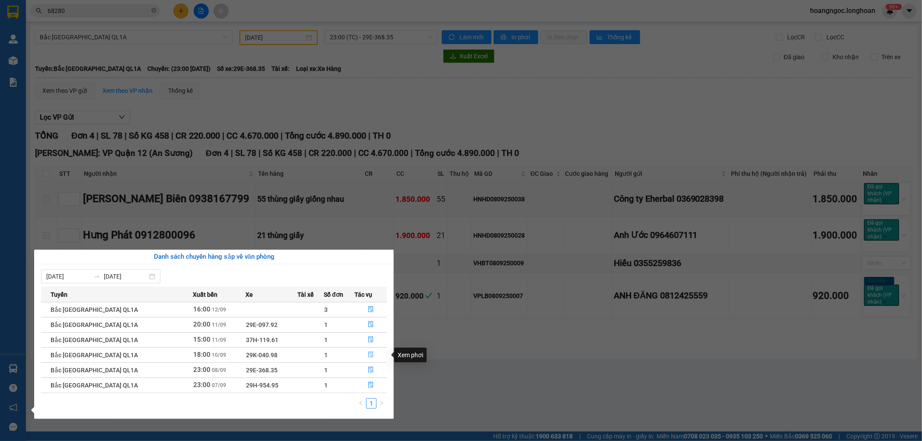
click at [368, 353] on icon "file-done" at bounding box center [370, 355] width 5 height 6
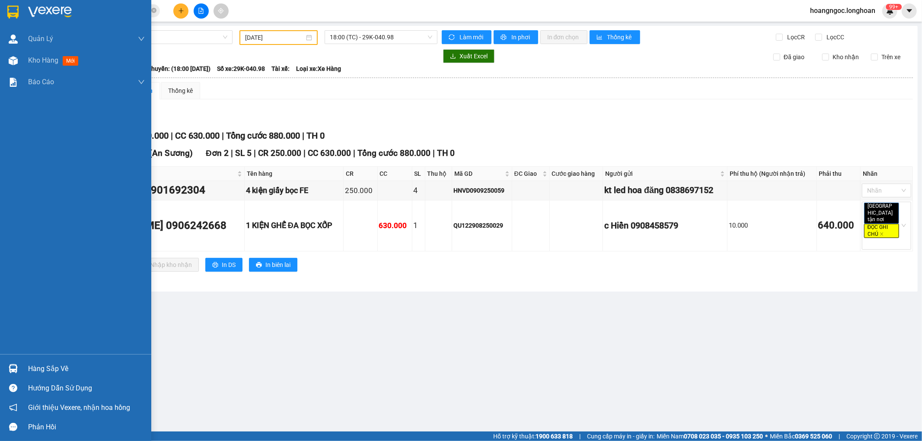
click at [33, 369] on div "Hàng sắp về" at bounding box center [86, 368] width 117 height 13
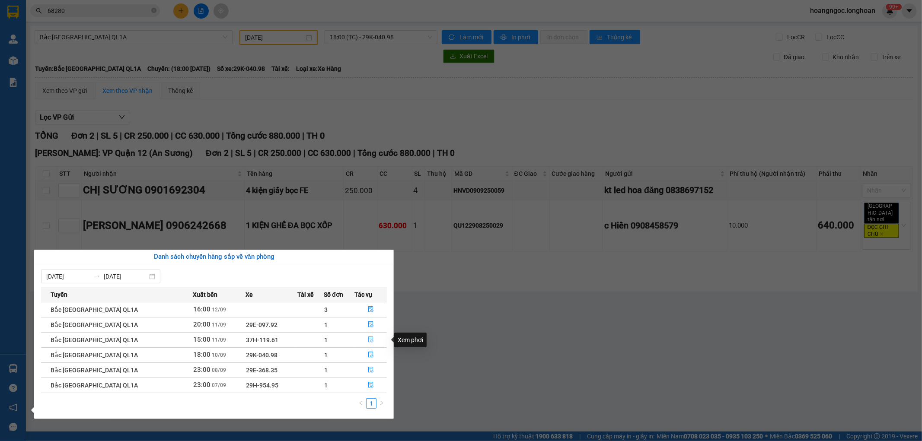
click at [370, 340] on icon "file-done" at bounding box center [371, 340] width 6 height 6
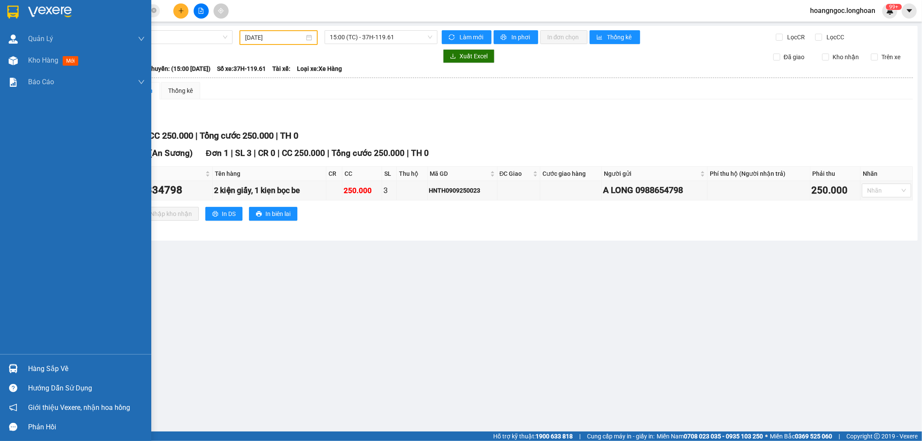
click at [48, 366] on div "Hàng sắp về" at bounding box center [86, 368] width 117 height 13
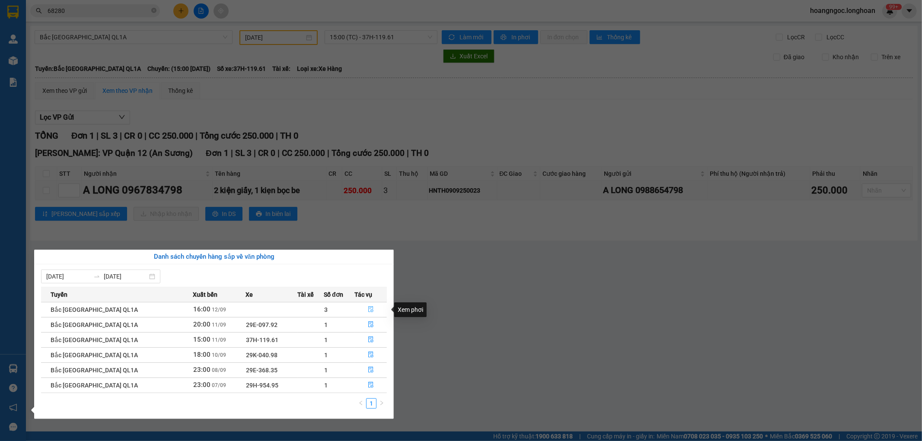
click at [368, 309] on icon "file-done" at bounding box center [371, 309] width 6 height 6
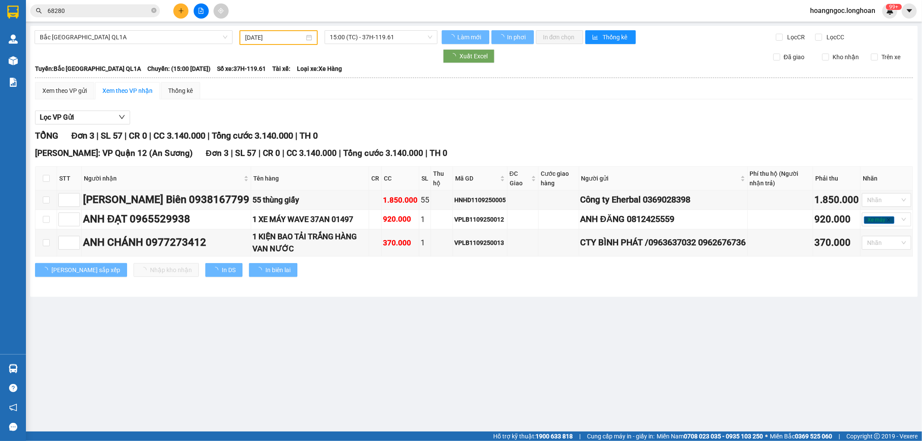
type input "12/09/2025"
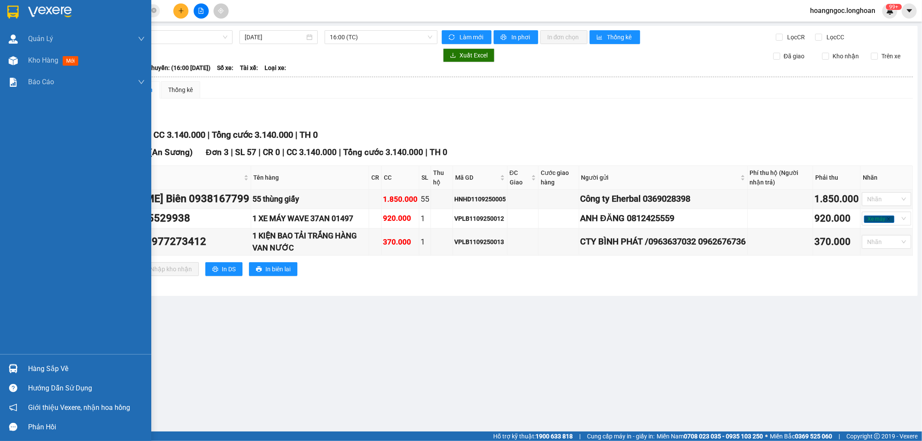
click at [54, 369] on div "Hàng sắp về" at bounding box center [86, 368] width 117 height 13
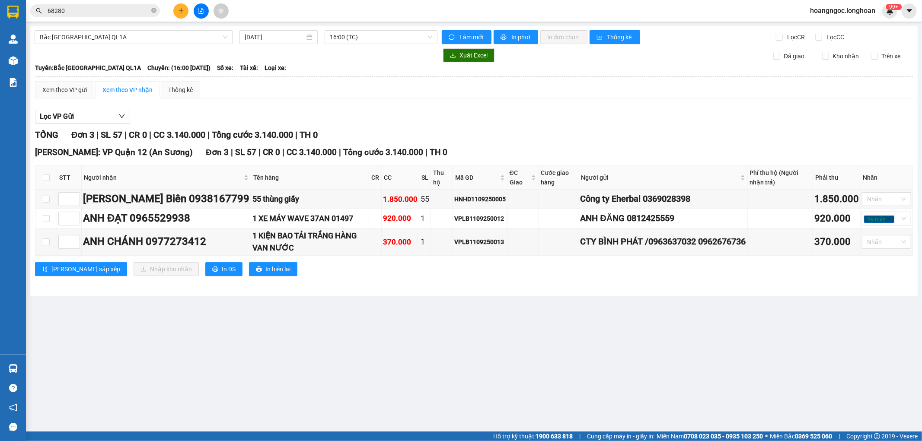
click at [536, 351] on section "Kết quả tìm kiếm ( 3 ) Bộ lọc Mã ĐH Trạng thái Món hàng Thu hộ Tổng cước Chưa c…" at bounding box center [461, 220] width 922 height 441
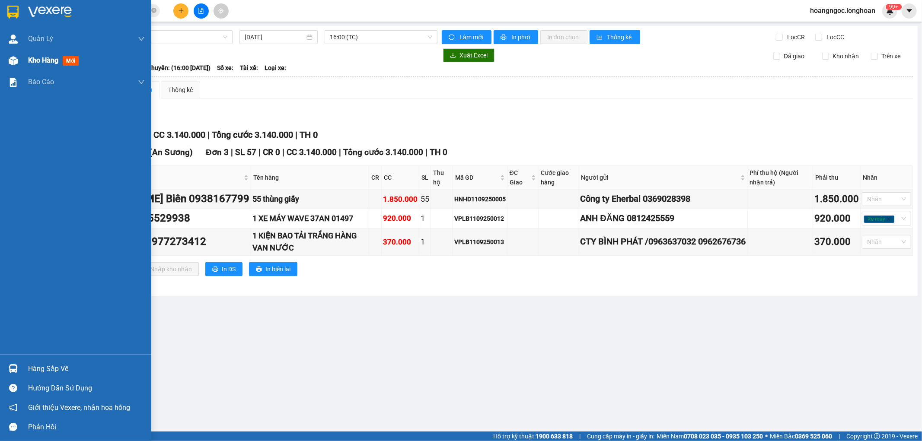
click at [16, 60] on img at bounding box center [13, 60] width 9 height 9
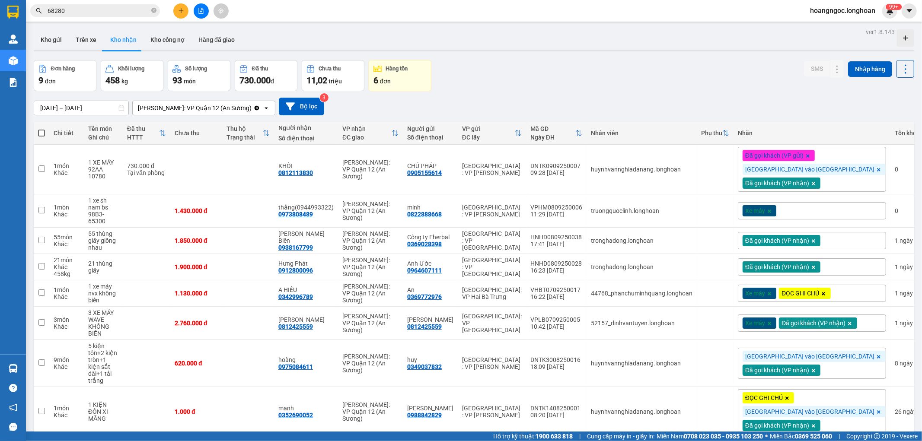
click at [201, 14] on button at bounding box center [201, 10] width 15 height 15
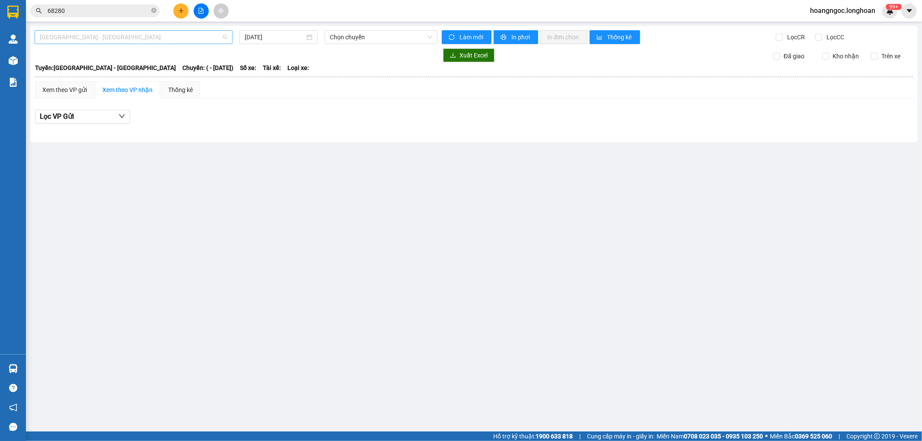
click at [103, 39] on span "Hải Phòng - Hà Nội" at bounding box center [134, 37] width 188 height 13
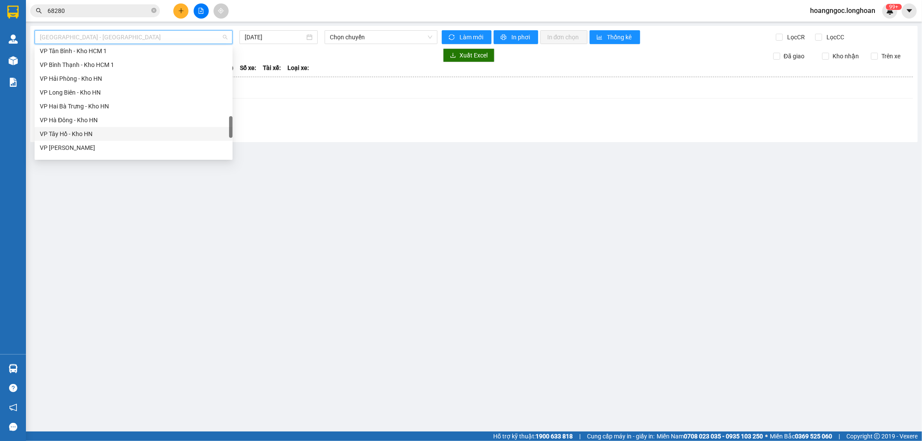
scroll to position [528, 0]
drag, startPoint x: 93, startPoint y: 145, endPoint x: 118, endPoint y: 126, distance: 31.2
click at [93, 145] on div "Nam Trung Bắc QL1A" at bounding box center [134, 149] width 188 height 10
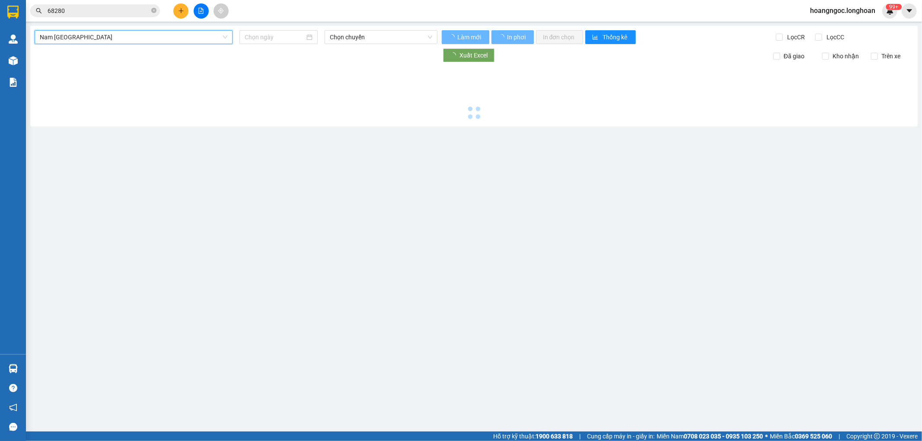
type input "12/09/2025"
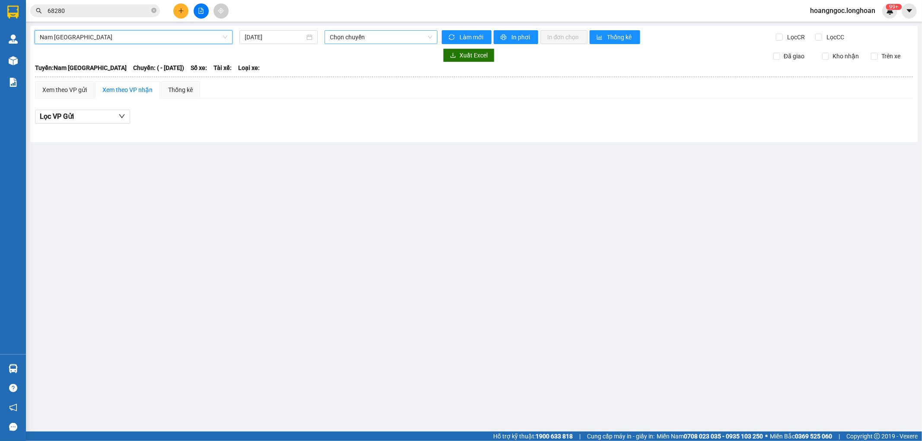
click at [356, 38] on span "Chọn chuyến" at bounding box center [381, 37] width 102 height 13
click at [83, 92] on div "Xem theo VP gửi" at bounding box center [64, 90] width 45 height 10
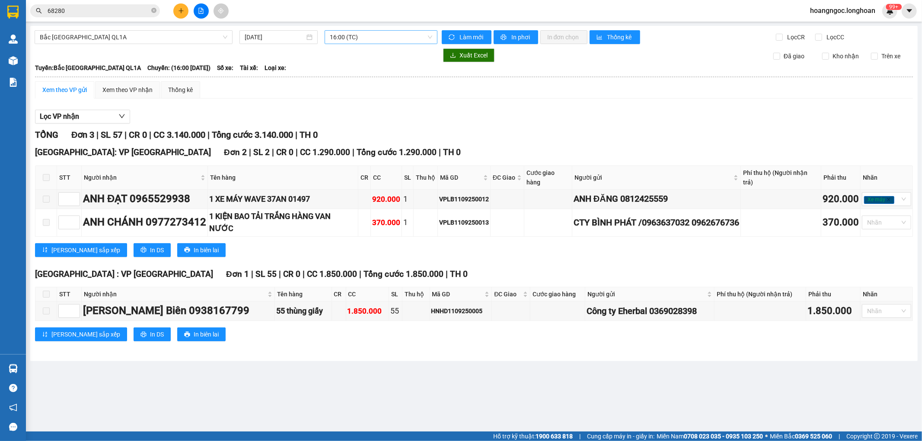
click at [362, 35] on span "16:00 (TC)" at bounding box center [381, 37] width 102 height 13
click at [320, 101] on div "Xem theo VP gửi Xem theo VP nhận Thống kê Lọc VP nhận TỔNG Đơn 3 | SL 57 | CR 0…" at bounding box center [473, 216] width 877 height 271
click at [132, 89] on div "Xem theo VP nhận" at bounding box center [127, 90] width 50 height 10
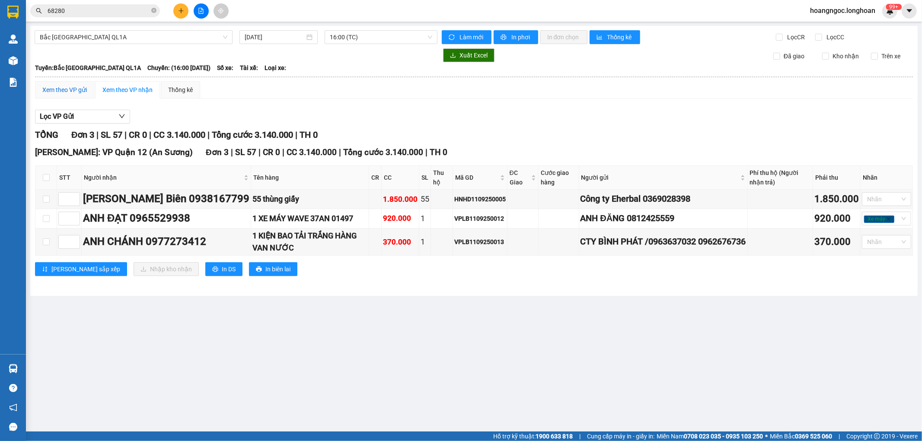
click at [65, 91] on div "Xem theo VP gửi" at bounding box center [64, 90] width 45 height 10
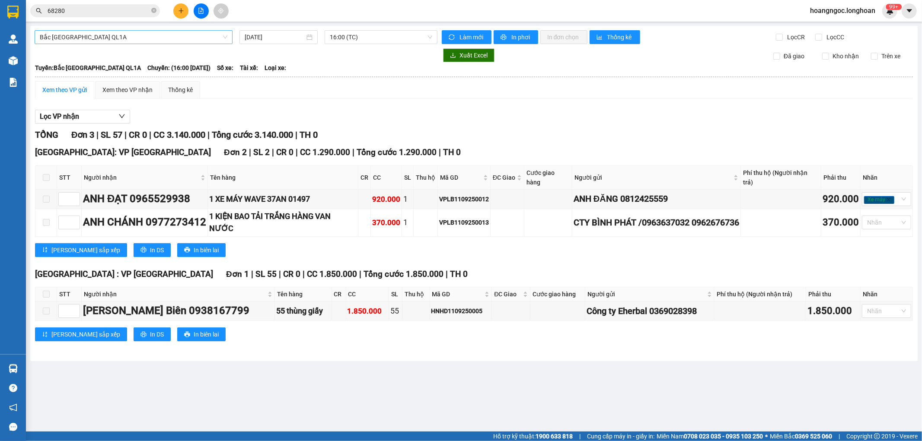
click at [102, 34] on span "Bắc [GEOGRAPHIC_DATA] QL1A" at bounding box center [134, 37] width 188 height 13
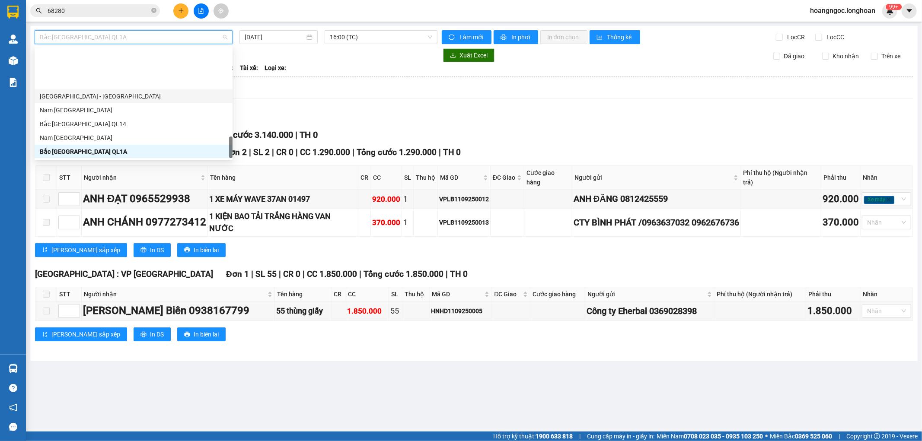
scroll to position [594, 0]
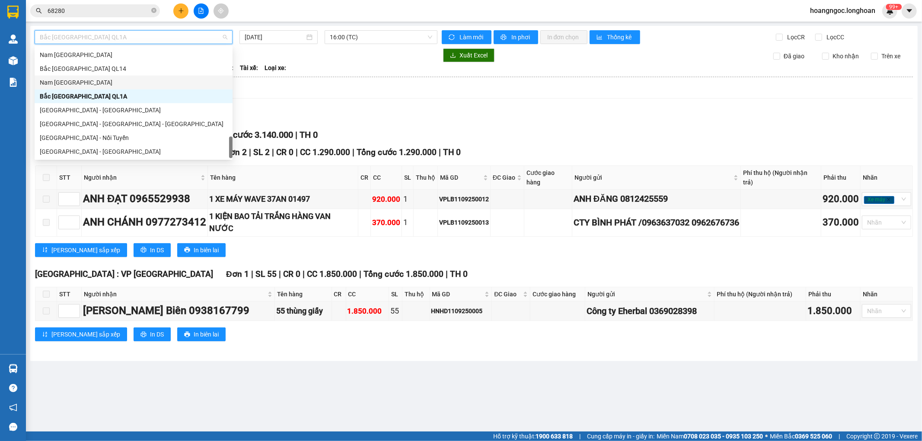
click at [89, 80] on div "Nam Trung Bắc QL1A" at bounding box center [134, 83] width 188 height 10
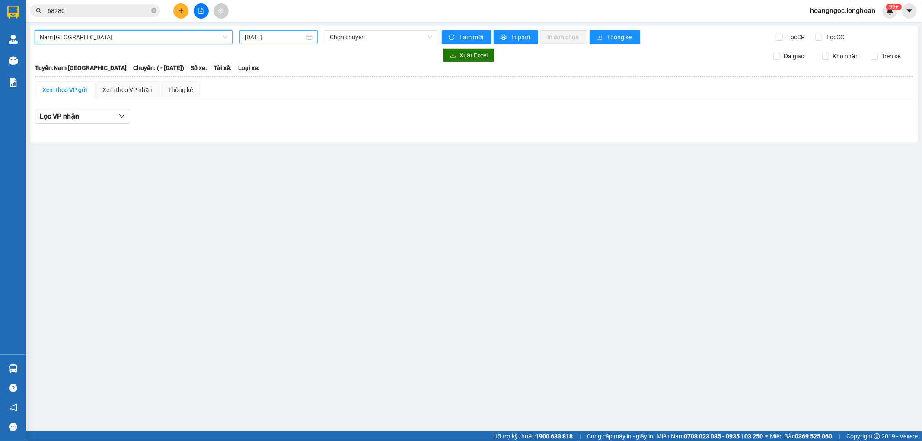
click at [279, 39] on input "12/09/2025" at bounding box center [275, 37] width 60 height 10
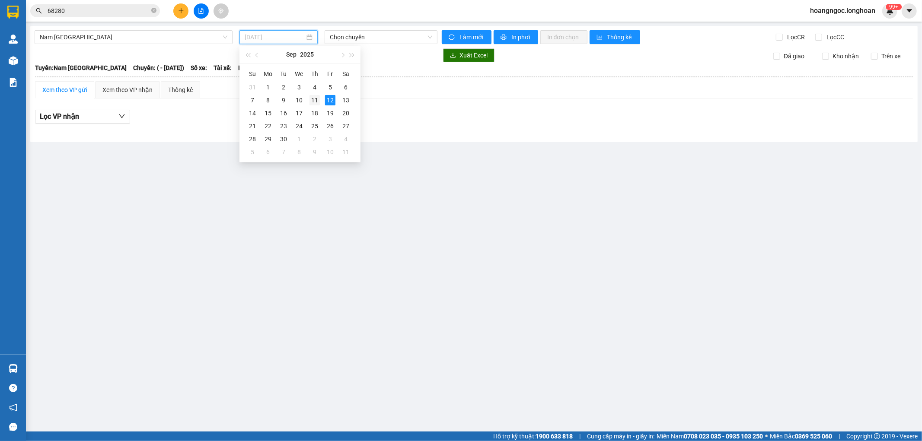
click at [313, 100] on div "11" at bounding box center [314, 100] width 10 height 10
type input "11/09/2025"
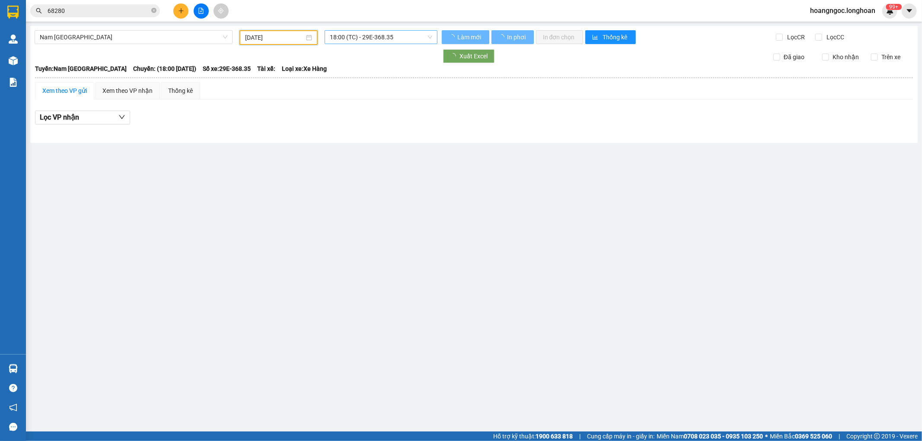
click at [372, 38] on span "18:00 (TC) - 29E-368.35" at bounding box center [381, 37] width 102 height 13
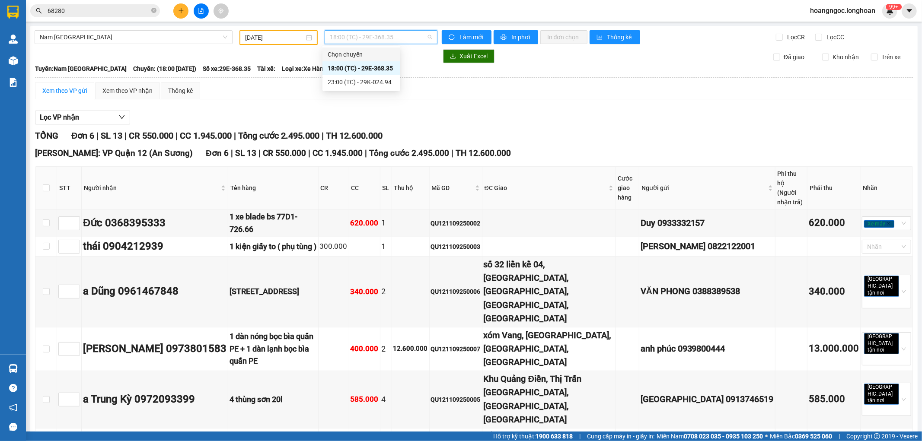
click at [441, 98] on div "Xem theo VP gửi Xem theo VP nhận Thống kê" at bounding box center [473, 90] width 877 height 17
click at [384, 35] on span "18:00 (TC) - 29E-368.35" at bounding box center [381, 37] width 102 height 13
click at [376, 80] on div "23:00 (TC) - 29K-024.94" at bounding box center [360, 82] width 67 height 10
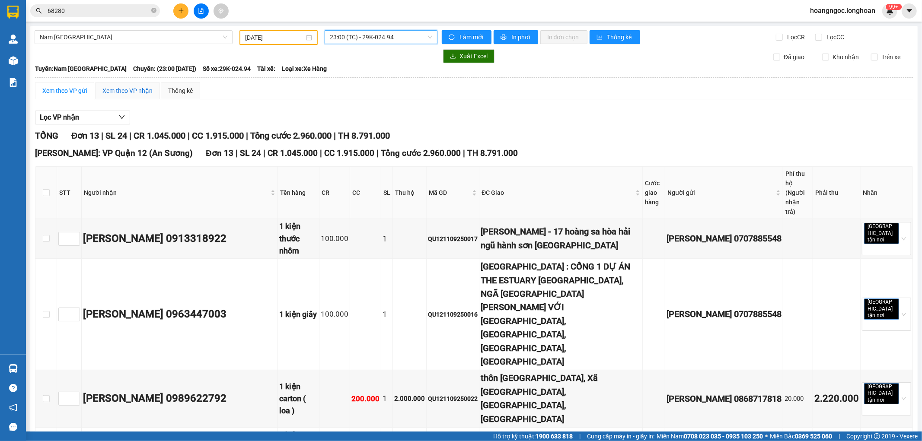
click at [134, 93] on div "Xem theo VP nhận" at bounding box center [127, 91] width 50 height 10
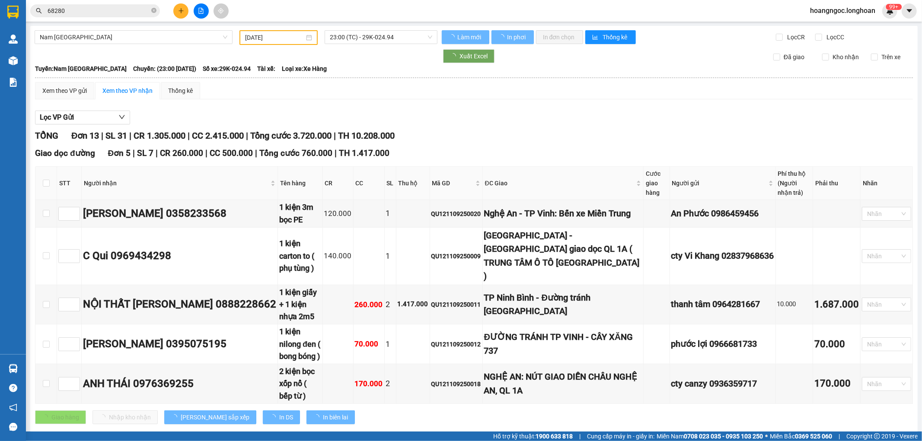
type input "7"
type input "1"
type input "11"
type input "8"
type input "9"
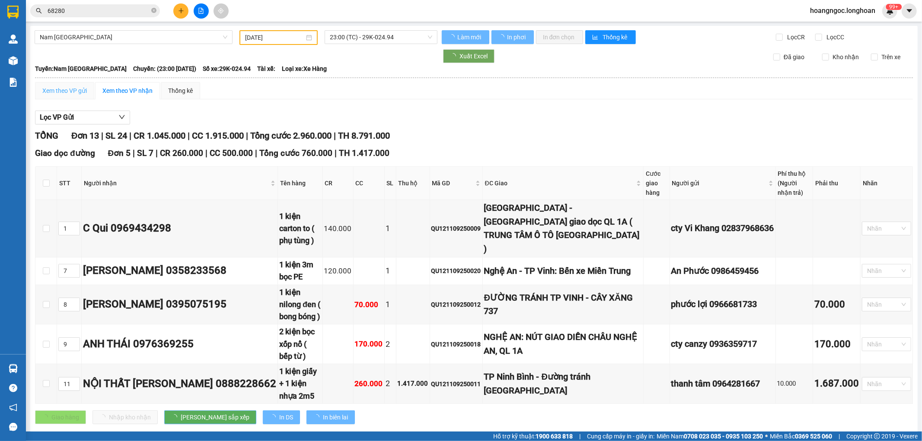
click at [79, 84] on div "Xem theo VP gửi" at bounding box center [64, 90] width 59 height 17
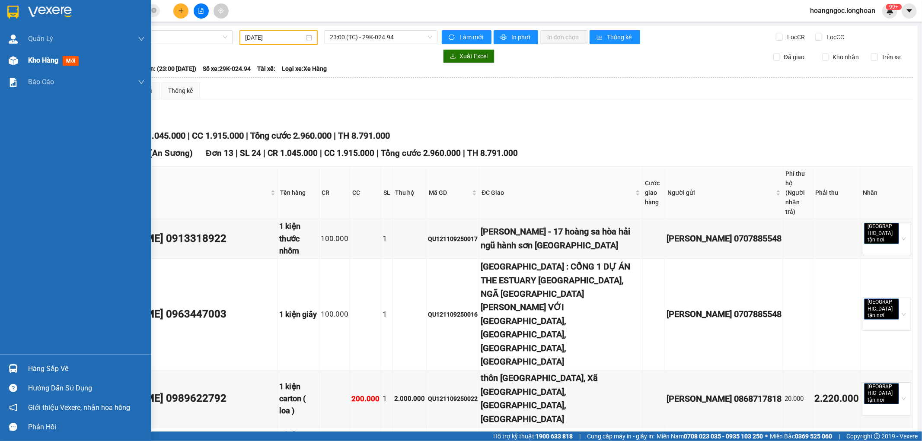
click at [35, 60] on span "Kho hàng" at bounding box center [43, 60] width 30 height 8
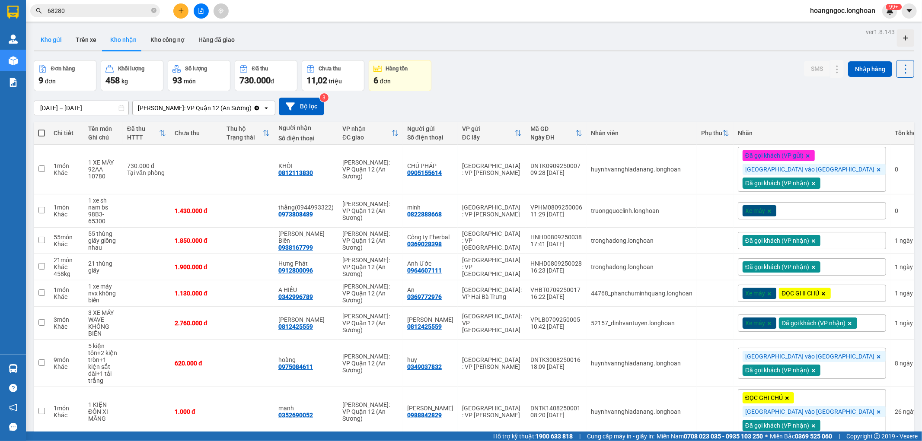
click at [44, 38] on button "Kho gửi" at bounding box center [51, 39] width 35 height 21
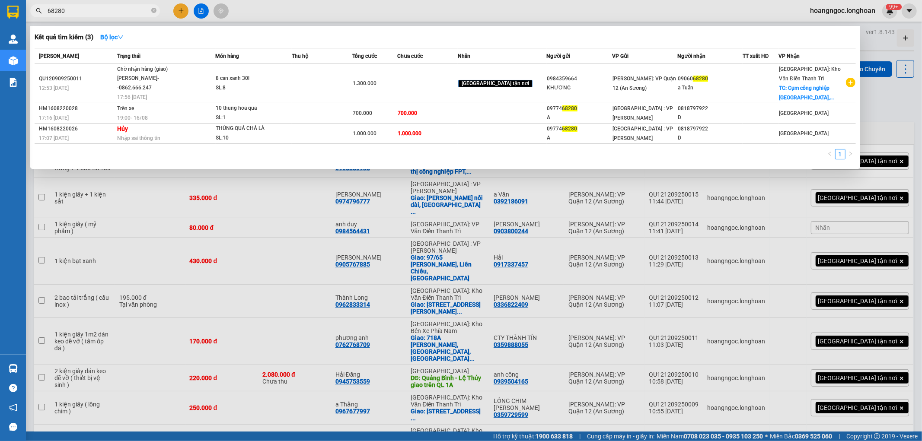
click at [157, 10] on span "68280" at bounding box center [95, 10] width 130 height 13
click at [153, 11] on icon "close-circle" at bounding box center [153, 10] width 5 height 5
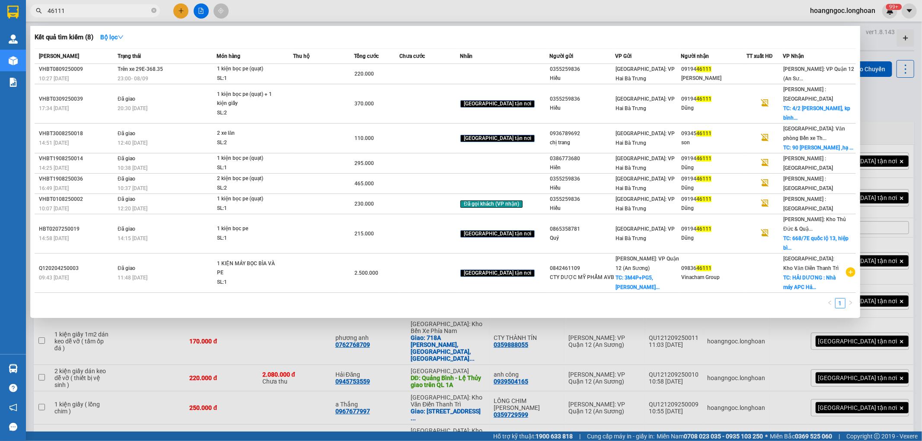
type input "46111"
